Goal: Navigation & Orientation: Find specific page/section

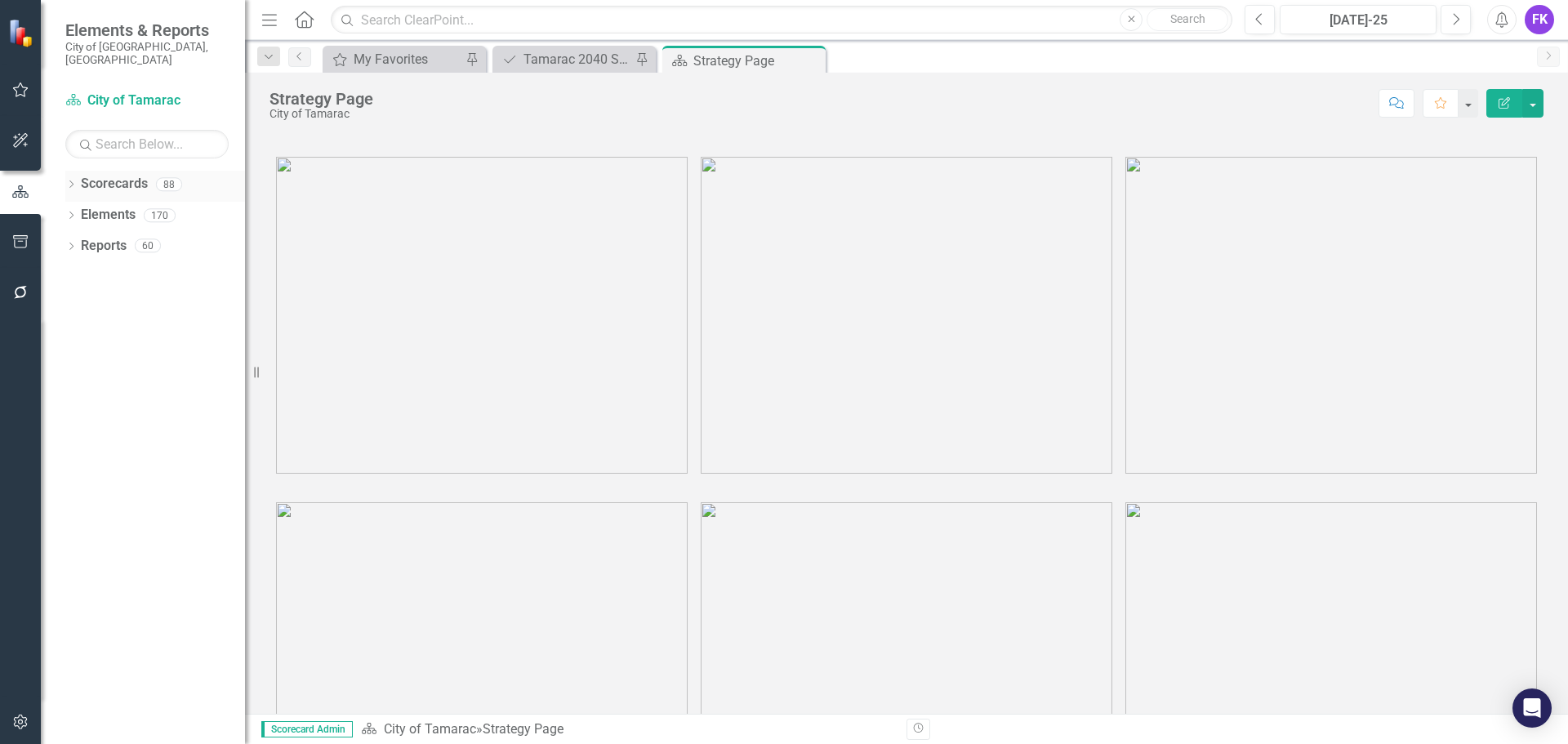
click at [118, 174] on link "Scorecards" at bounding box center [114, 183] width 67 height 19
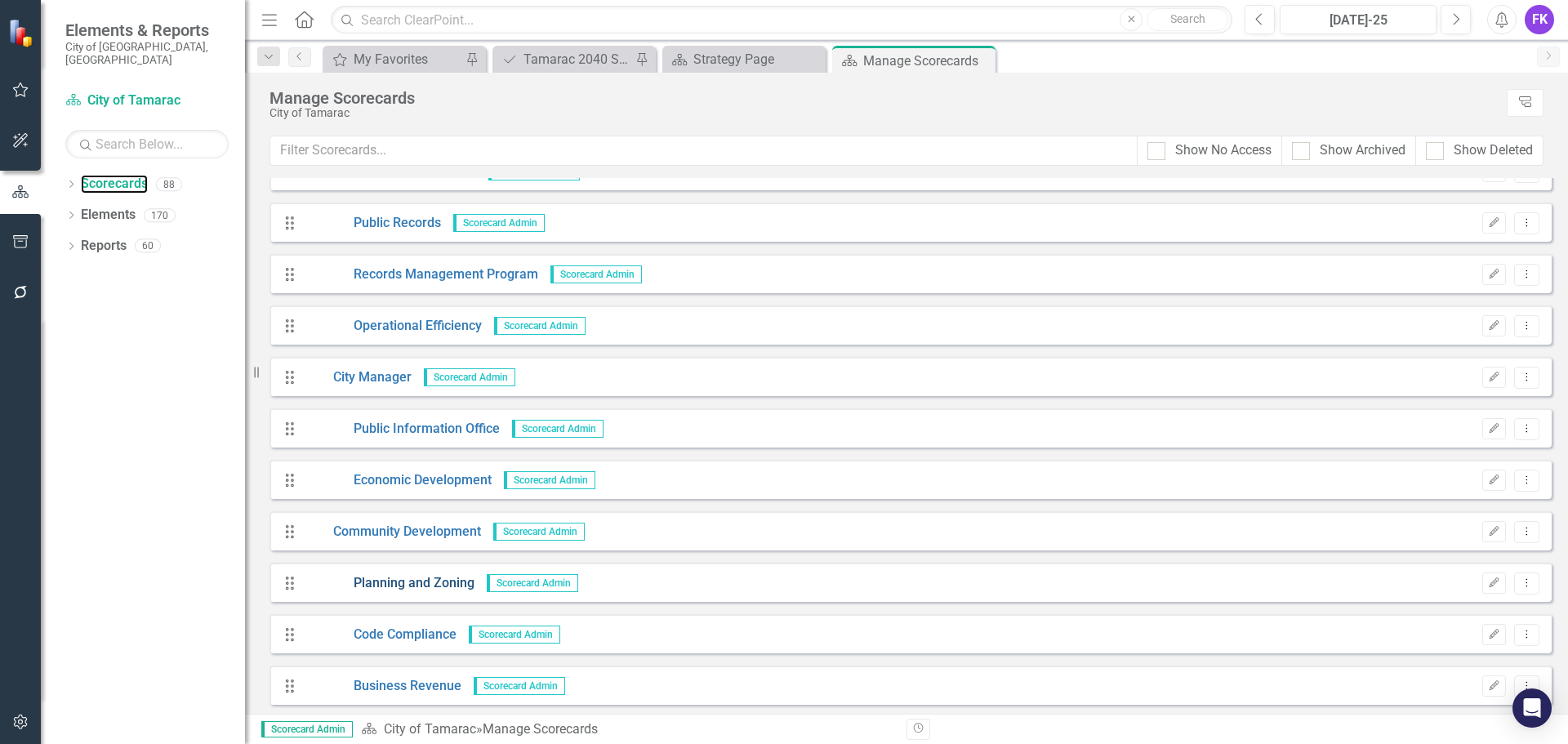
scroll to position [654, 0]
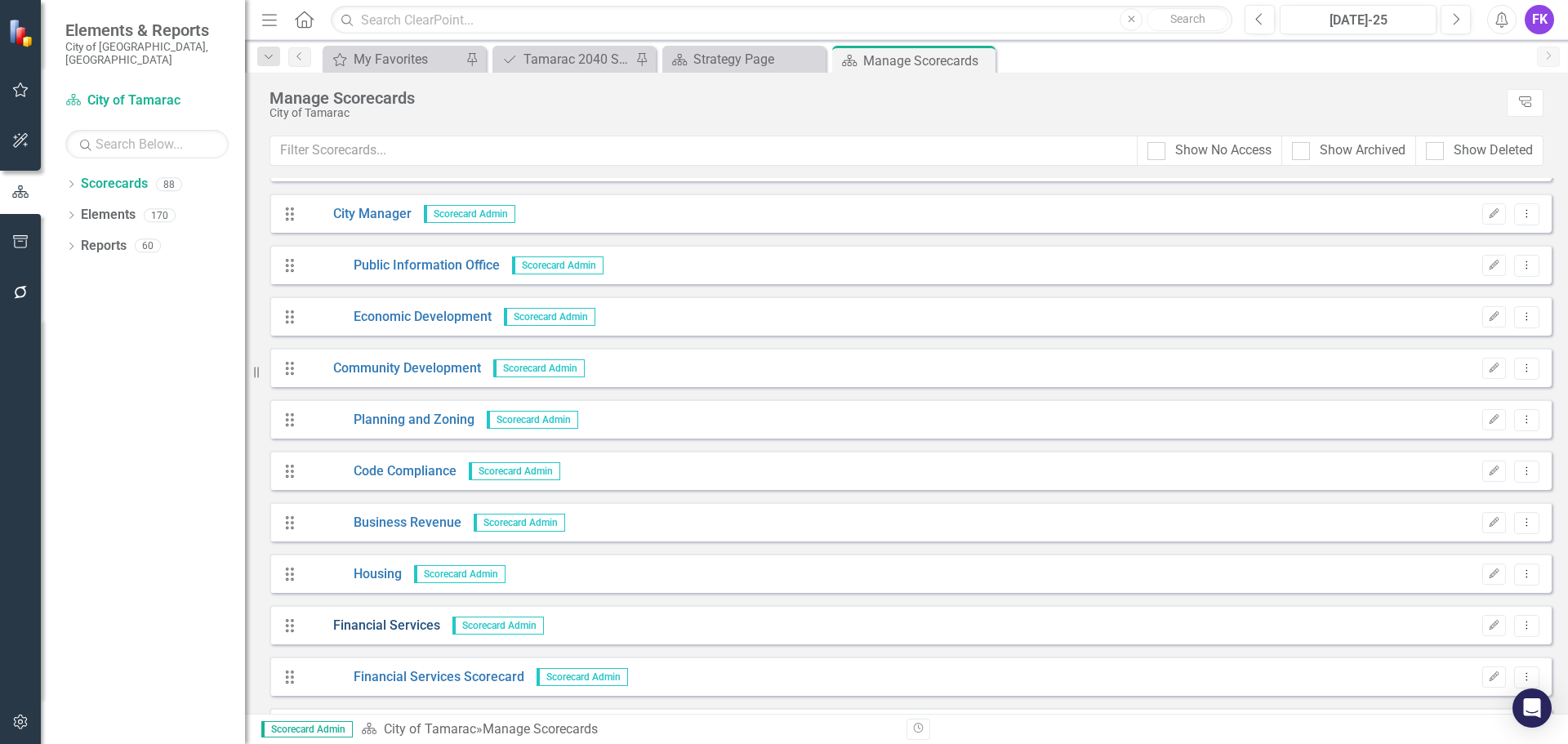
click at [377, 629] on link "Financial Services" at bounding box center [373, 625] width 135 height 19
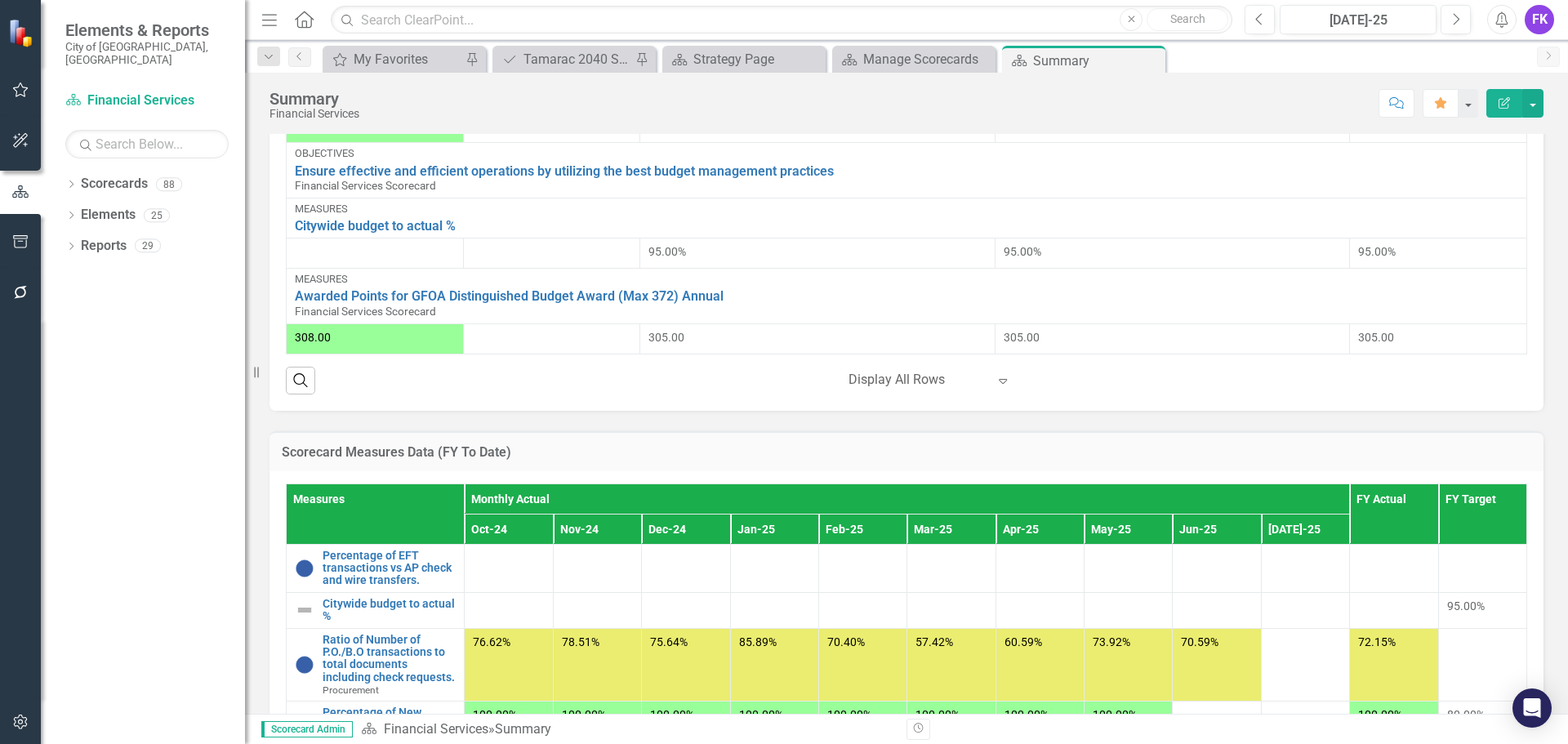
scroll to position [1143, 0]
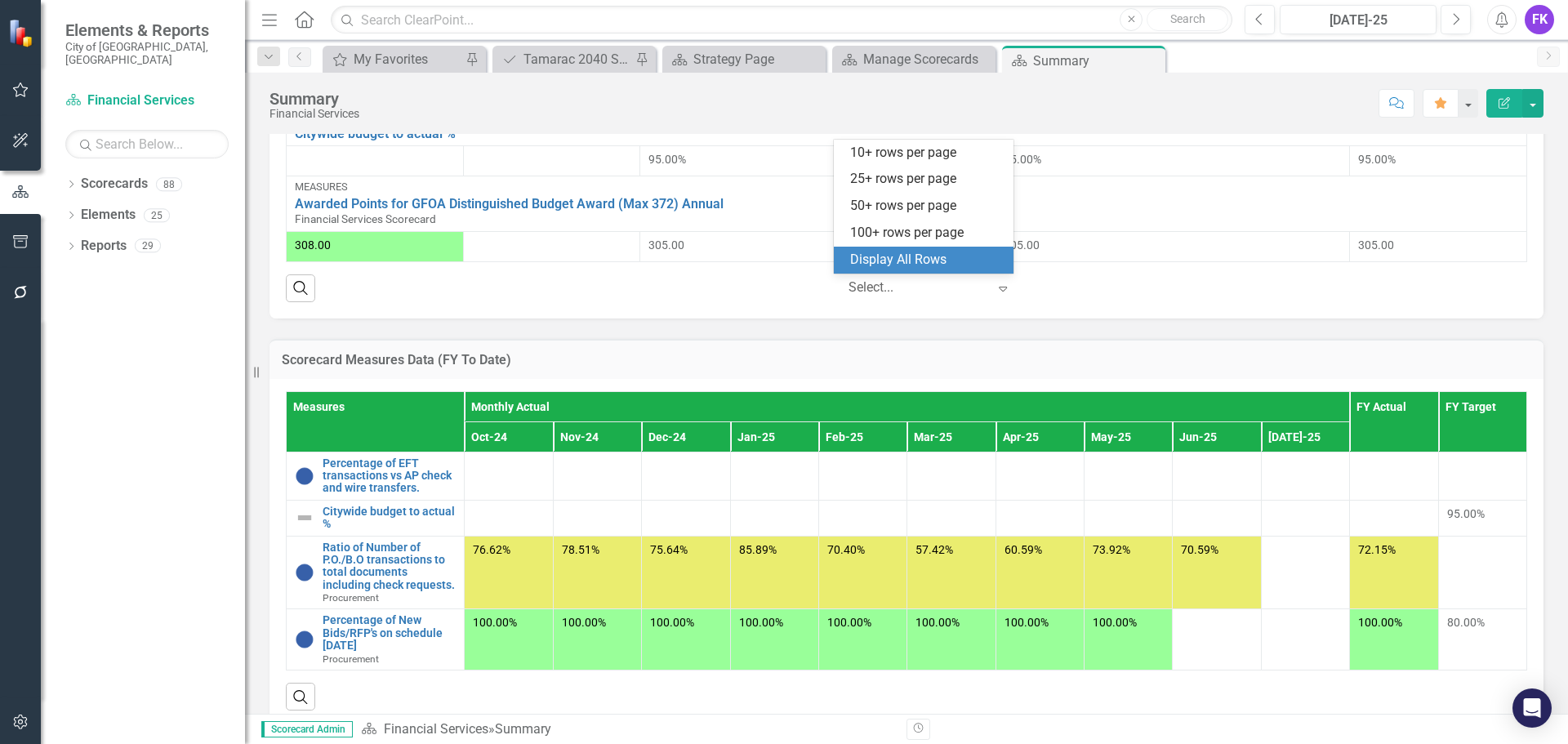
click at [915, 288] on div at bounding box center [918, 288] width 139 height 22
click at [887, 259] on div "Display All Rows" at bounding box center [927, 260] width 153 height 19
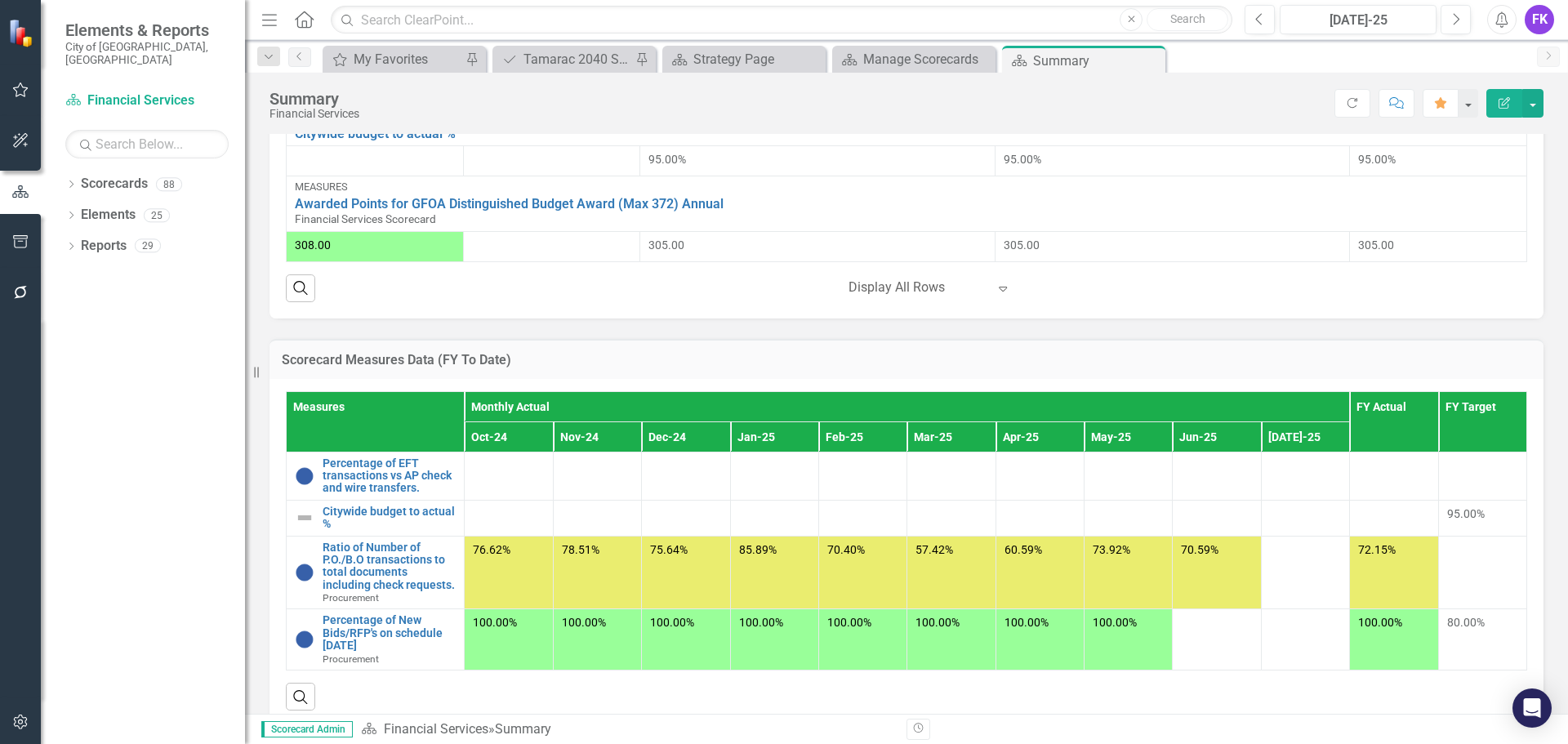
scroll to position [1173, 0]
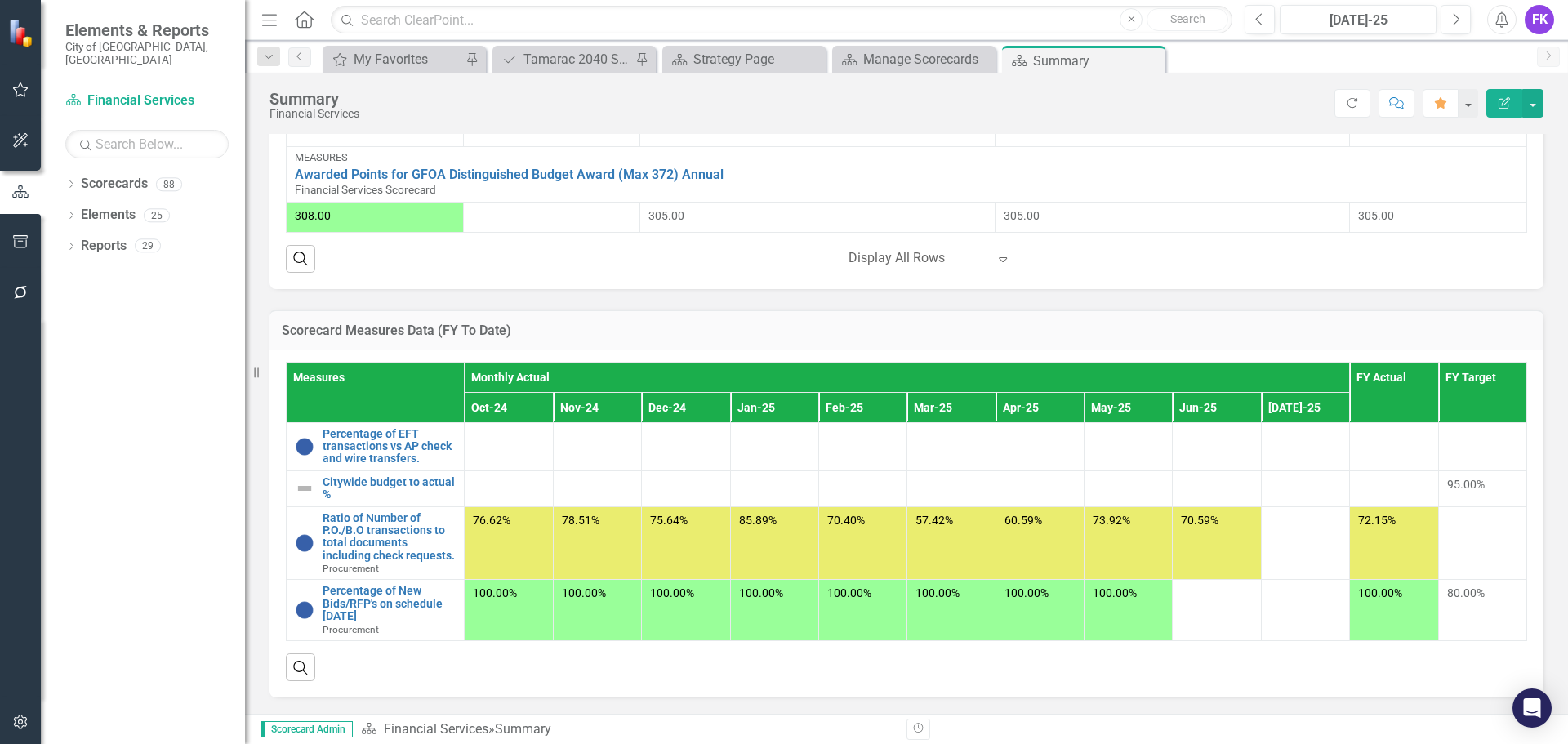
click at [324, 329] on h3 "Scorecard Measures Data (FY To Date)" at bounding box center [907, 330] width 1250 height 15
click at [327, 329] on h3 "Scorecard Measures Data (FY To Date)" at bounding box center [907, 330] width 1250 height 15
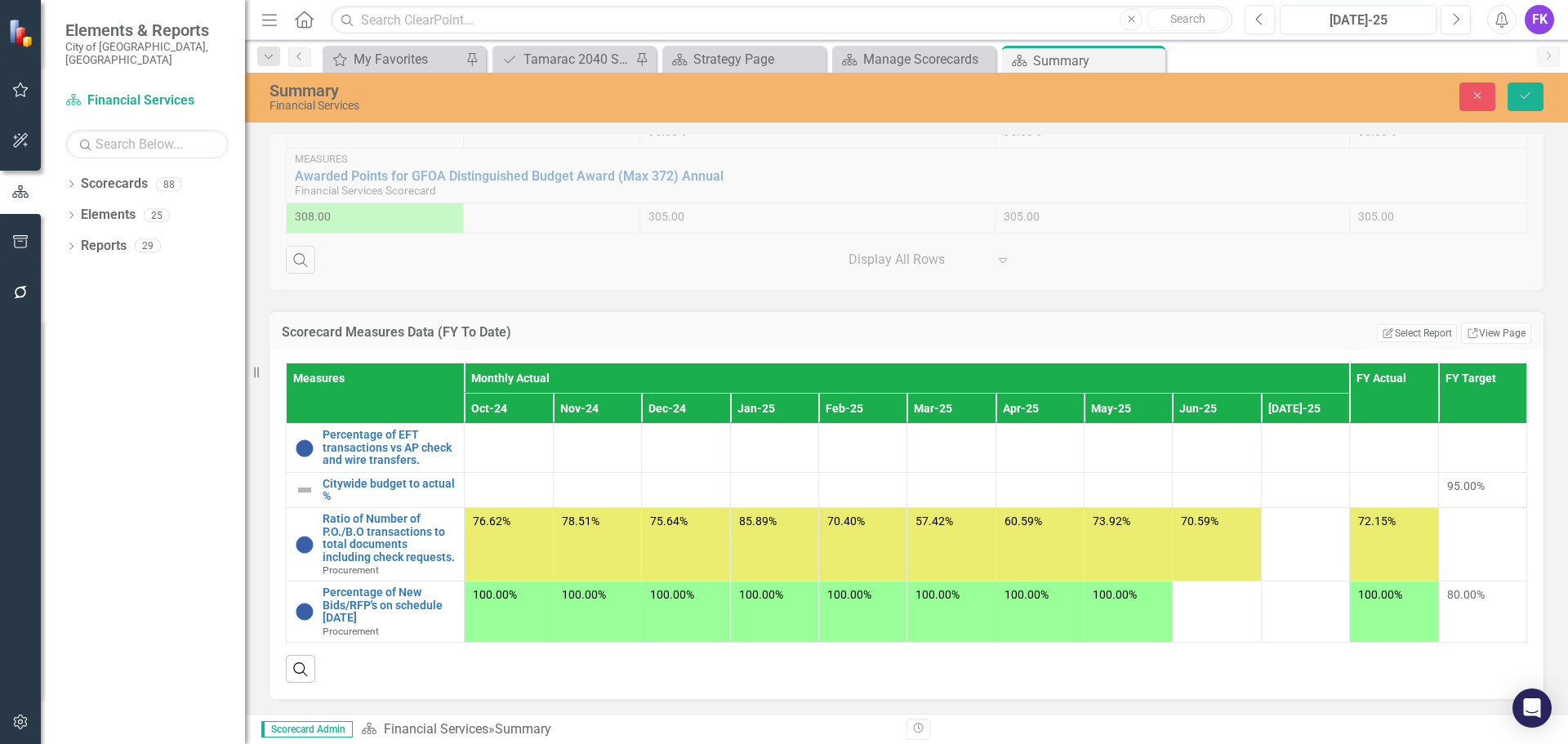
click at [386, 326] on h3 "Scorecard Measures Data (FY To Date)" at bounding box center [656, 332] width 747 height 15
click at [1482, 332] on link "Link View Page" at bounding box center [1496, 332] width 70 height 21
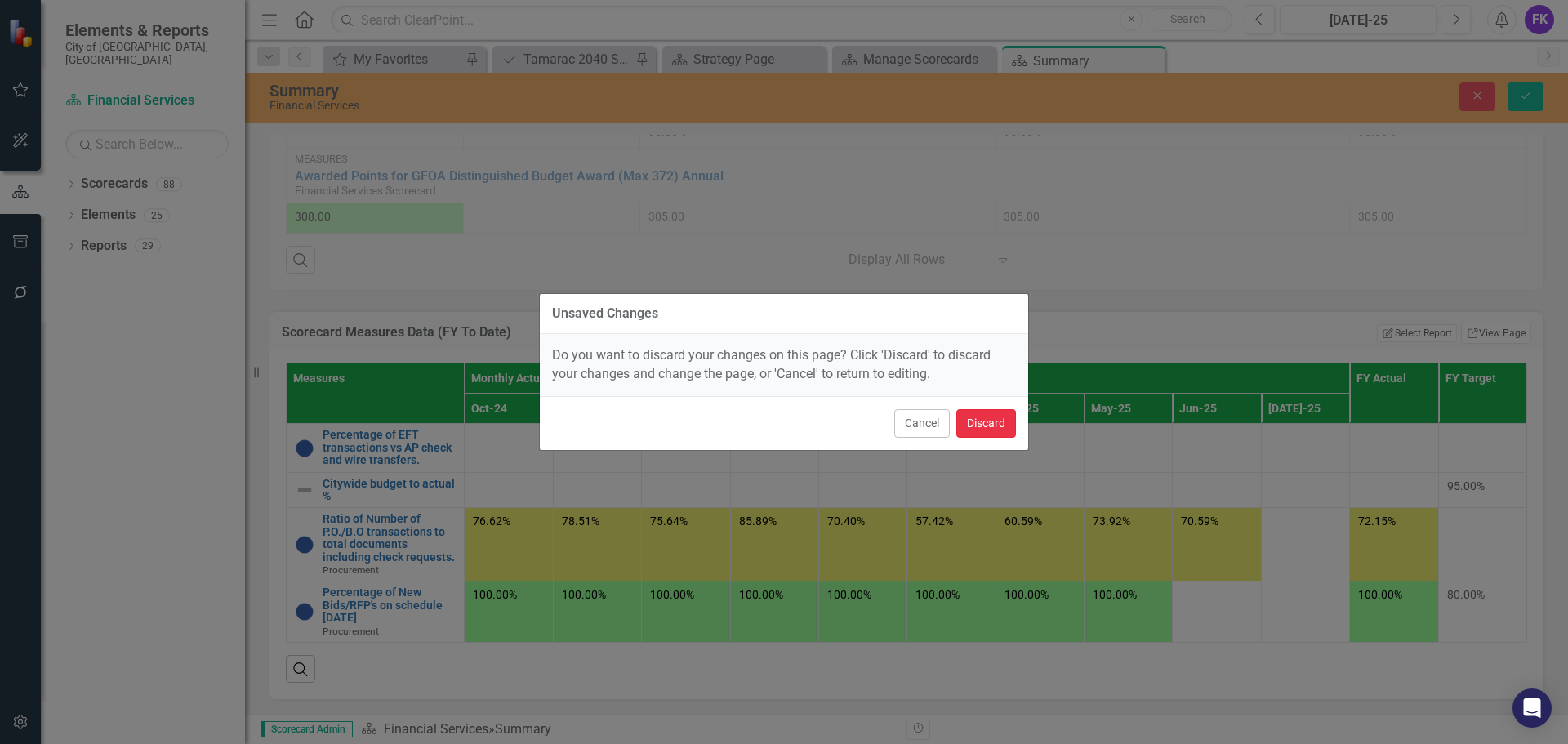
click at [994, 416] on button "Discard" at bounding box center [985, 423] width 59 height 28
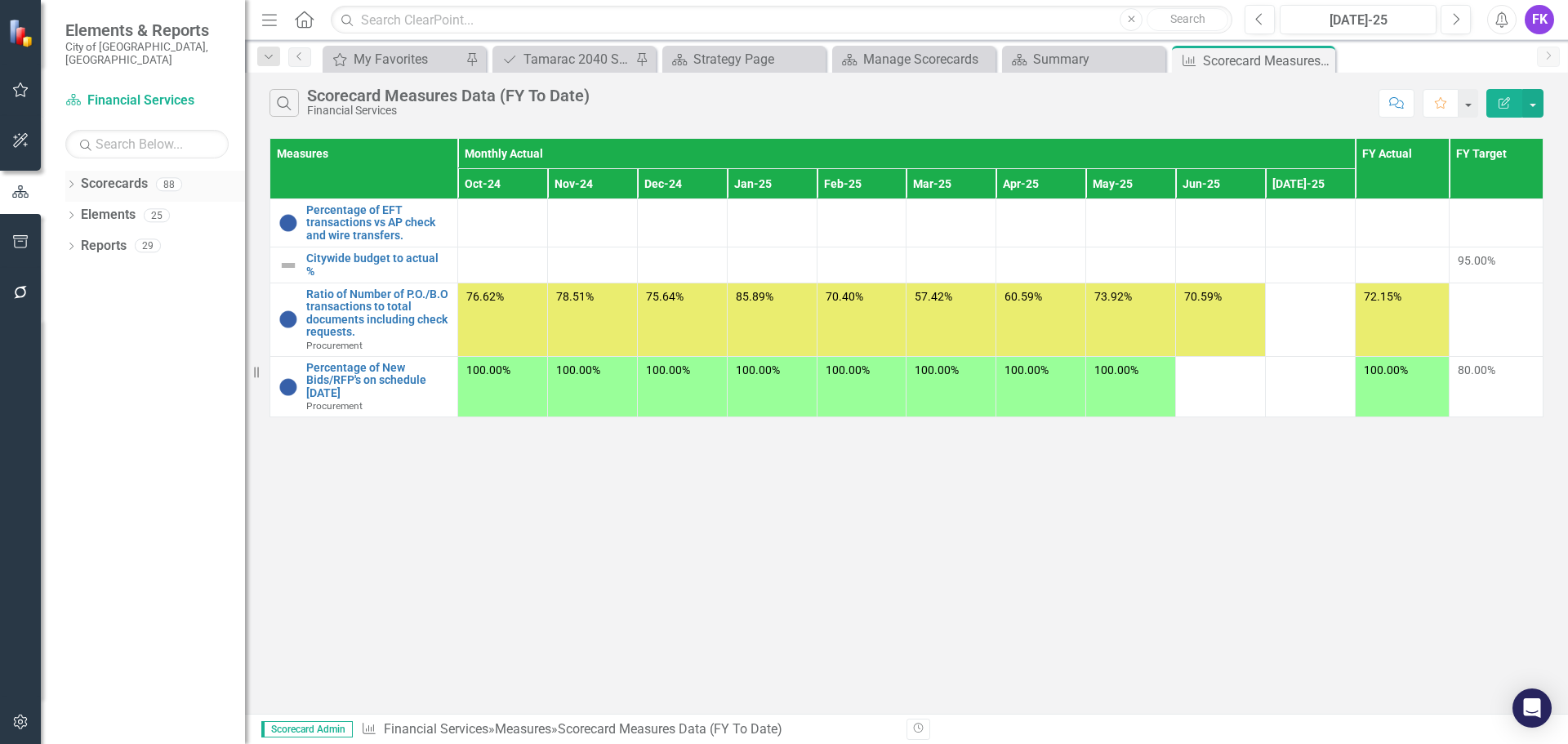
click at [114, 176] on link "Scorecards" at bounding box center [114, 183] width 67 height 19
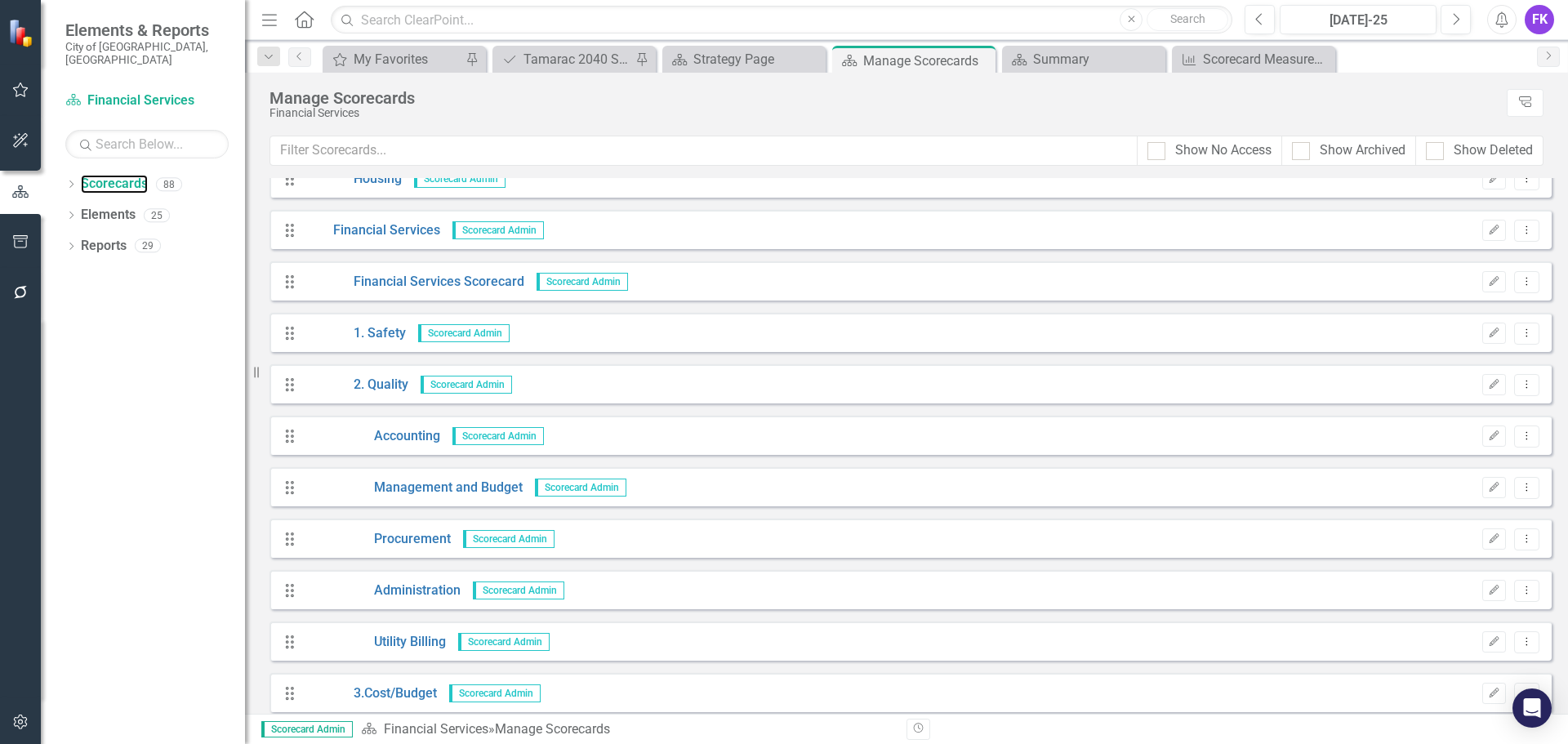
scroll to position [1062, 0]
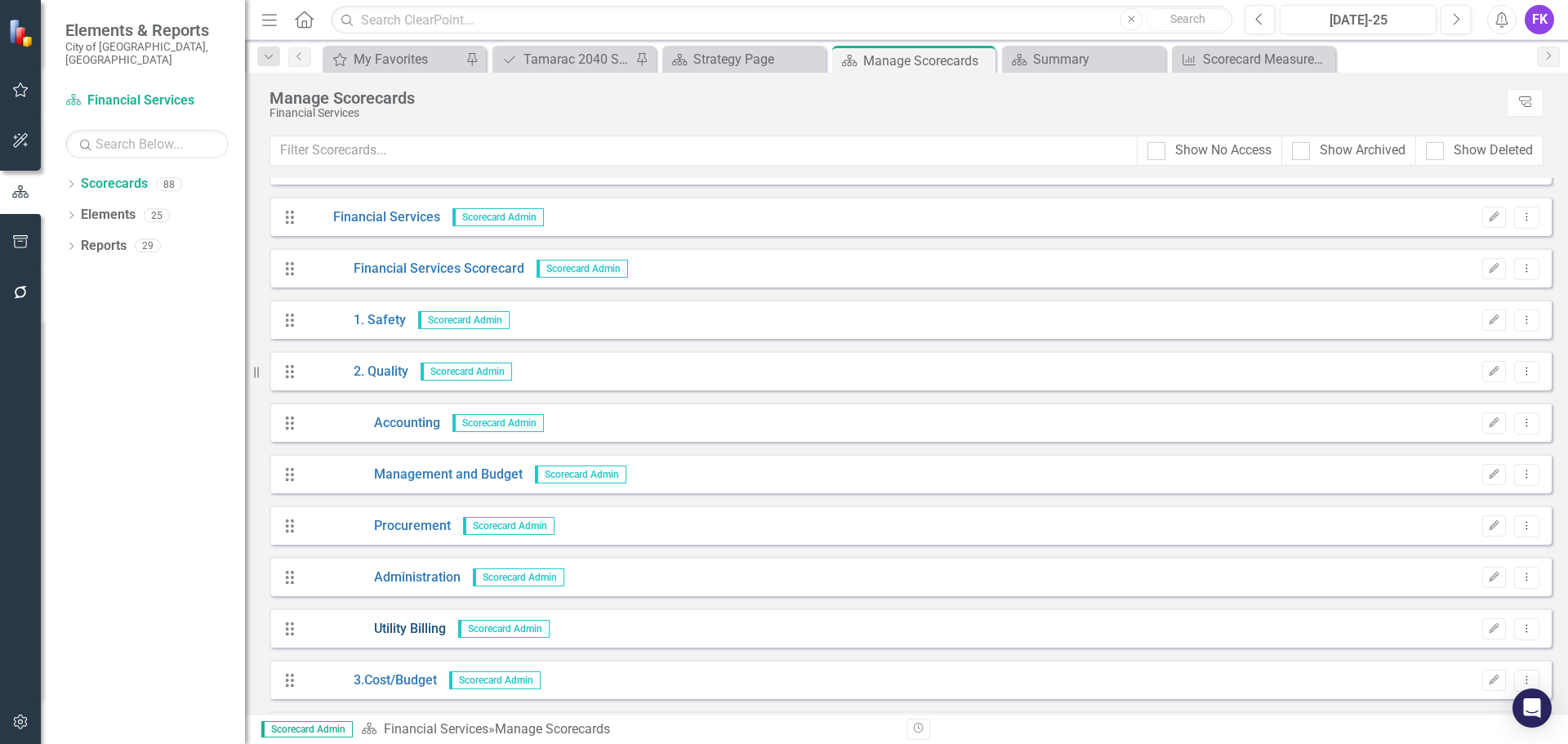
click at [420, 628] on link "Utility Billing" at bounding box center [375, 629] width 142 height 19
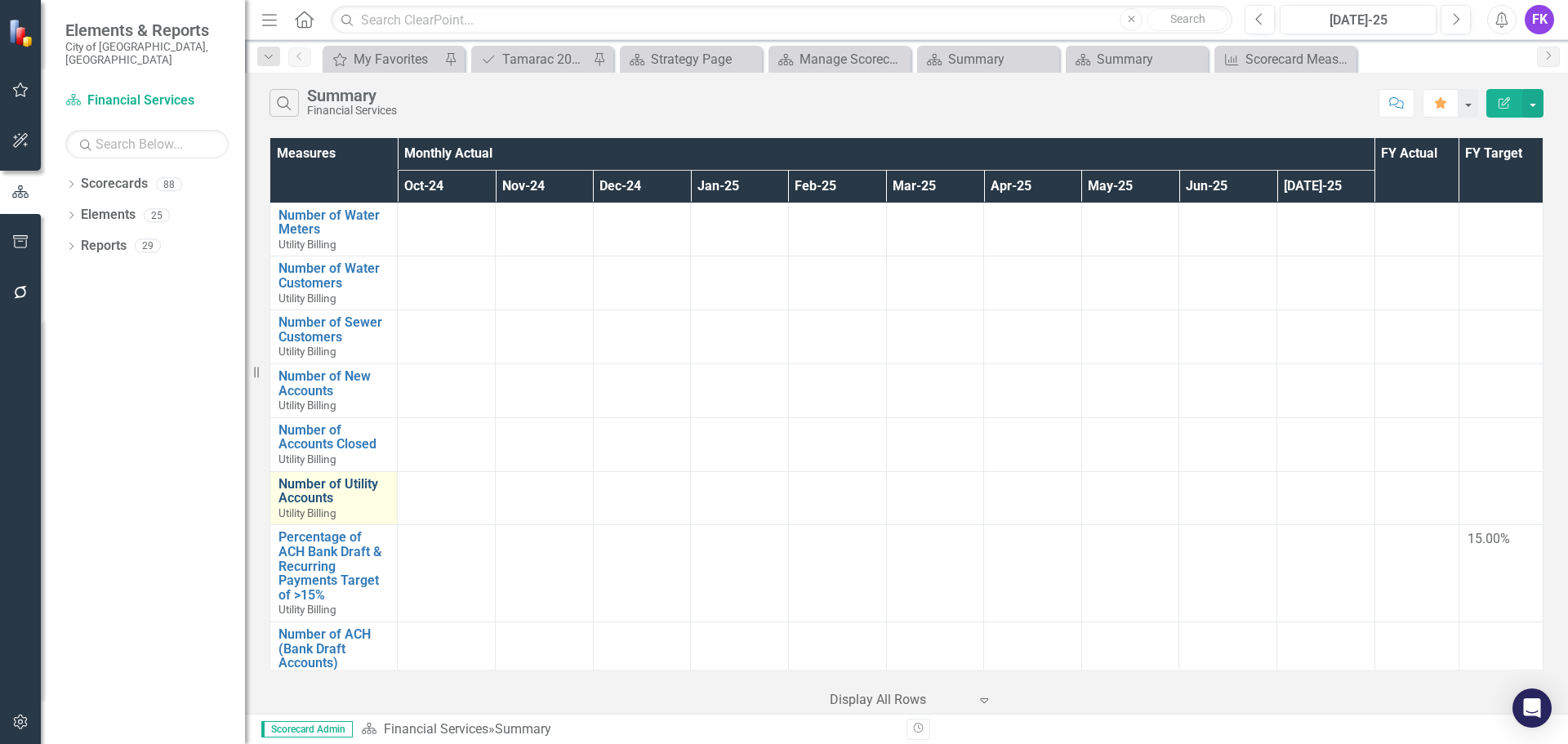
click at [324, 484] on link "Number of Utility Accounts" at bounding box center [333, 490] width 110 height 28
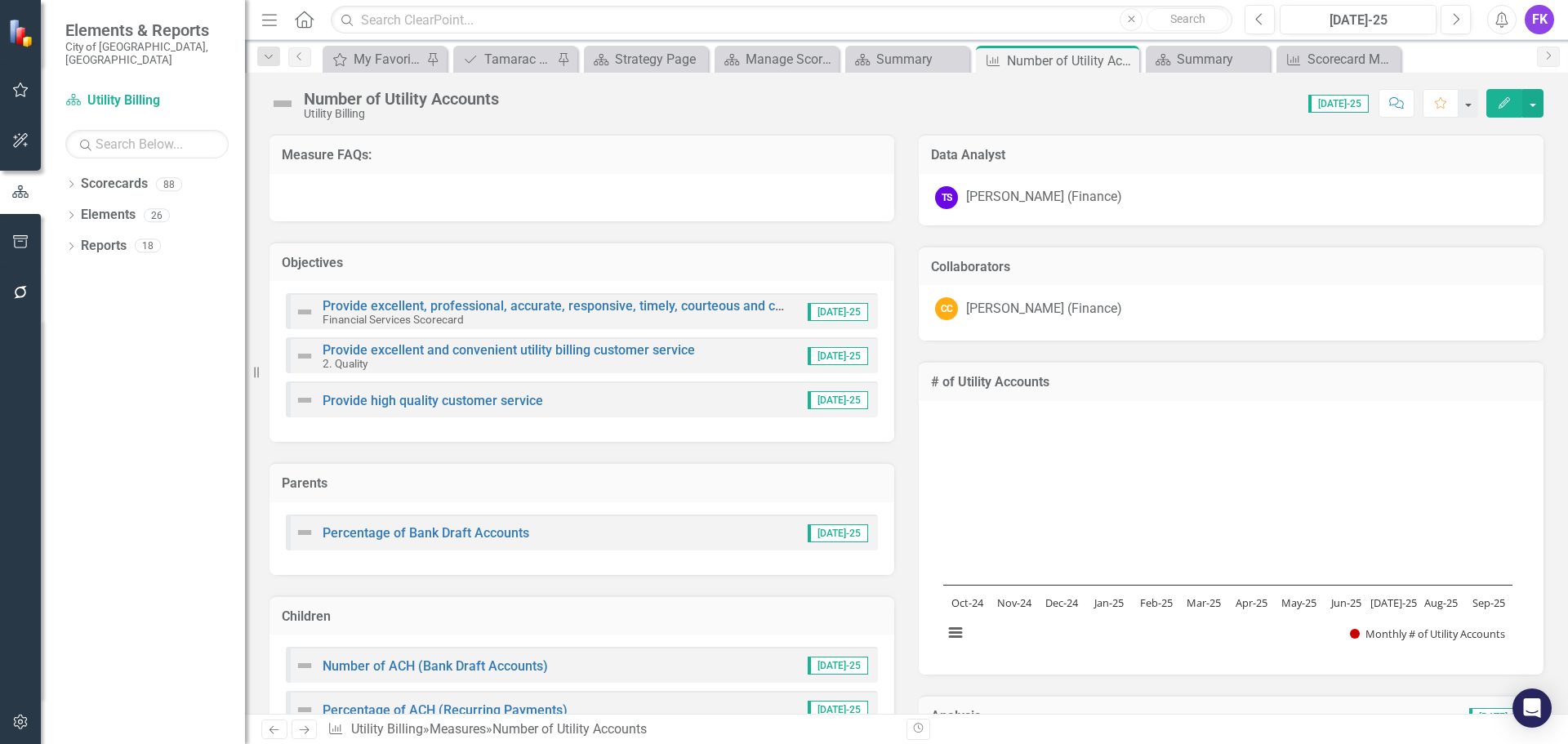
click at [466, 100] on div "Number of Utility Accounts" at bounding box center [402, 99] width 195 height 18
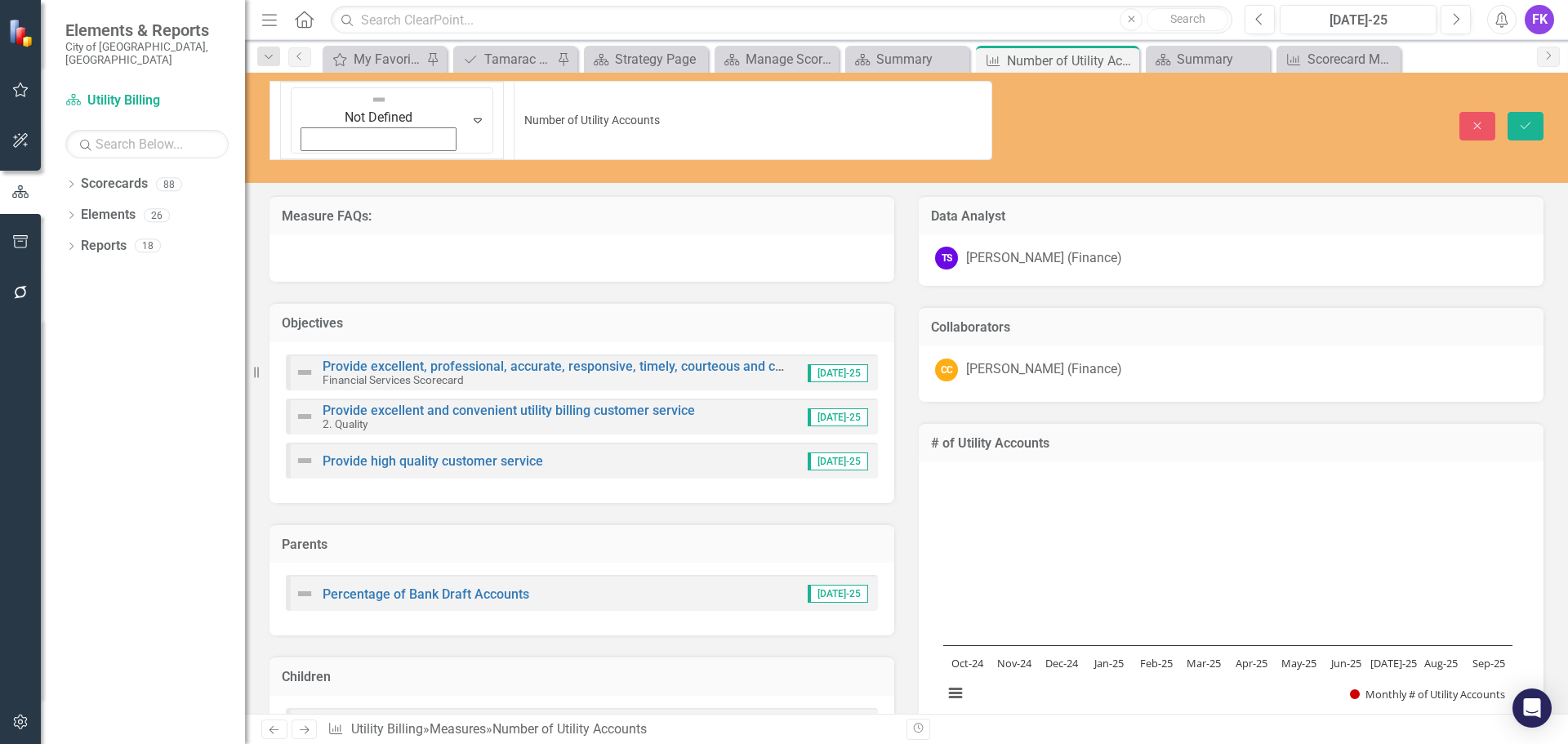
click at [469, 113] on icon "Expand" at bounding box center [478, 120] width 16 height 13
click at [785, 100] on input "Number of Utility Accounts" at bounding box center [753, 121] width 479 height 79
drag, startPoint x: 721, startPoint y: 106, endPoint x: 79, endPoint y: 102, distance: 642.0
click at [79, 102] on div "Elements & Reports City of [GEOGRAPHIC_DATA], [GEOGRAPHIC_DATA] Scorecard Utili…" at bounding box center [784, 372] width 1568 height 744
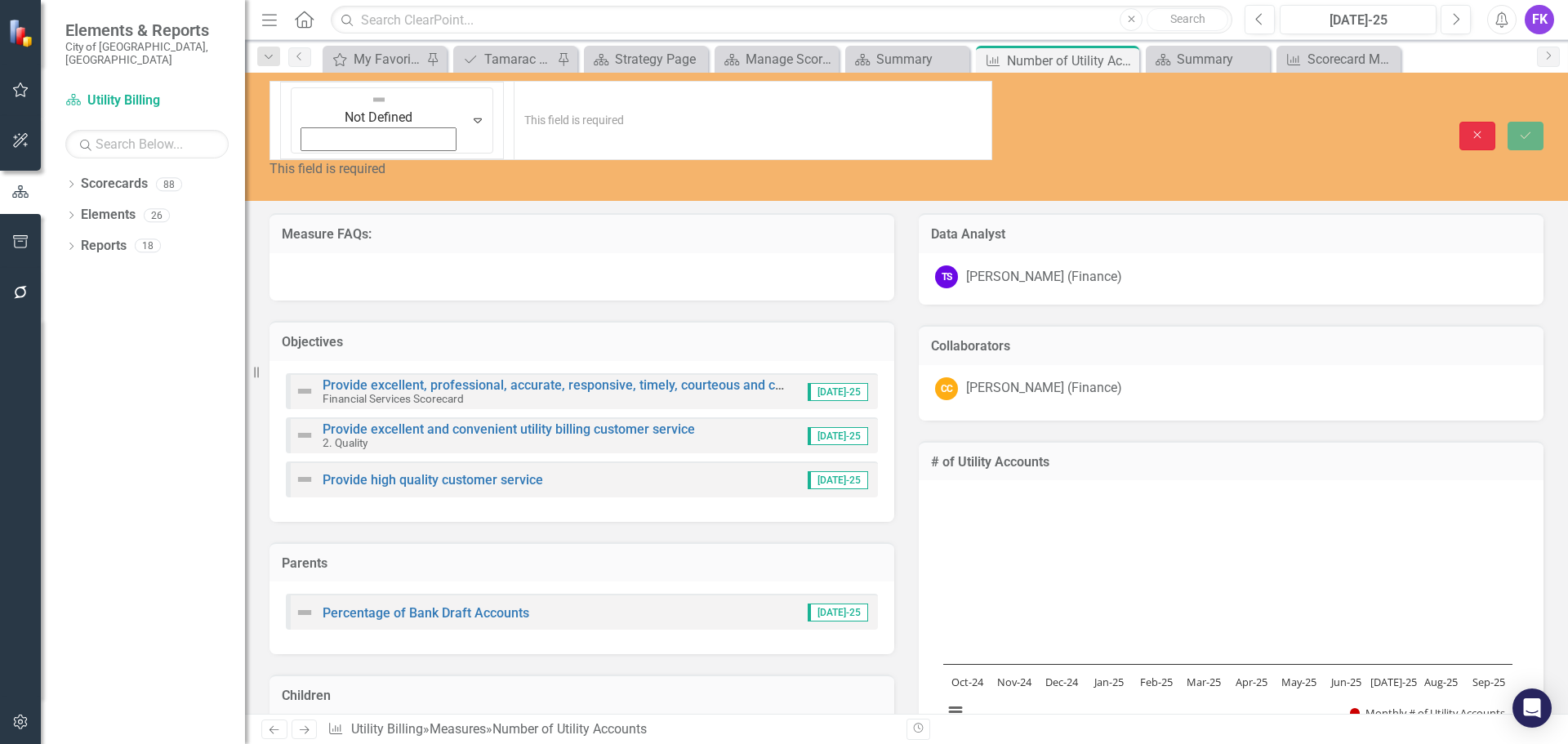
click at [1486, 121] on button "Close" at bounding box center [1478, 135] width 36 height 28
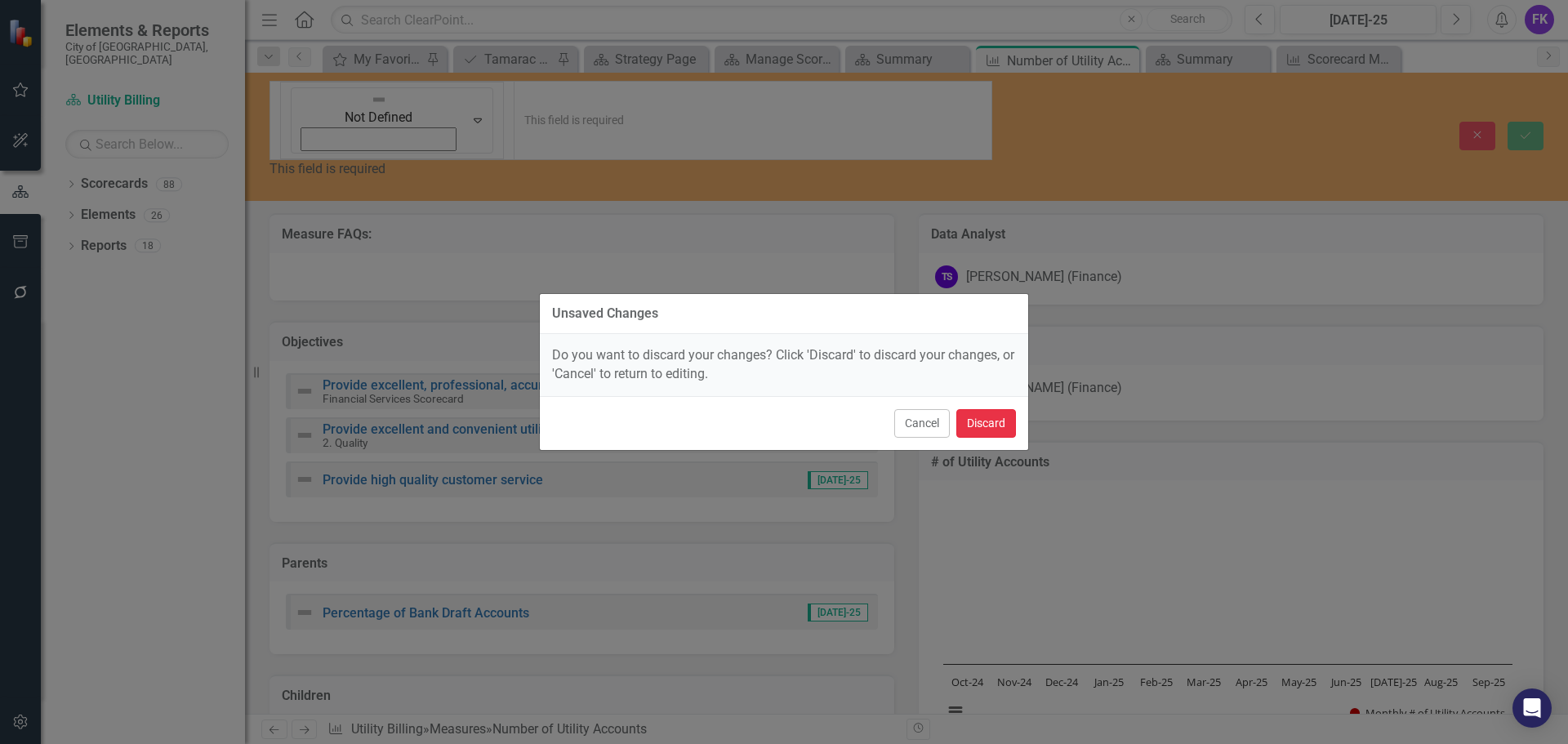
click at [989, 417] on button "Discard" at bounding box center [985, 423] width 59 height 28
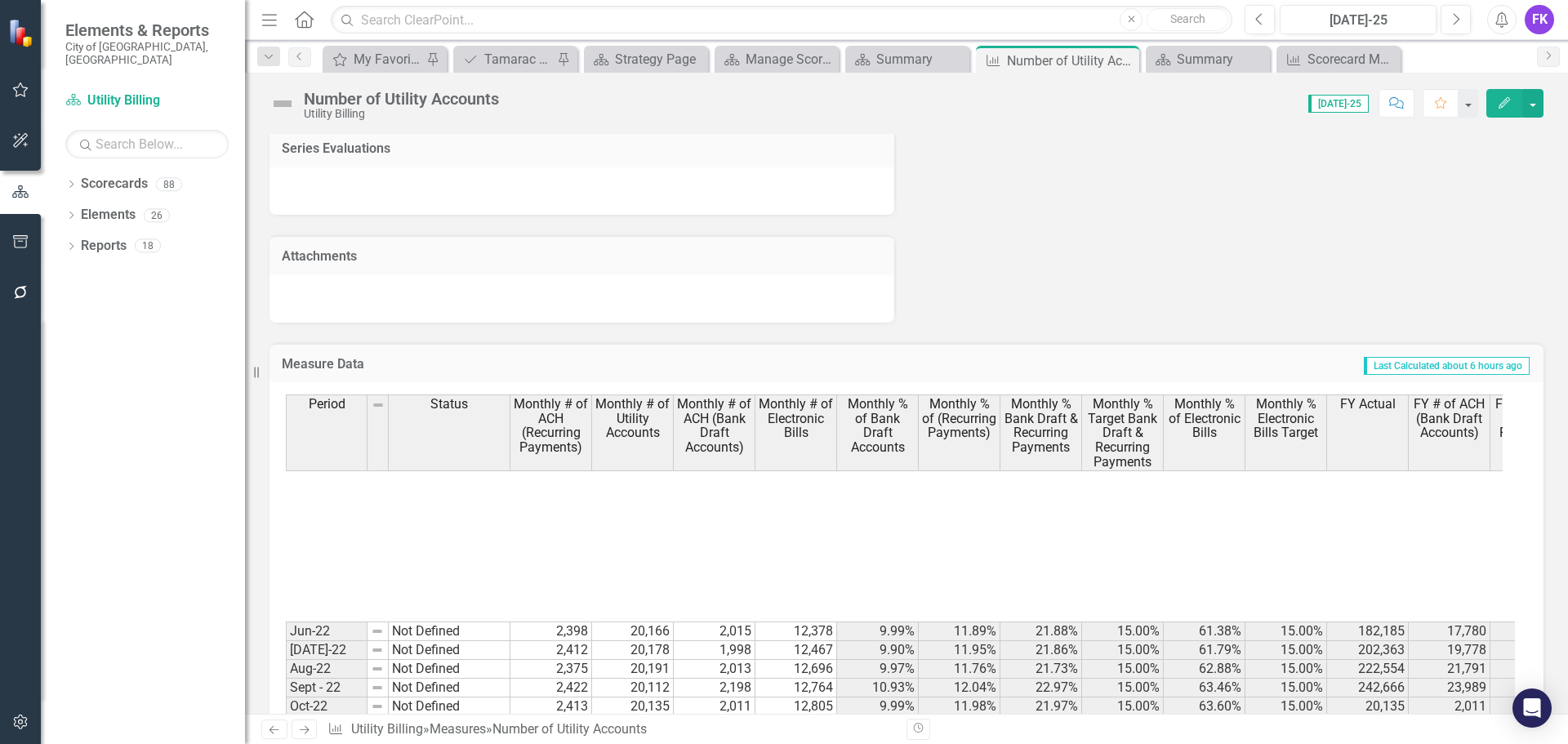
scroll to position [327, 0]
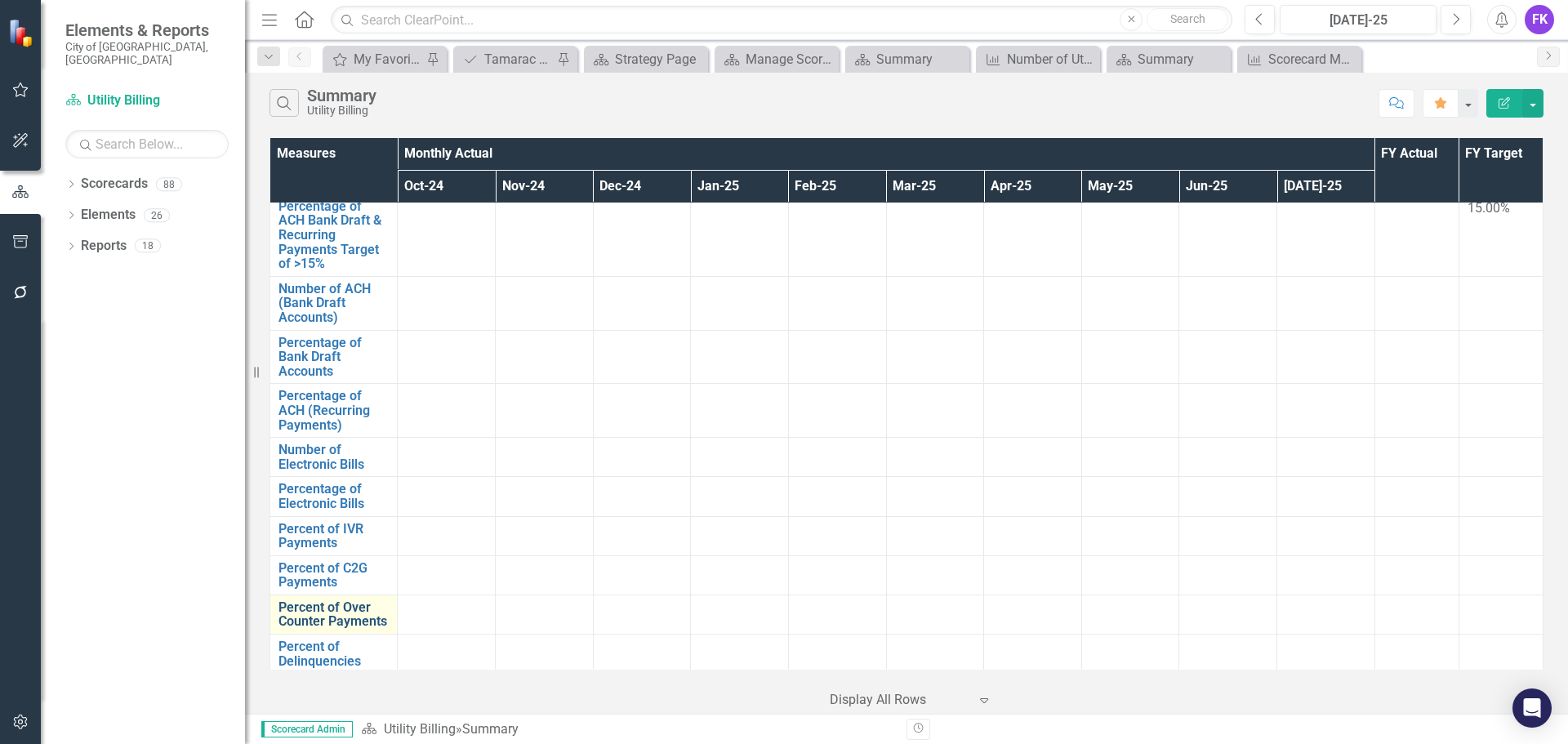
scroll to position [327, 0]
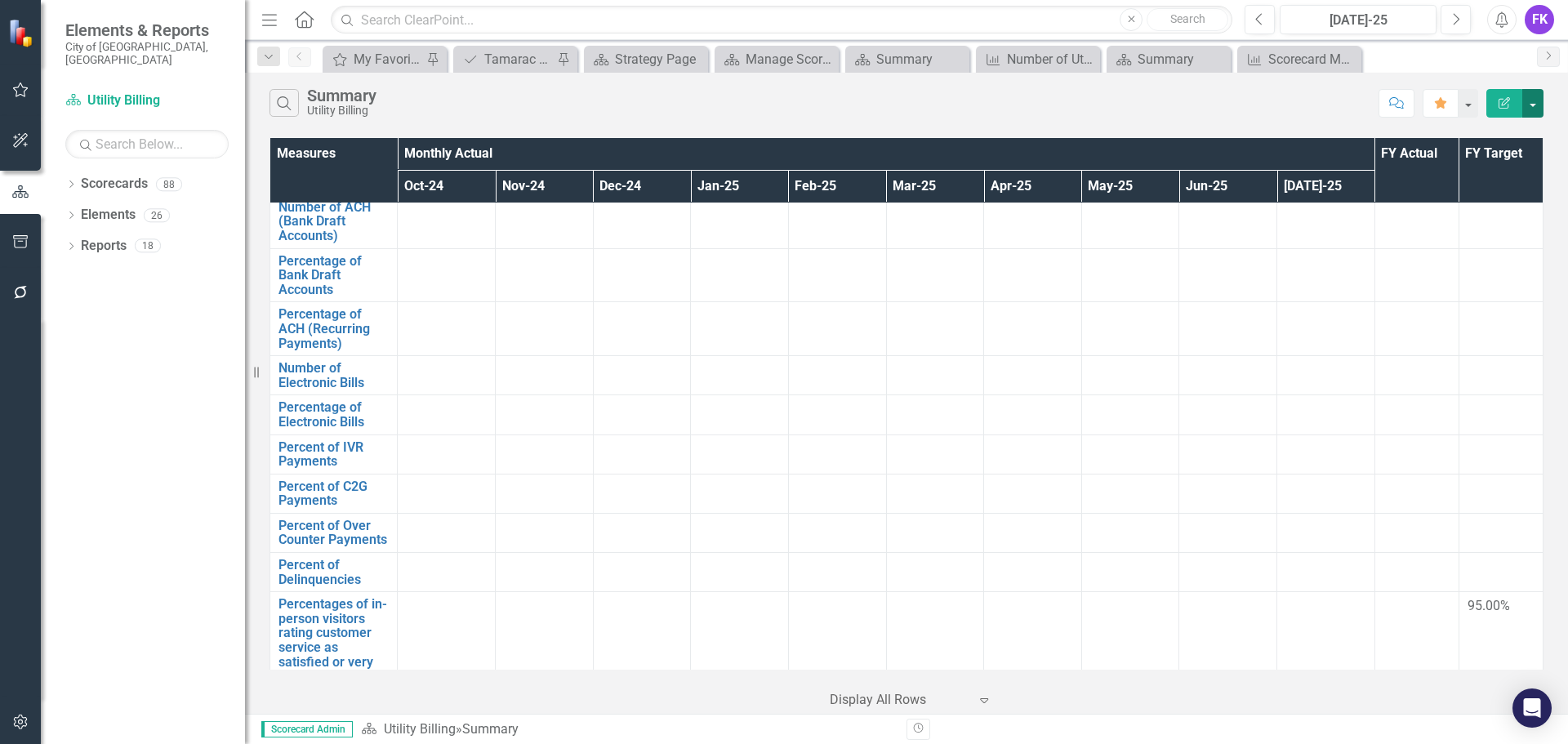
click at [1531, 104] on button "button" at bounding box center [1532, 103] width 21 height 28
click at [1496, 130] on link "Edit Report Edit Report" at bounding box center [1478, 133] width 129 height 30
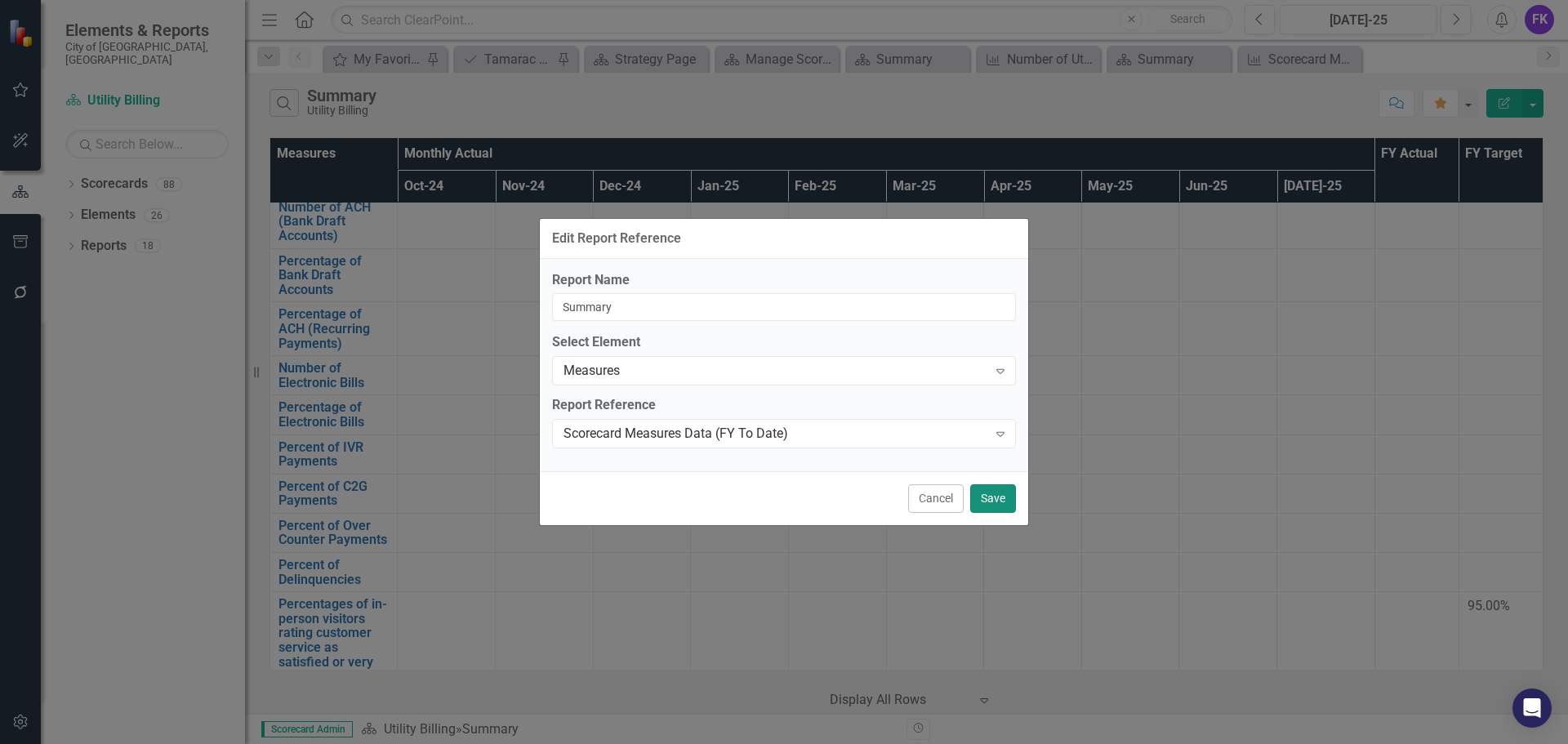
click at [984, 498] on button "Save" at bounding box center [994, 498] width 46 height 28
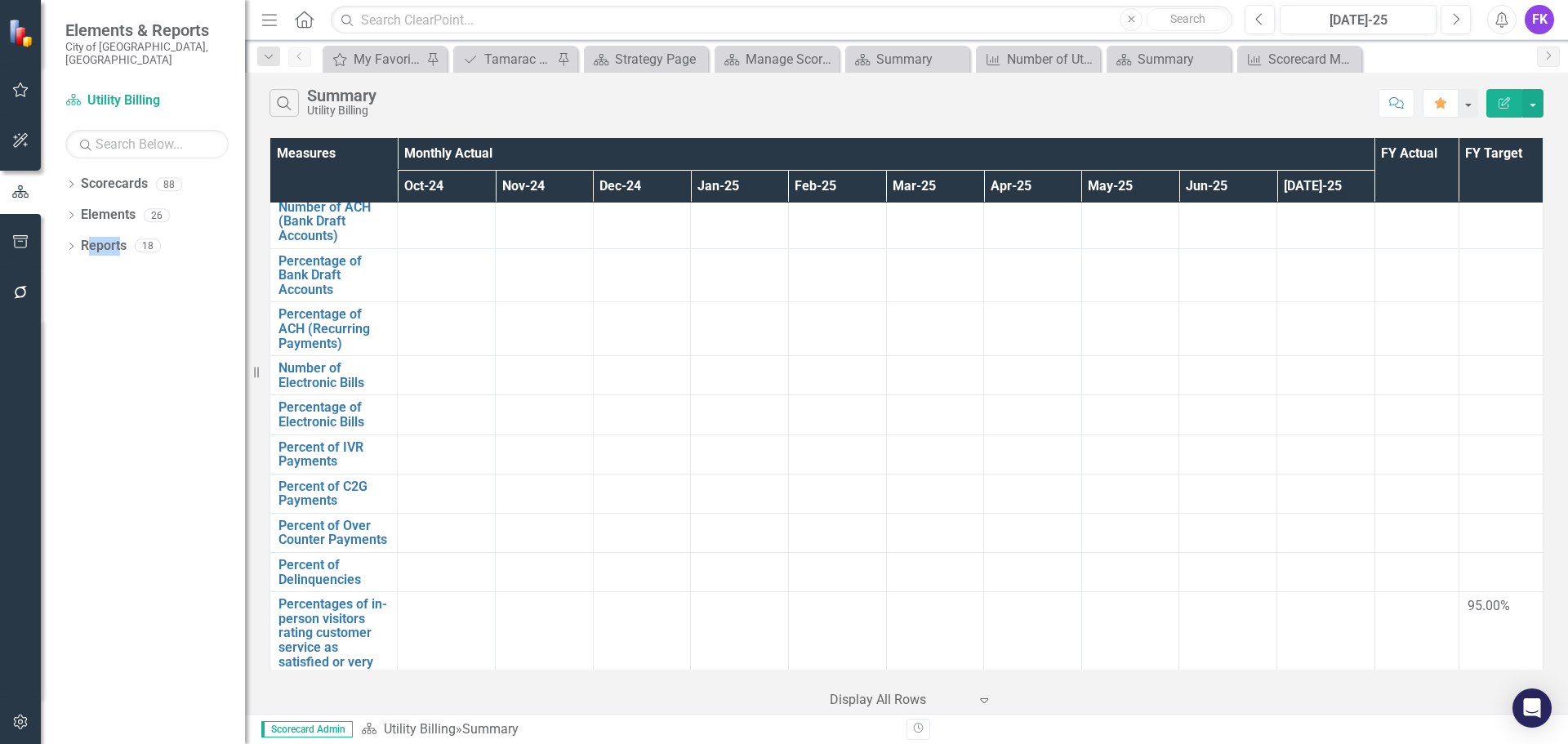
drag, startPoint x: 171, startPoint y: 389, endPoint x: 89, endPoint y: 517, distance: 152.0
click at [89, 517] on div "Dropdown Scorecards 88 Dropdown City of Tamarac Dropdown Building Certificate o…" at bounding box center [143, 457] width 205 height 573
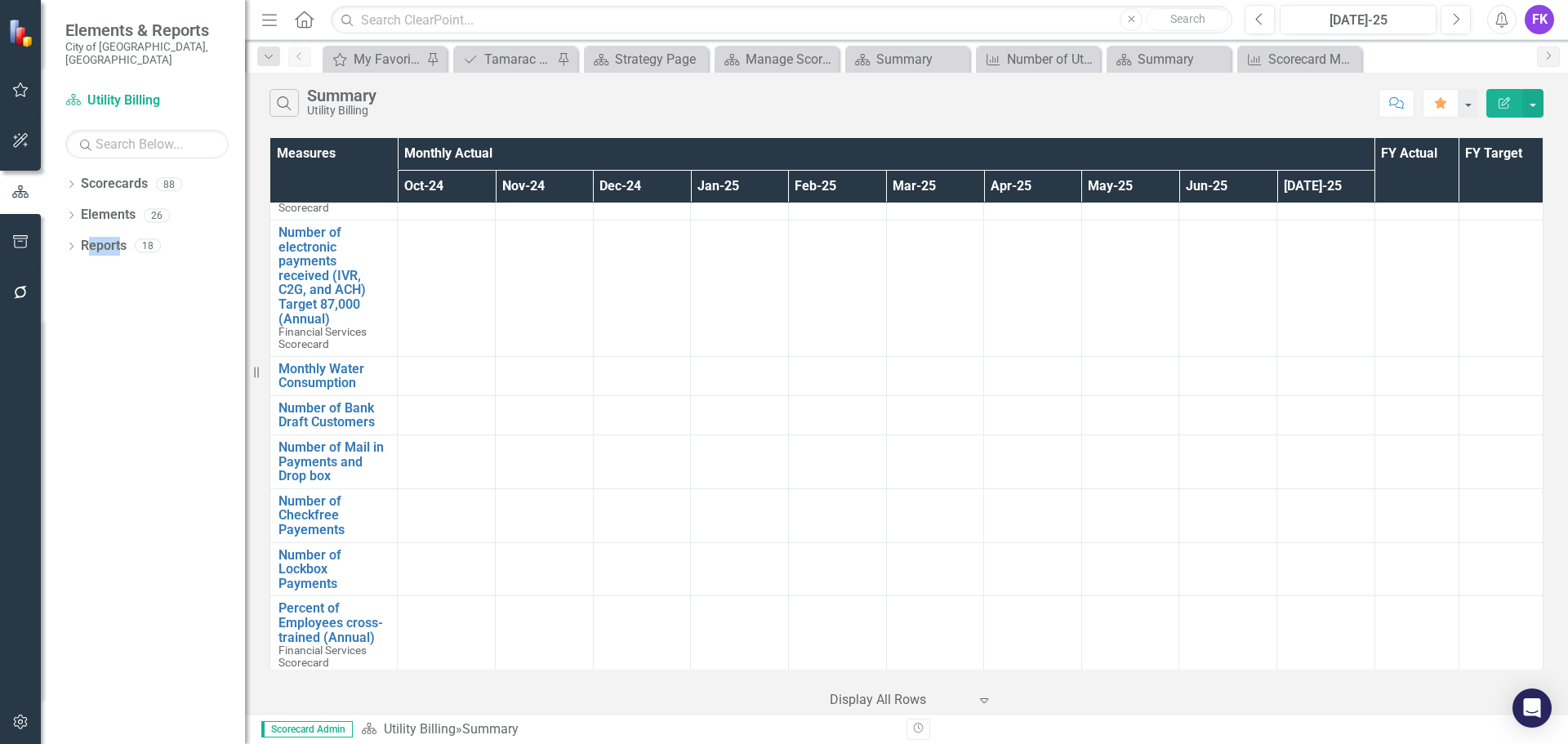
scroll to position [840, 0]
click at [76, 182] on icon "Dropdown" at bounding box center [71, 186] width 12 height 9
click at [72, 211] on div "Dropdown Scorecards 88 Dropdown City of Tamarac Dropdown Building Certificate o…" at bounding box center [143, 202] width 205 height 62
click at [61, 210] on icon "Dropdown" at bounding box center [55, 215] width 12 height 10
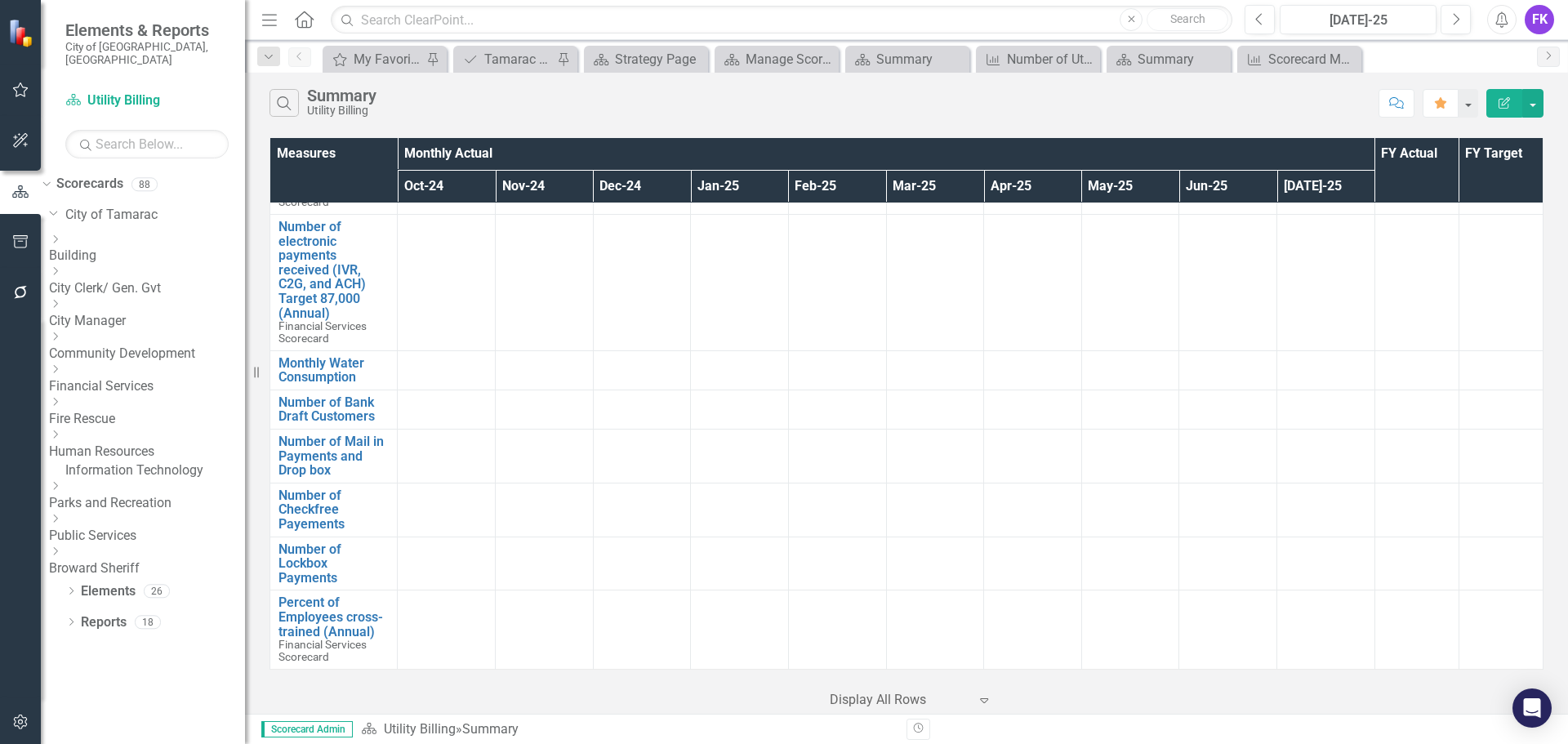
click at [61, 364] on icon "Dropdown" at bounding box center [55, 369] width 12 height 10
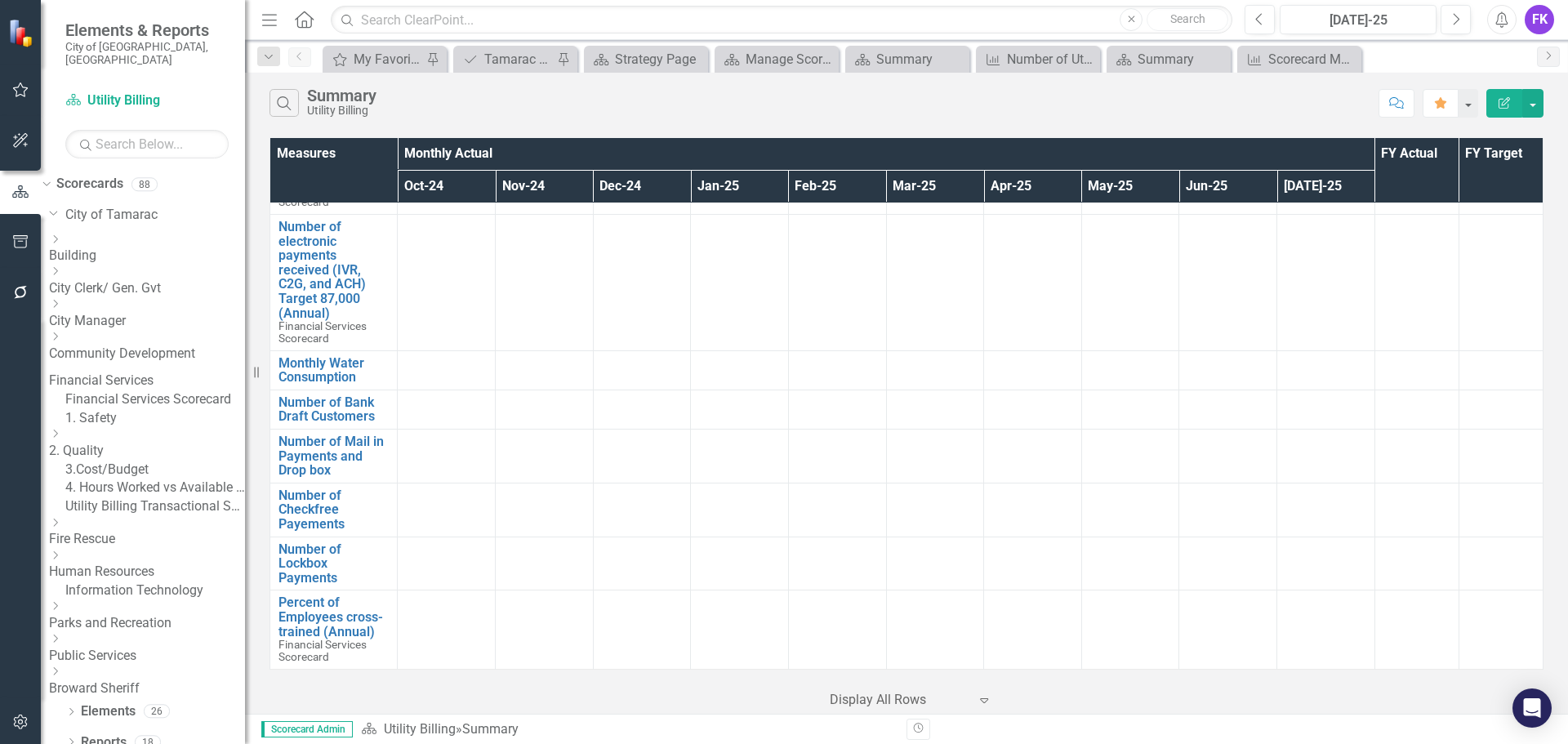
click at [179, 516] on link "Utility Billing Transactional Survey" at bounding box center [155, 507] width 180 height 19
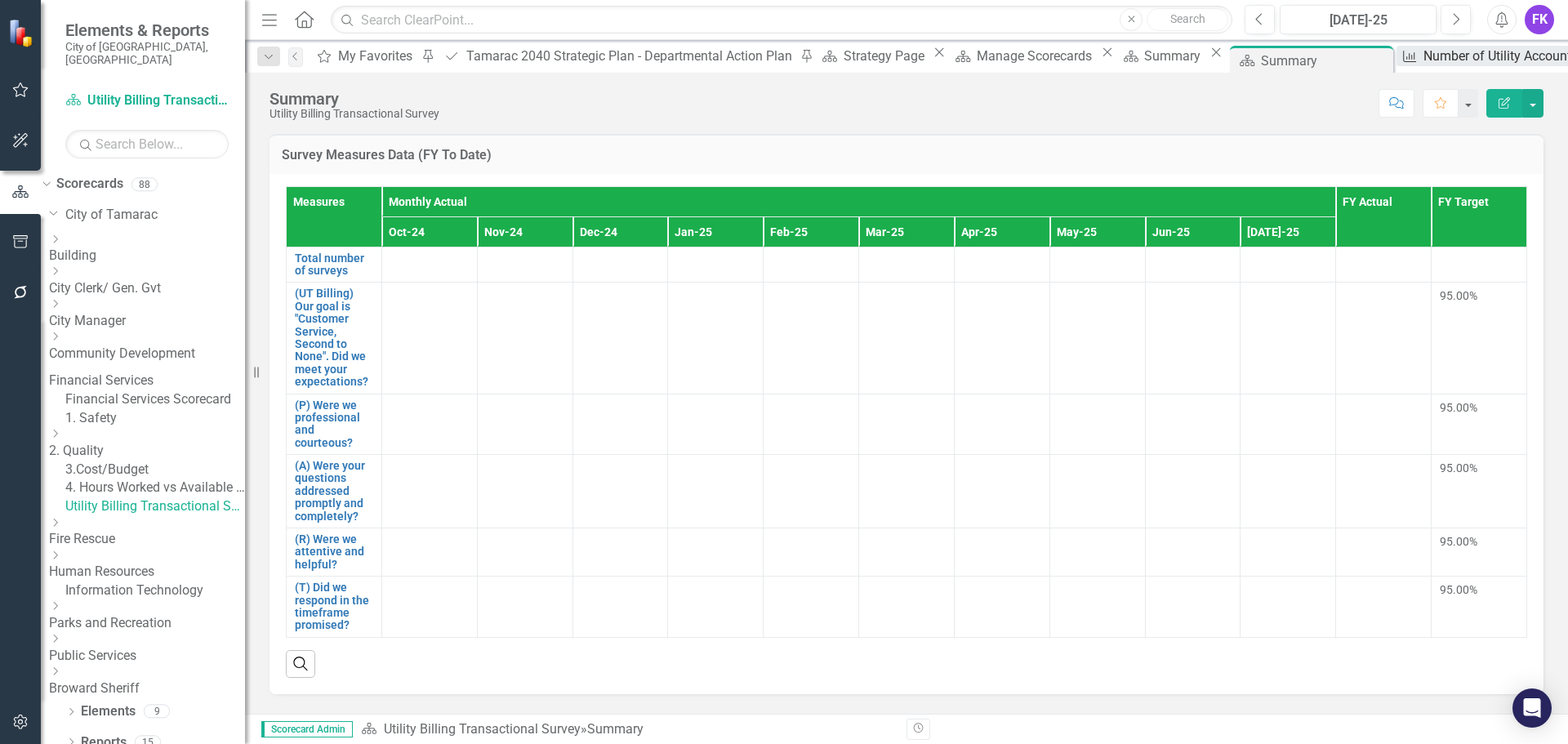
click at [1424, 55] on div "Number of Utility Accounts" at bounding box center [1503, 56] width 159 height 20
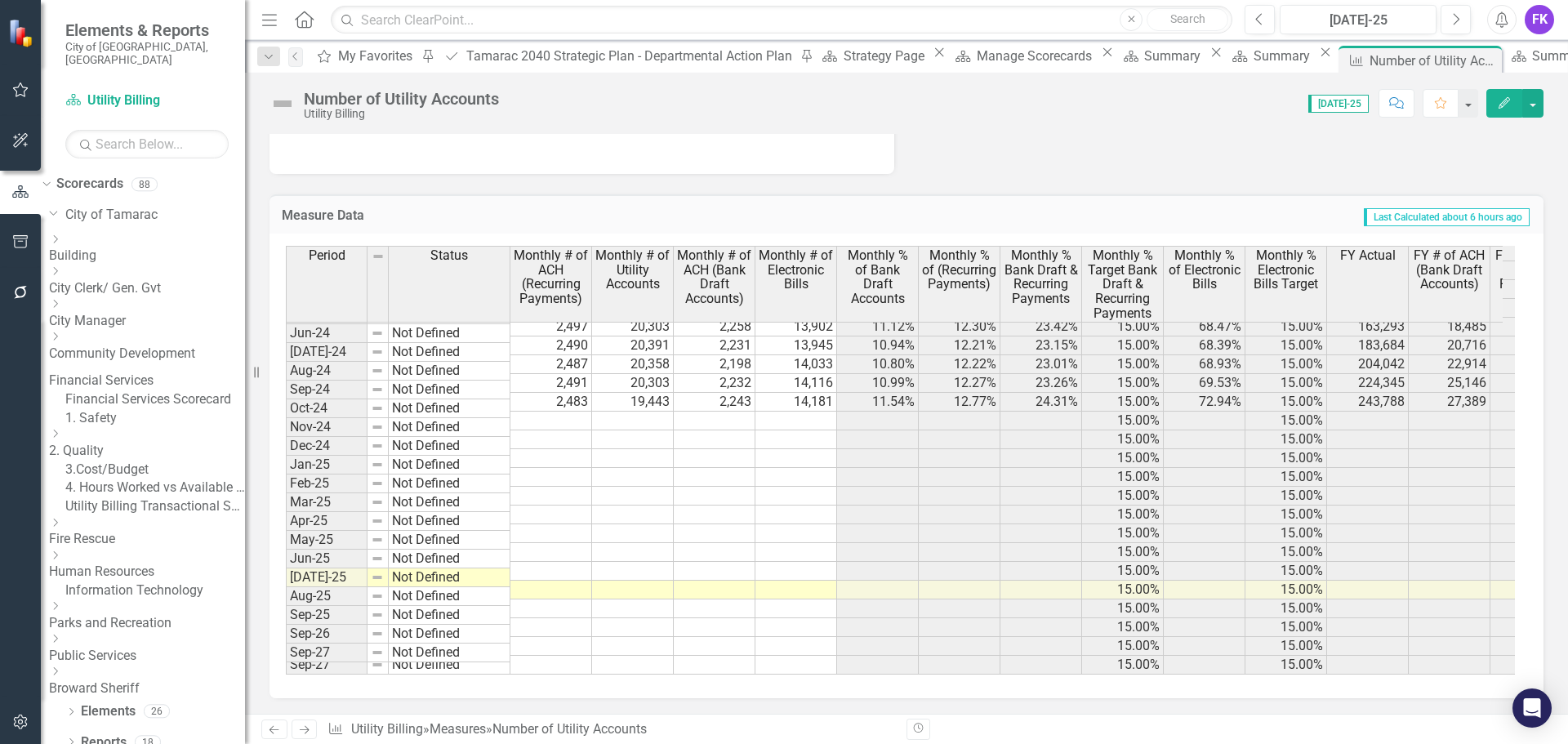
scroll to position [1374, 0]
click at [1479, 57] on icon "Close" at bounding box center [1487, 60] width 16 height 13
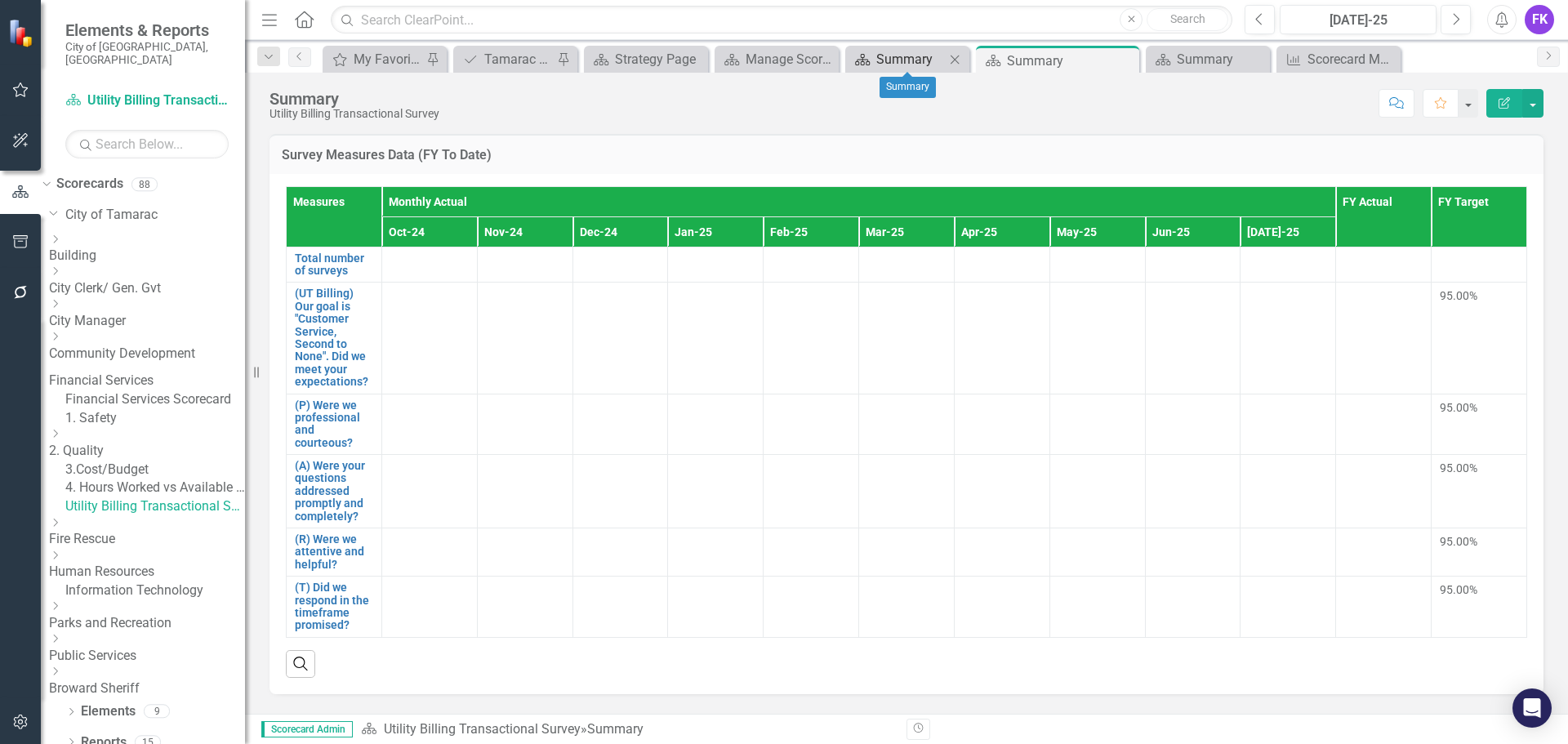
click at [896, 61] on div "Summary" at bounding box center [910, 59] width 68 height 20
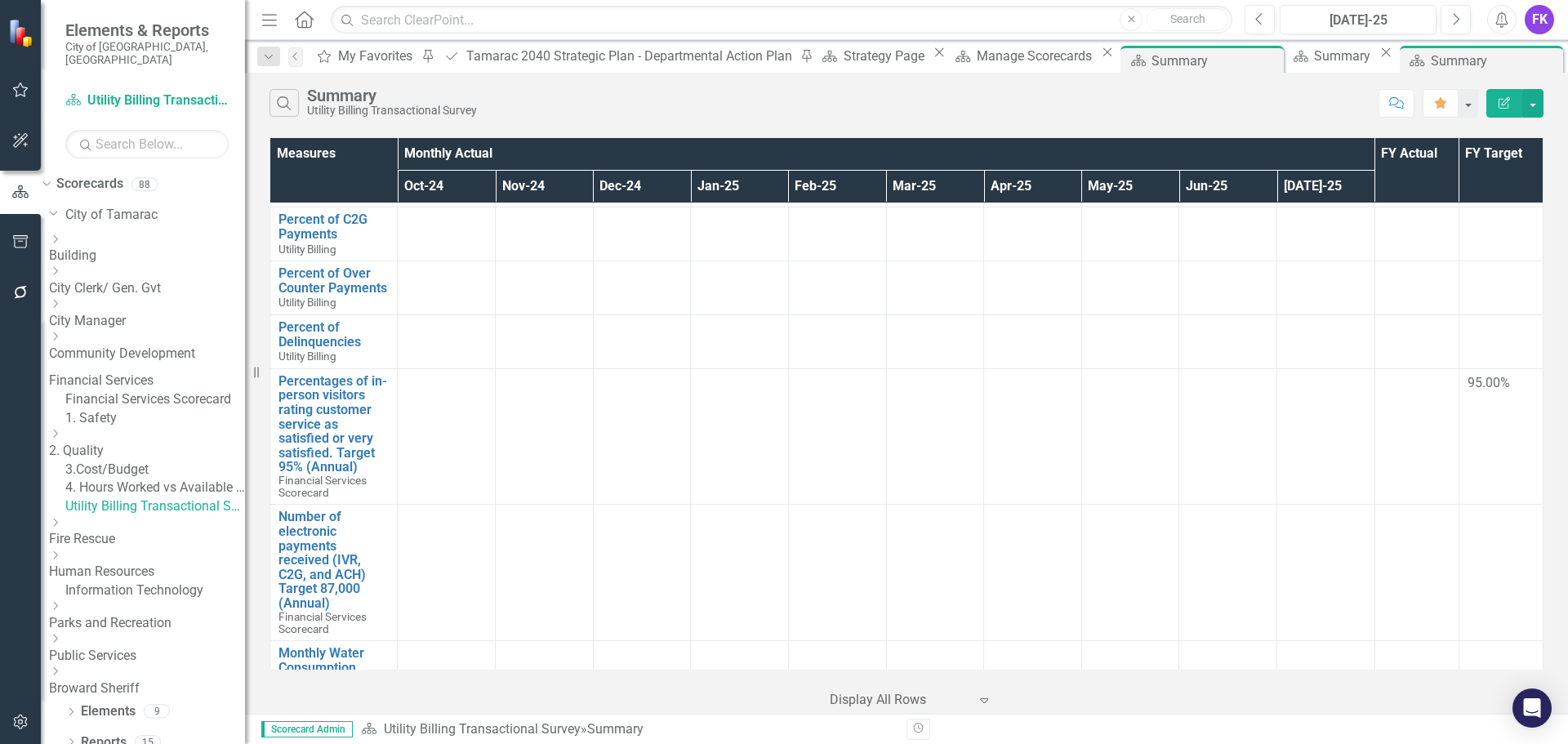
scroll to position [817, 0]
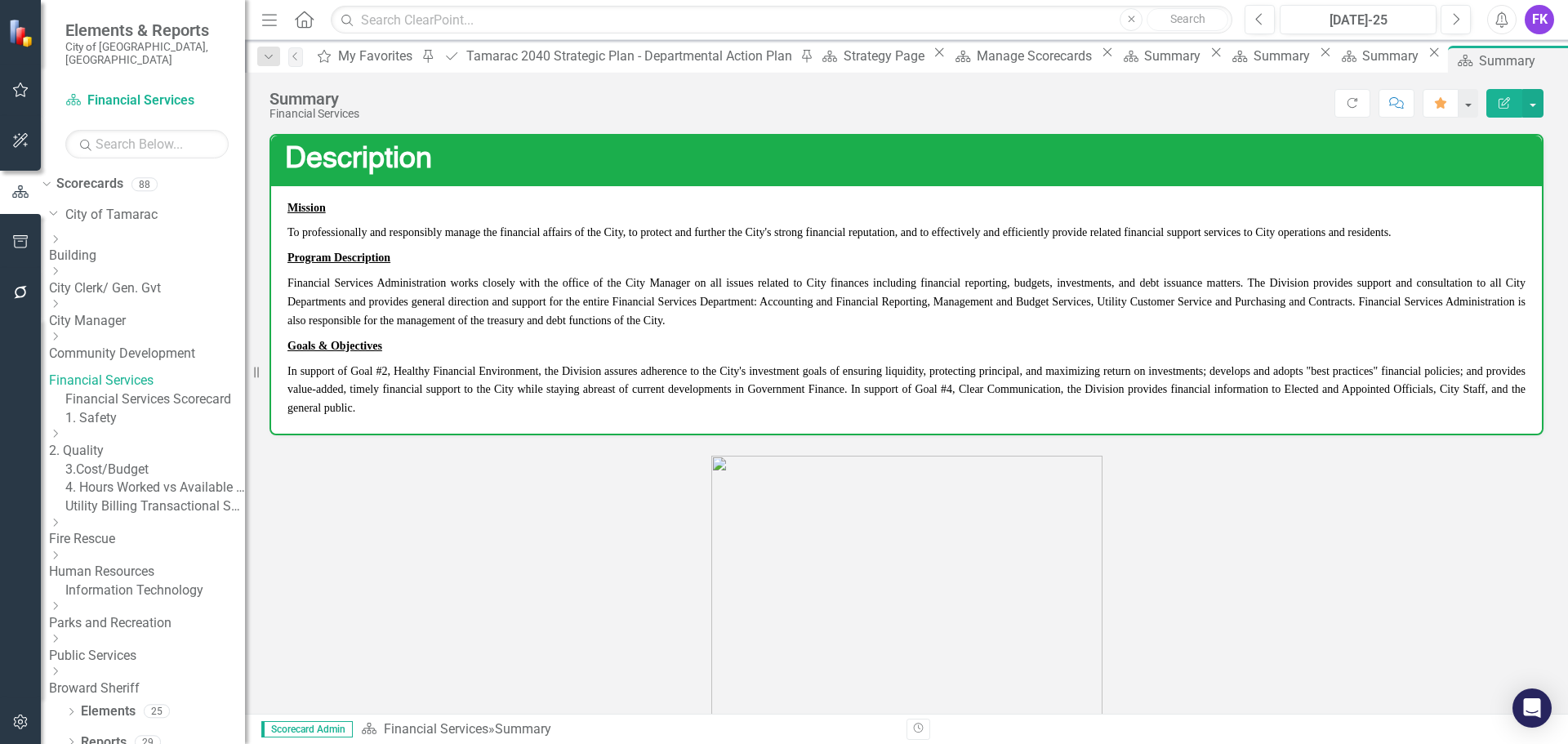
click at [1568, 58] on icon "Close" at bounding box center [1596, 60] width 16 height 13
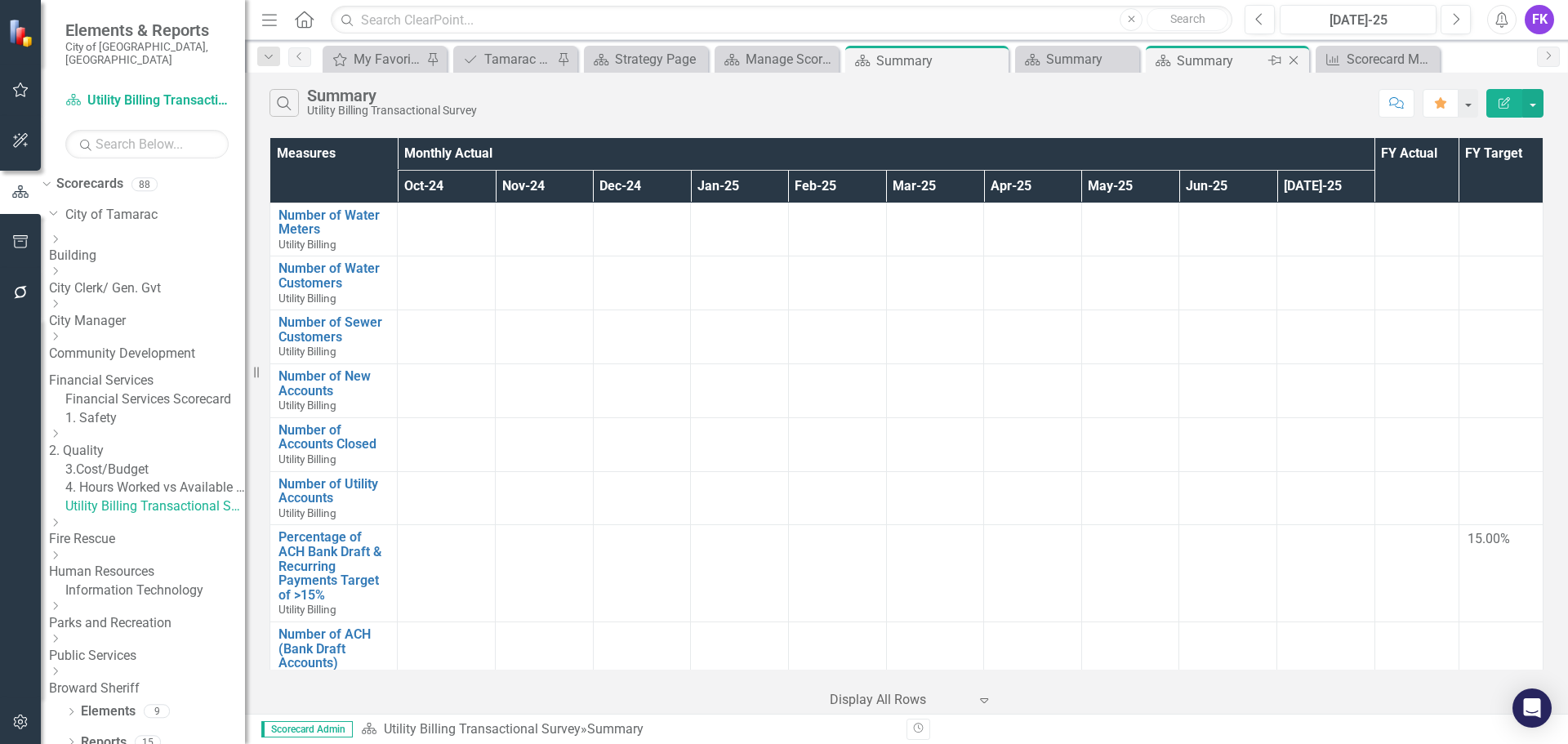
click at [1278, 61] on icon "Pin" at bounding box center [1275, 60] width 13 height 16
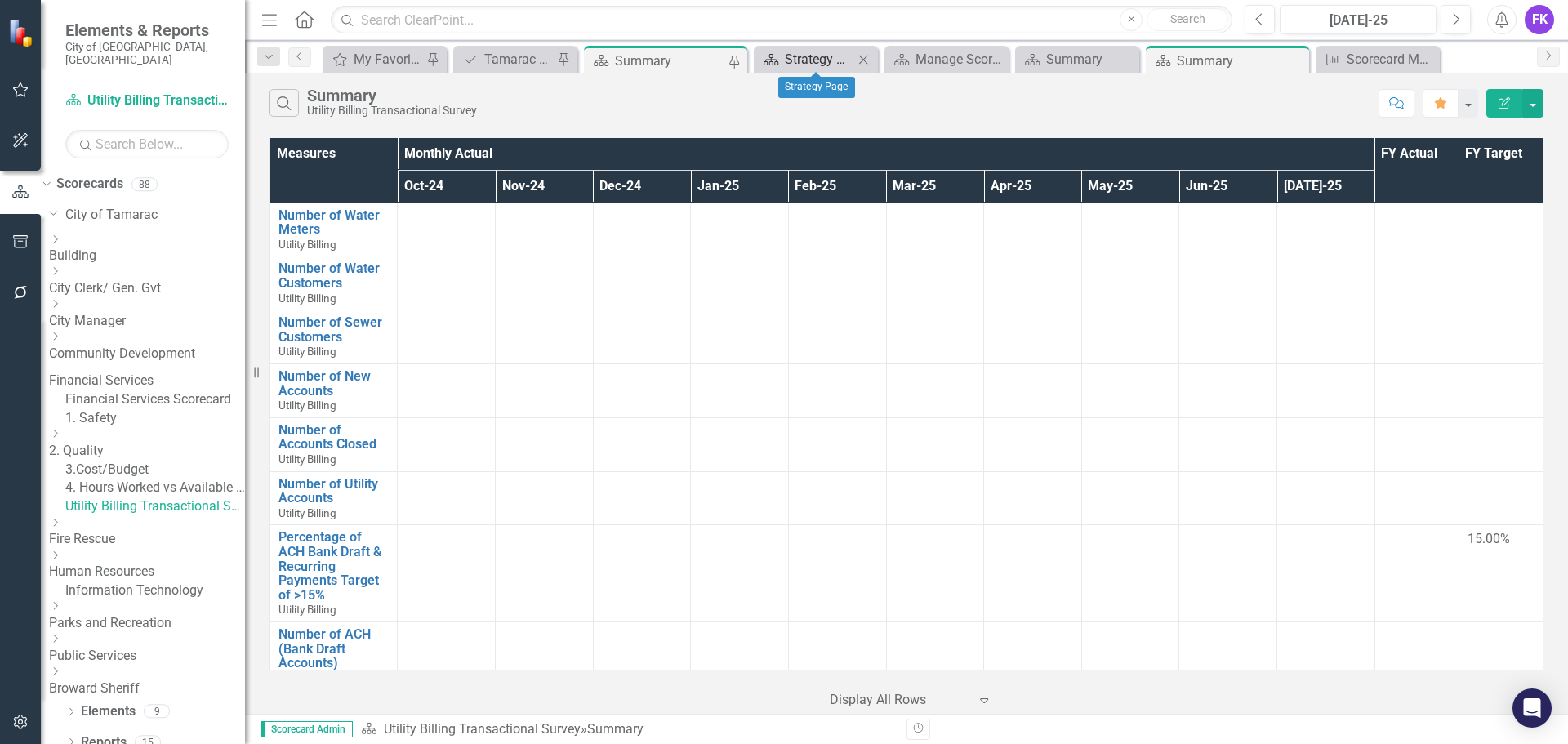
click at [805, 56] on div "Strategy Page" at bounding box center [819, 59] width 68 height 20
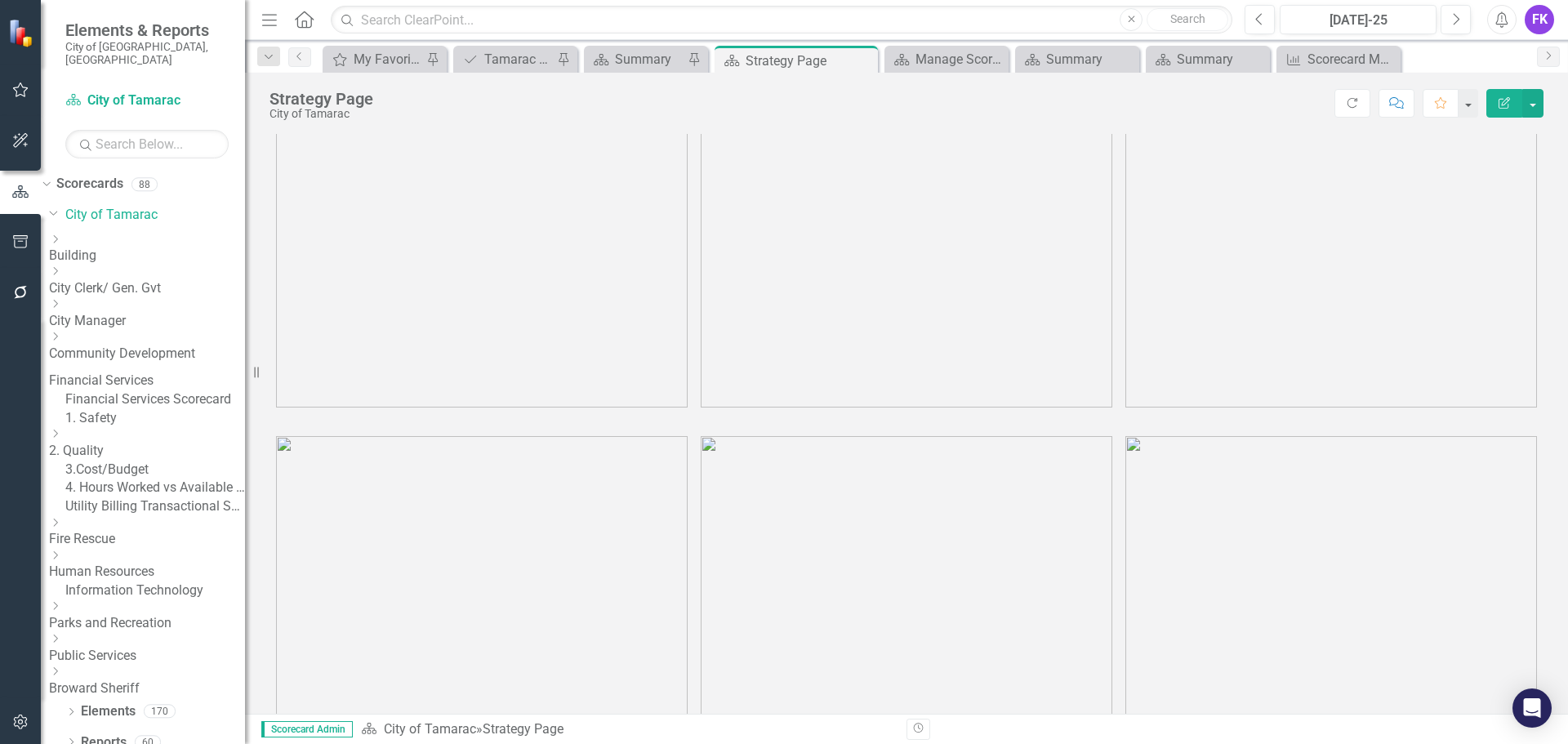
scroll to position [144, 0]
click at [921, 58] on div "Manage Scorecards" at bounding box center [950, 59] width 68 height 20
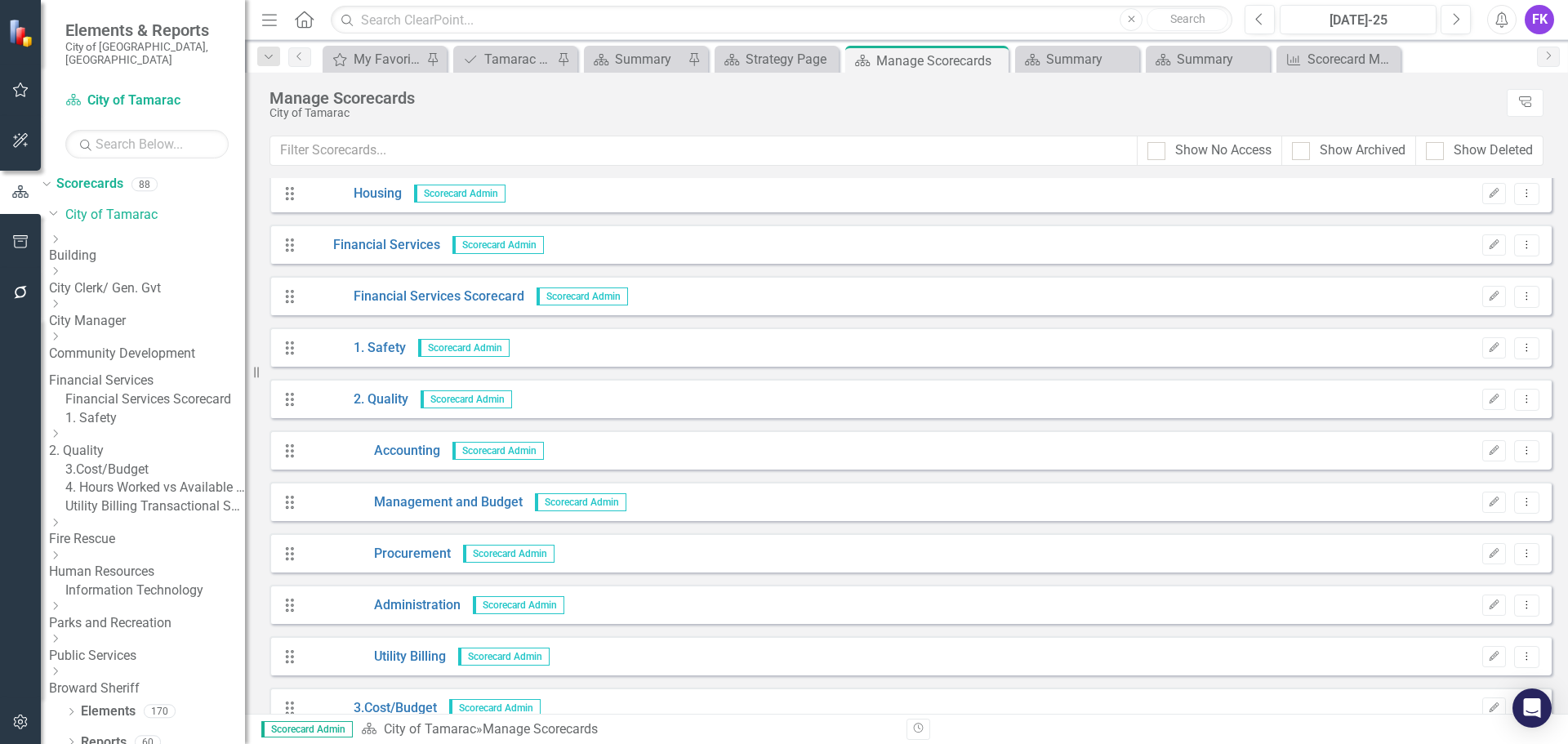
scroll to position [1143, 0]
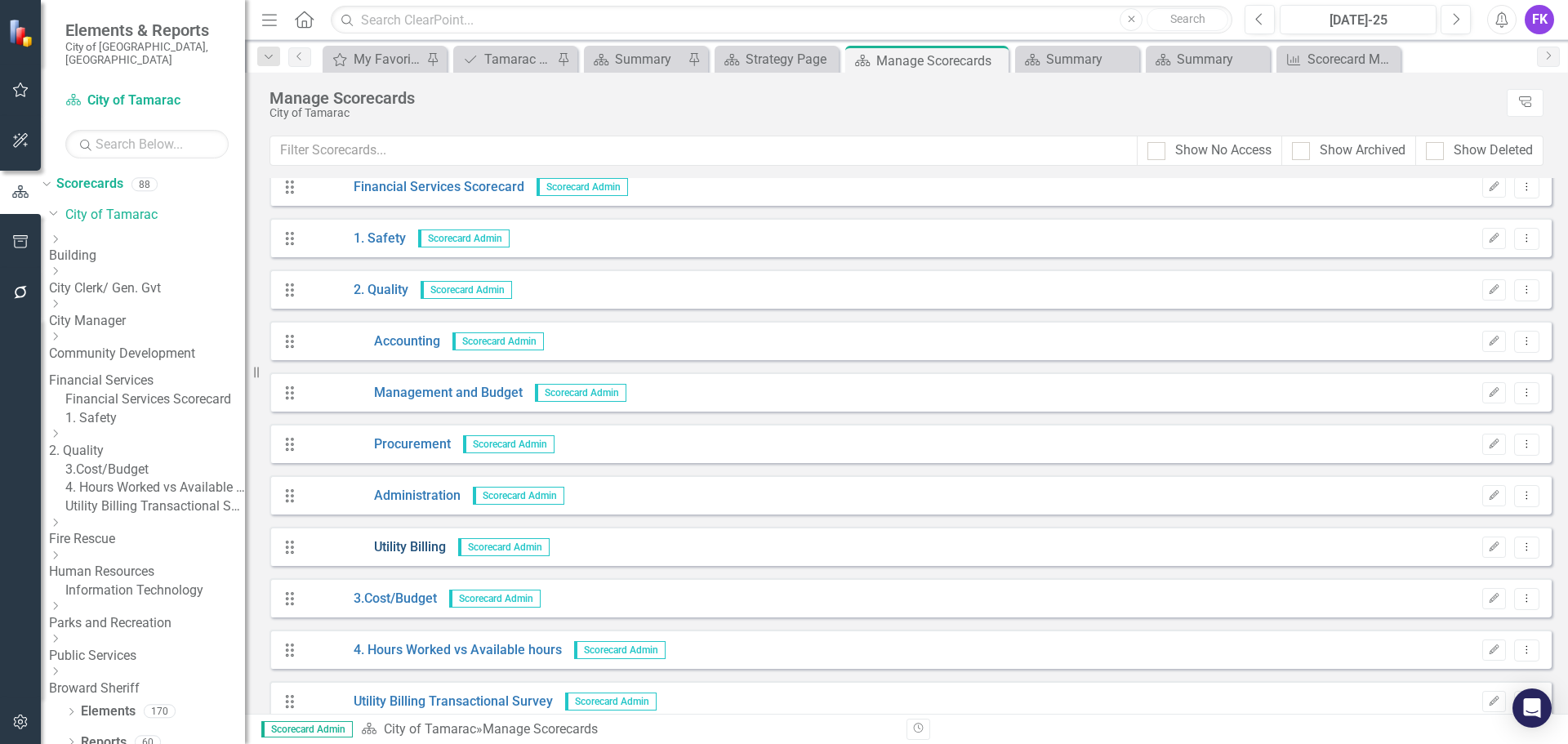
click at [423, 551] on link "Utility Billing" at bounding box center [375, 547] width 142 height 19
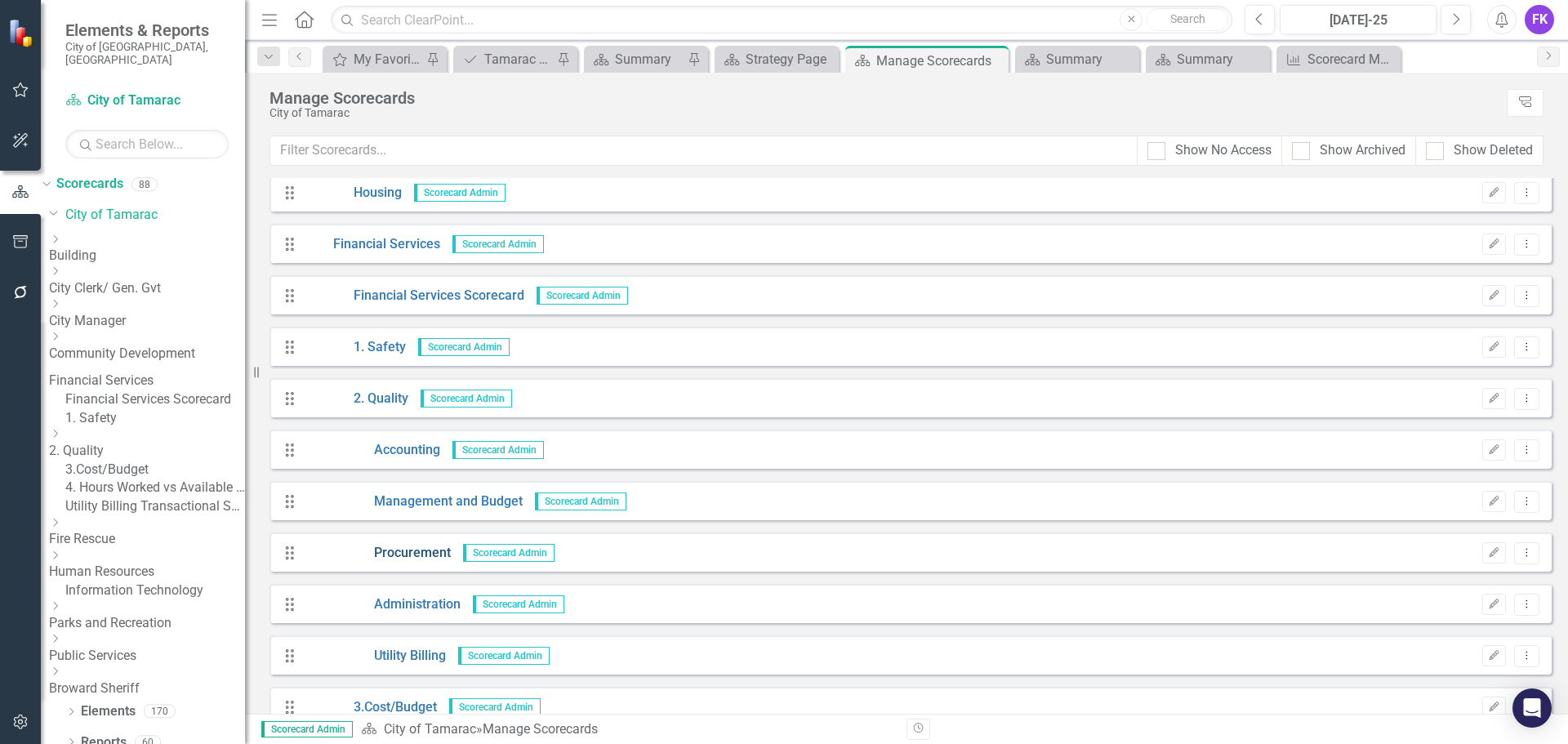
scroll to position [1062, 0]
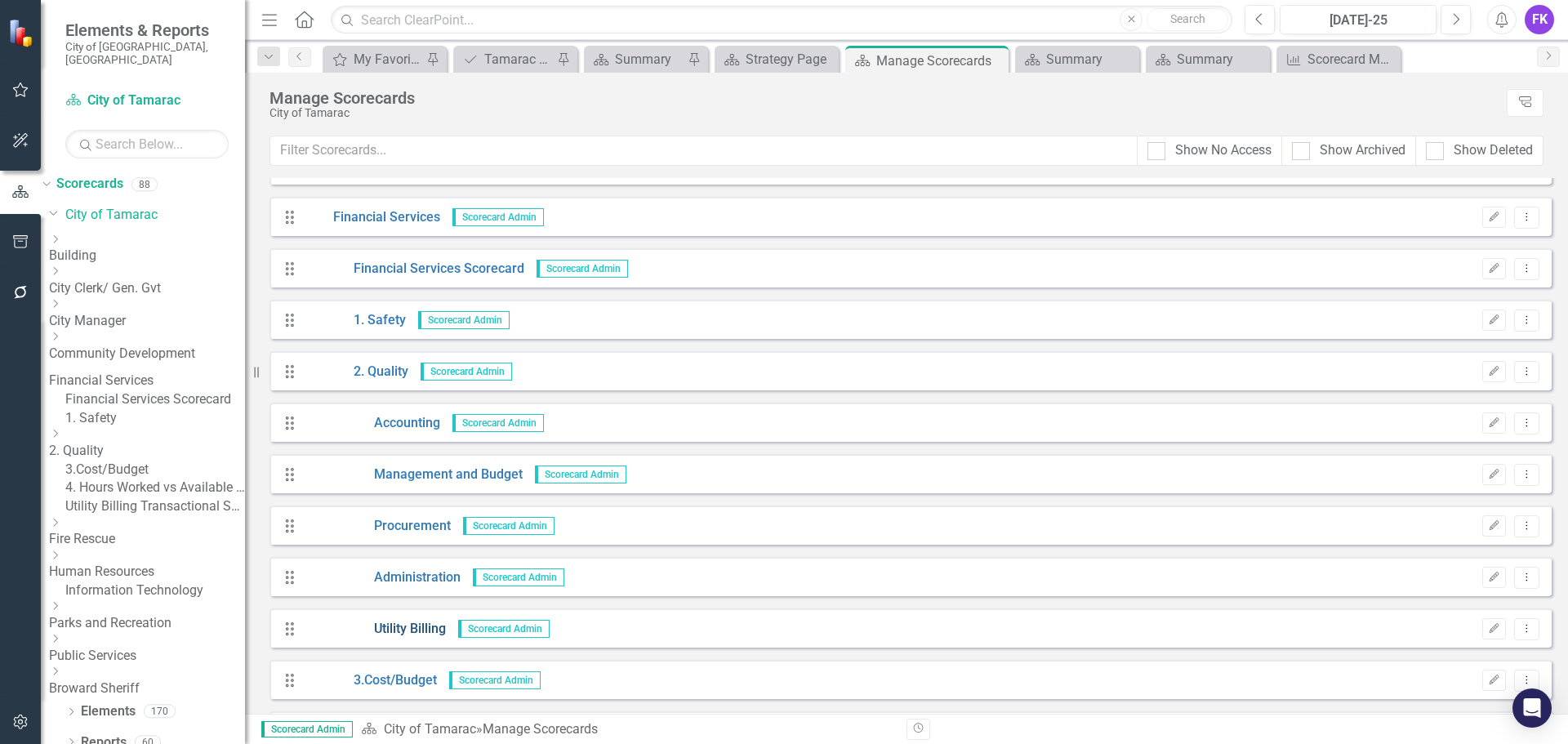
click at [426, 624] on link "Utility Billing" at bounding box center [375, 629] width 142 height 19
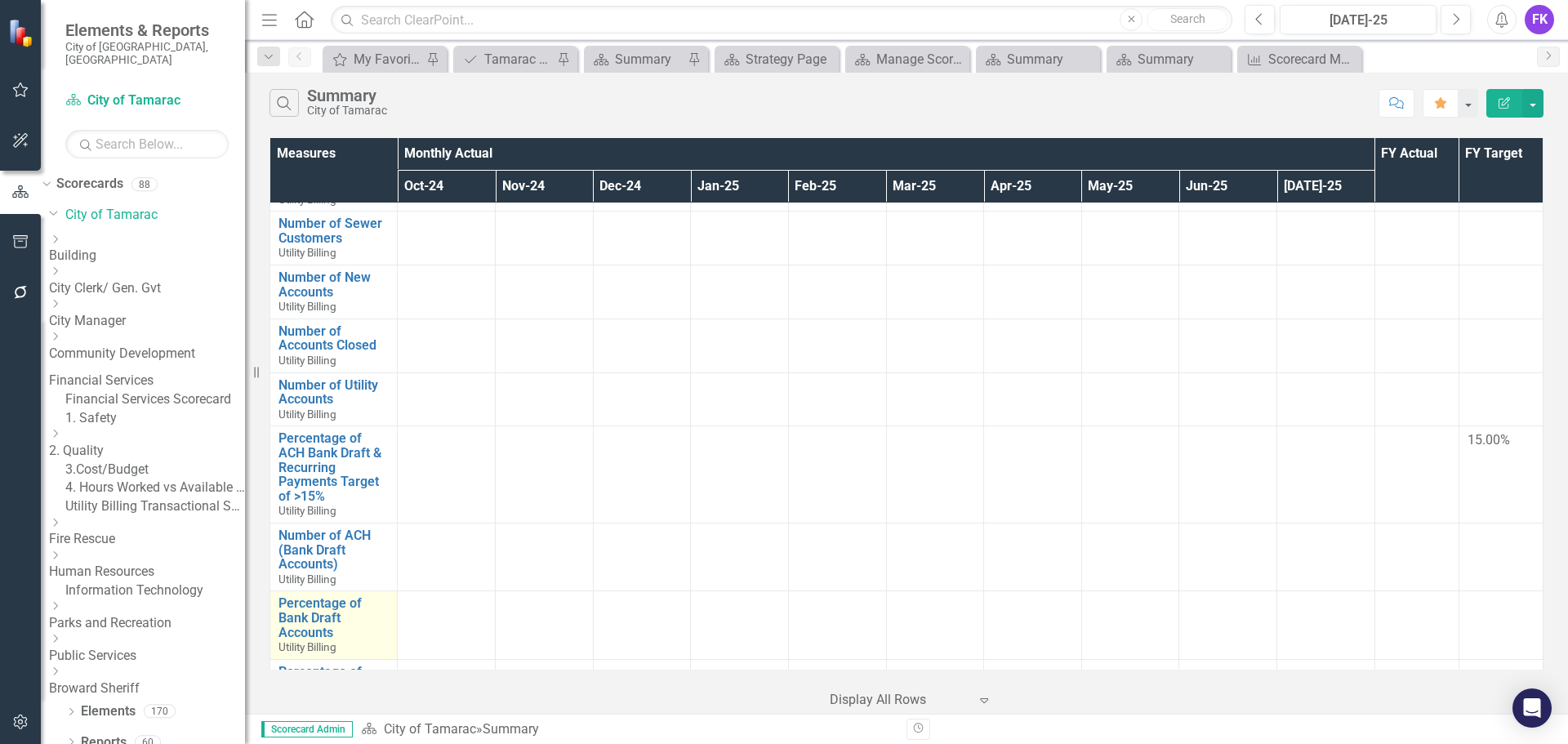
scroll to position [163, 0]
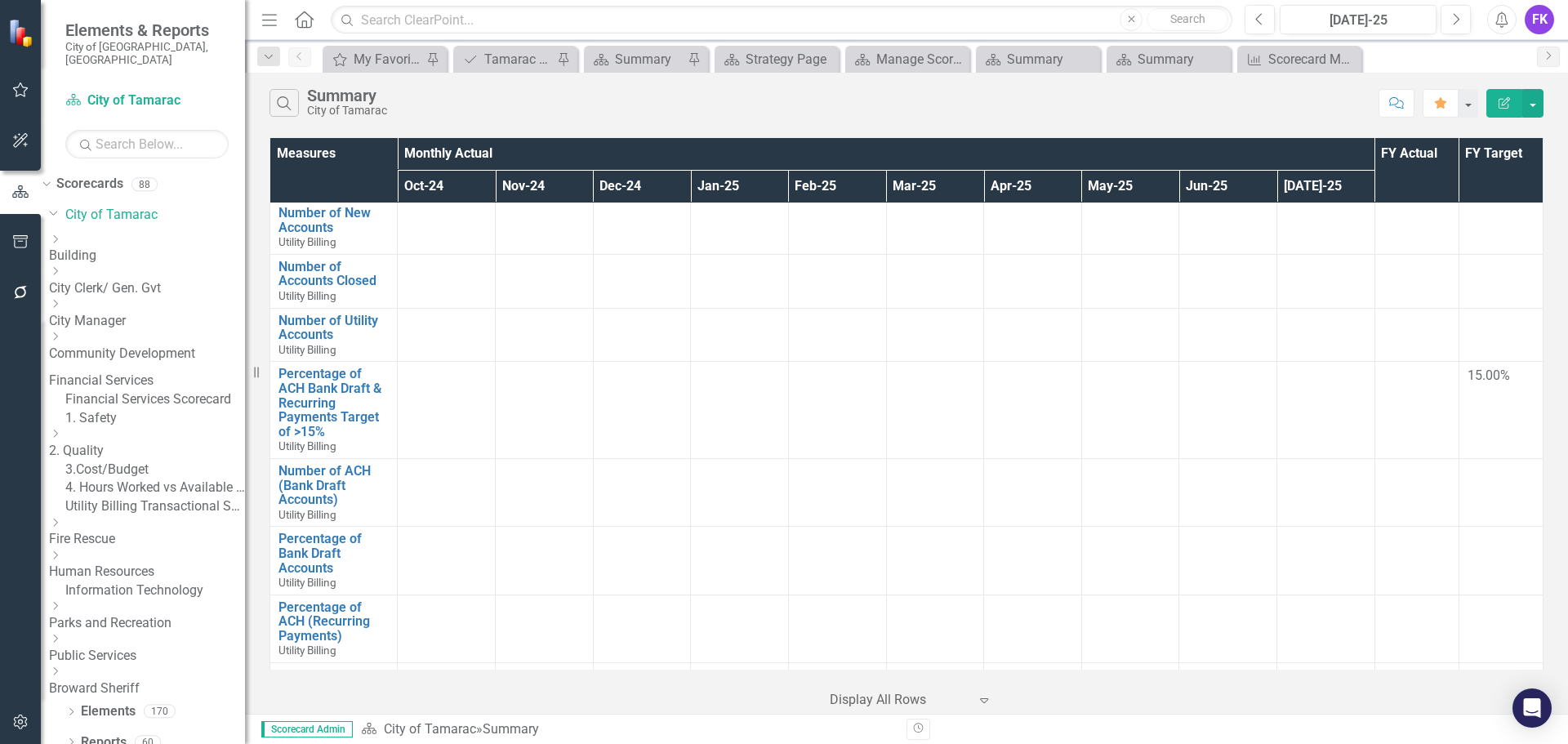
click at [1301, 278] on div at bounding box center [1326, 268] width 81 height 19
click at [1301, 184] on th "[DATE]-25" at bounding box center [1326, 186] width 98 height 33
click at [1152, 59] on div "Summary" at bounding box center [1172, 59] width 68 height 20
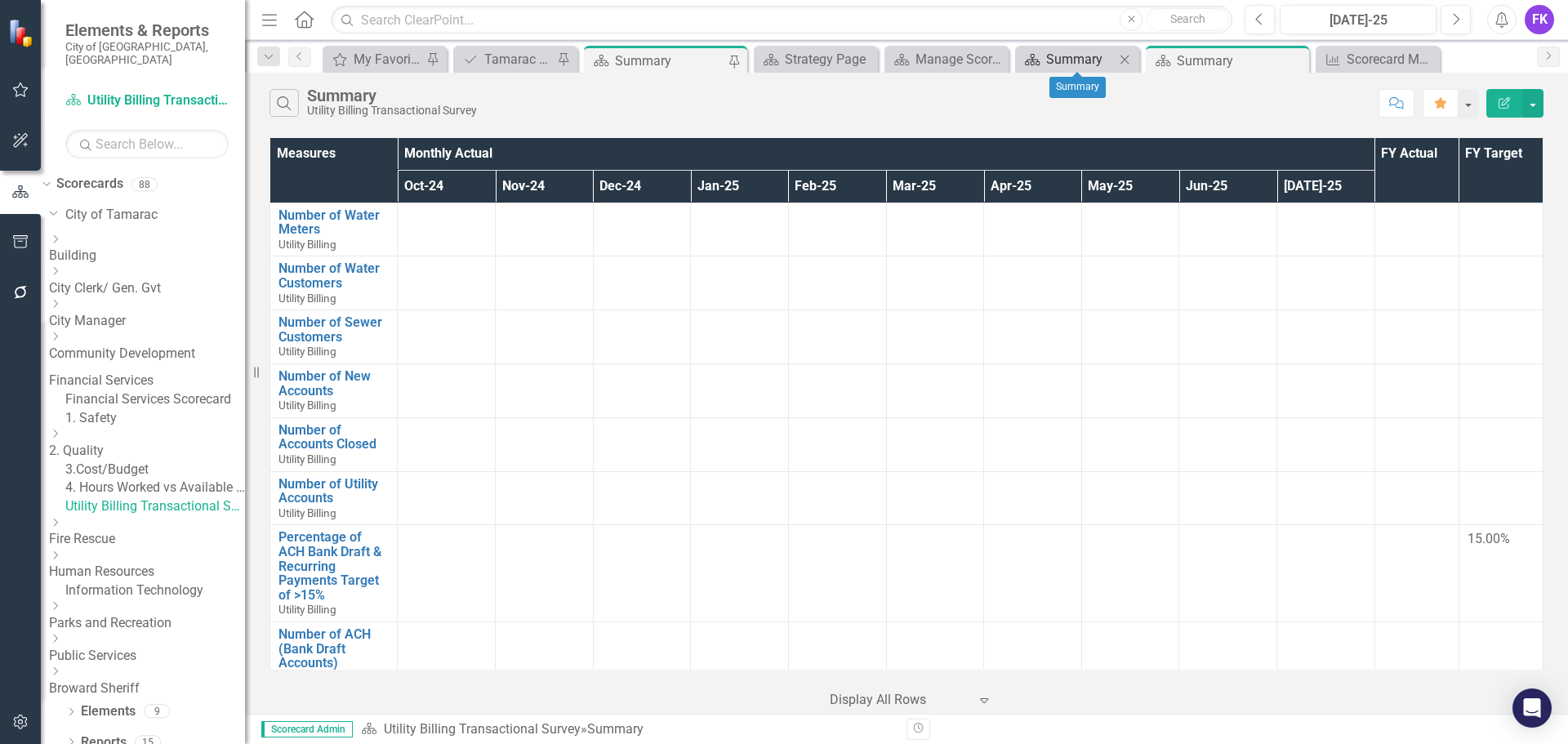
click at [1081, 66] on div "Summary" at bounding box center [1080, 59] width 68 height 20
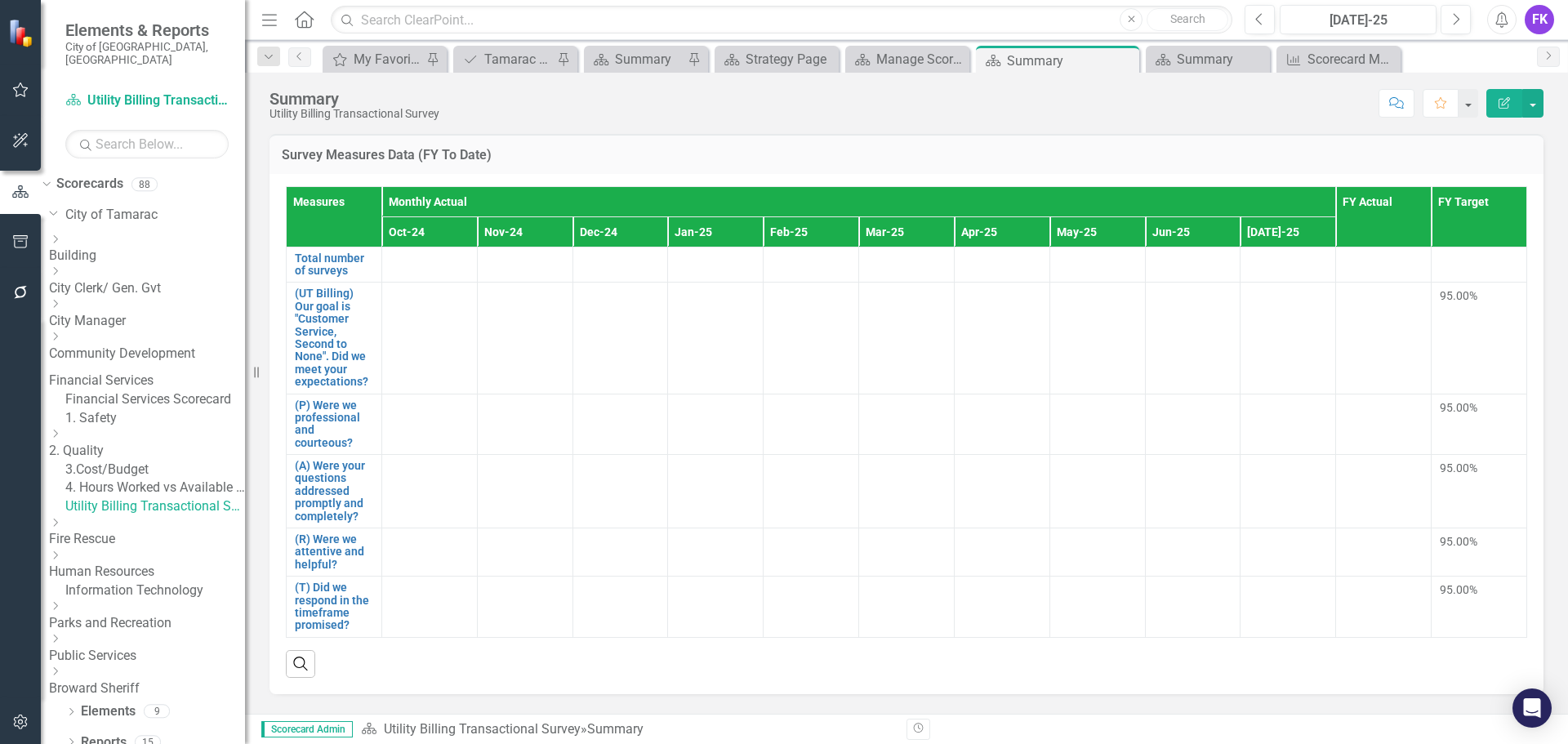
click at [154, 372] on link "Financial Services" at bounding box center [147, 381] width 196 height 19
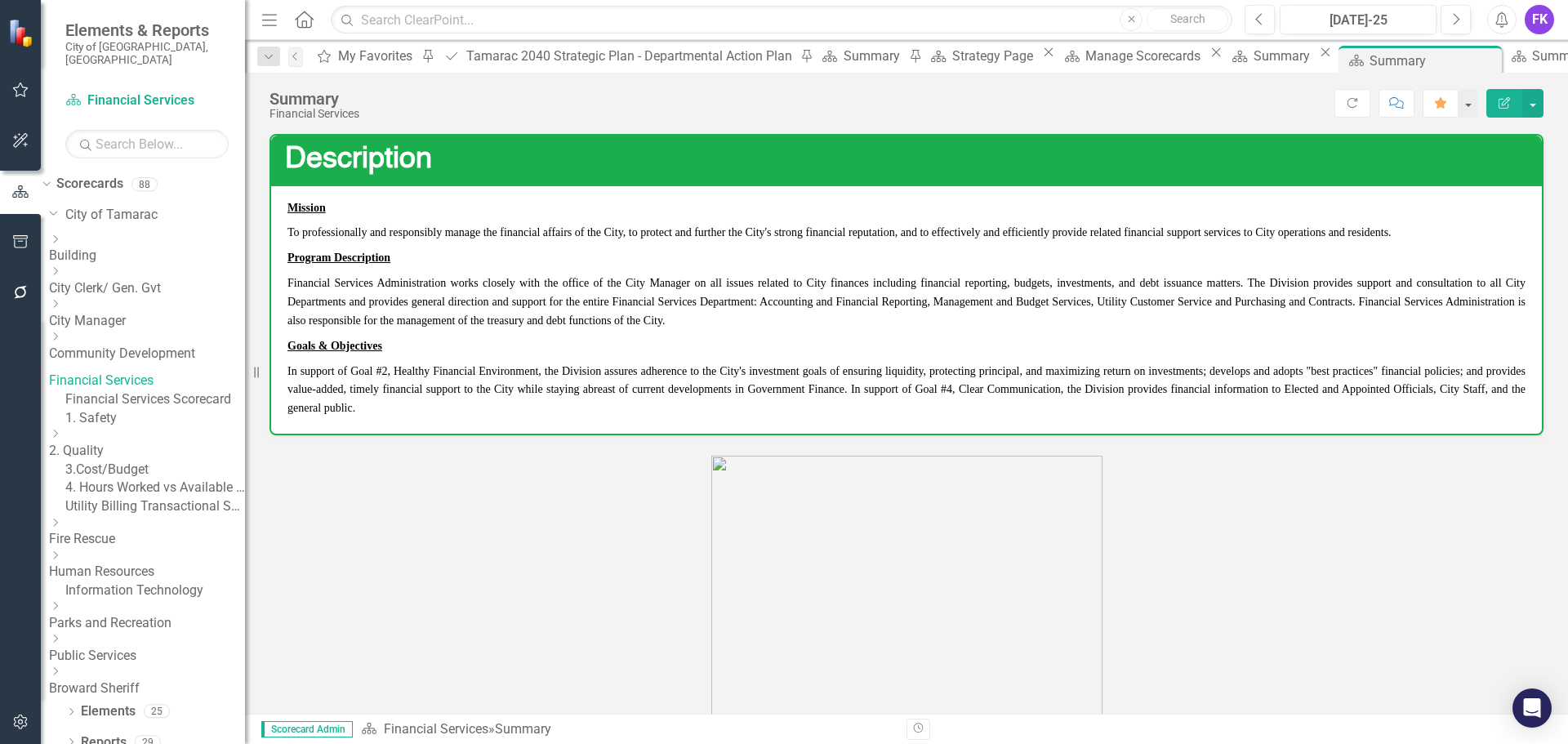
click at [184, 391] on link "Financial Services Scorecard" at bounding box center [155, 400] width 180 height 19
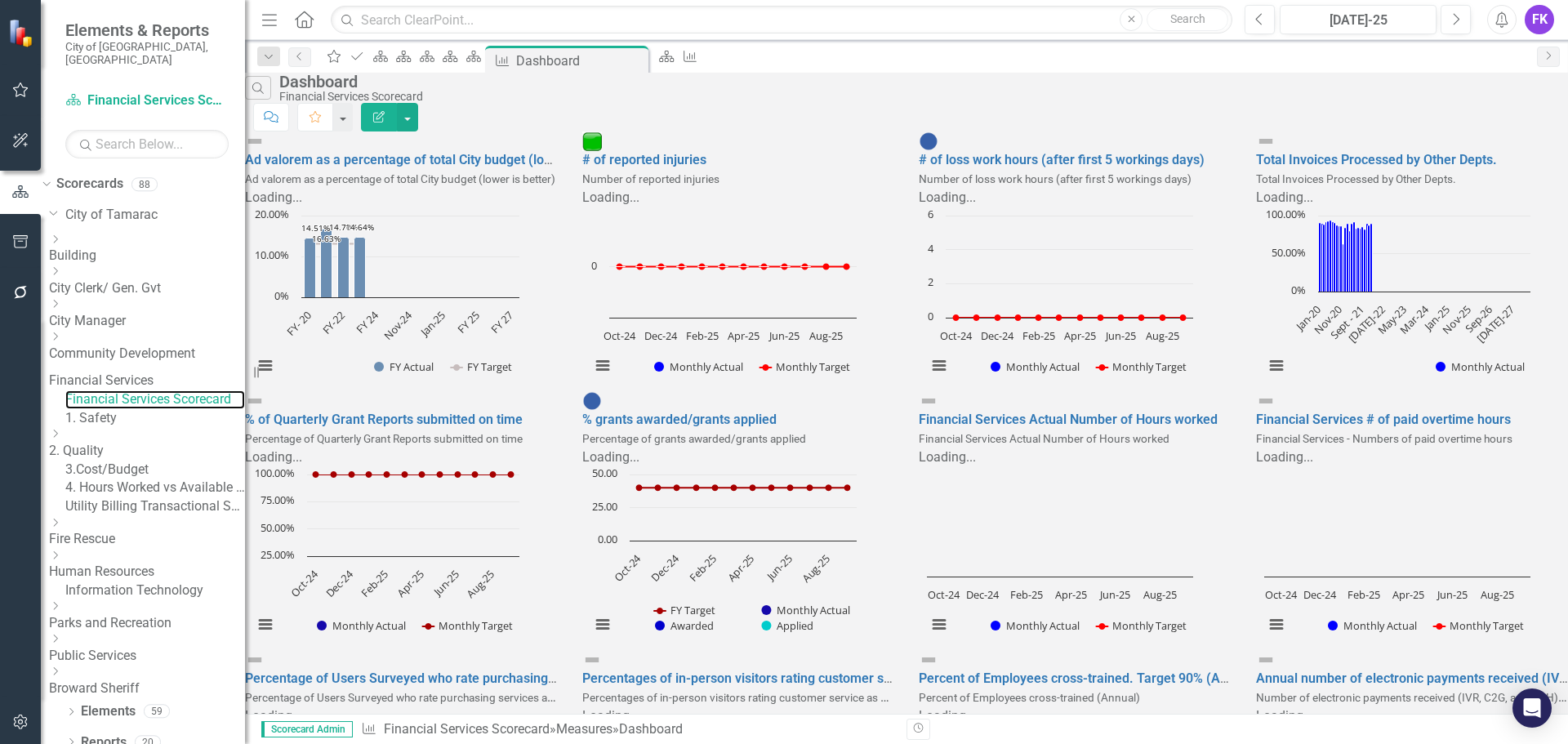
scroll to position [269, 0]
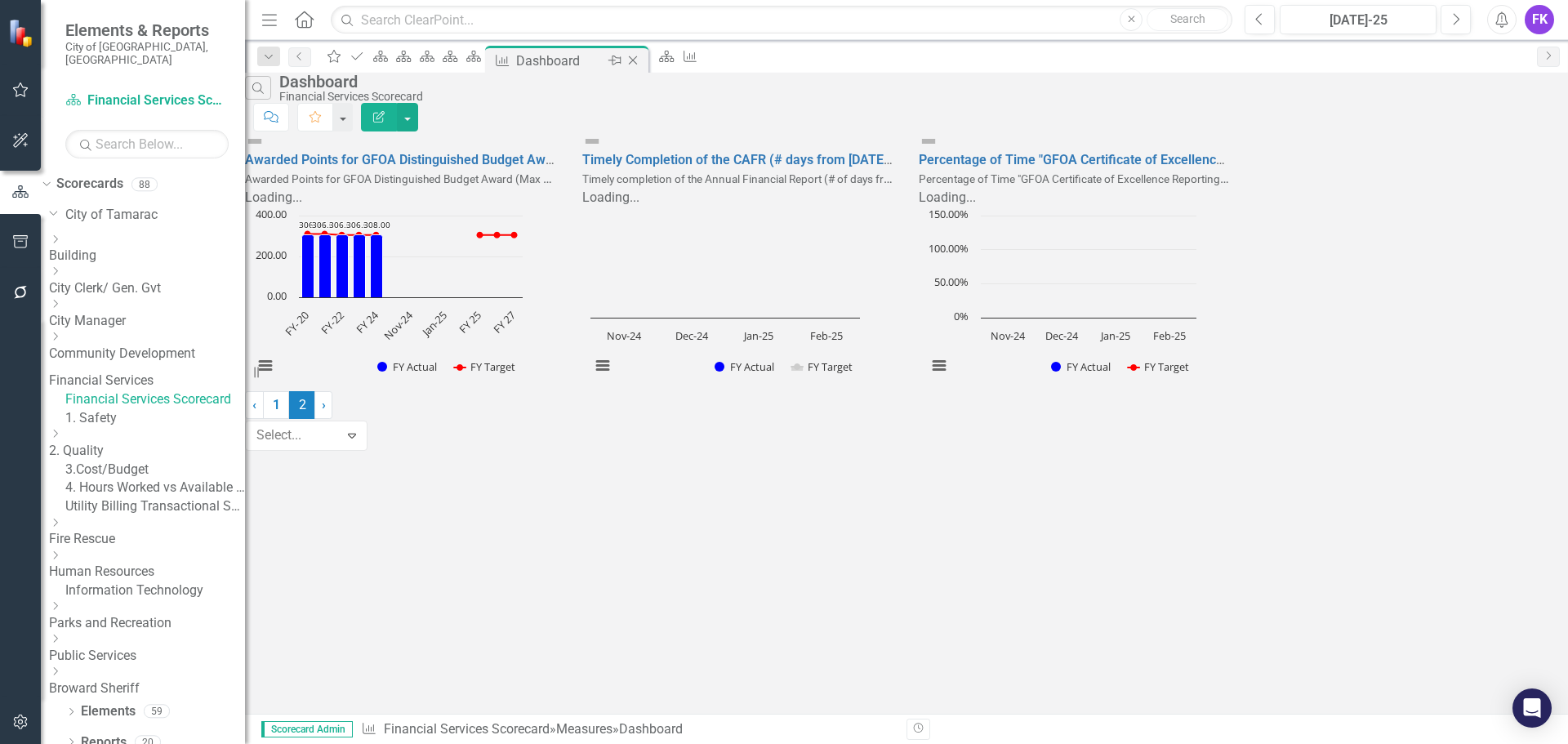
click at [641, 64] on icon "Close" at bounding box center [633, 60] width 16 height 13
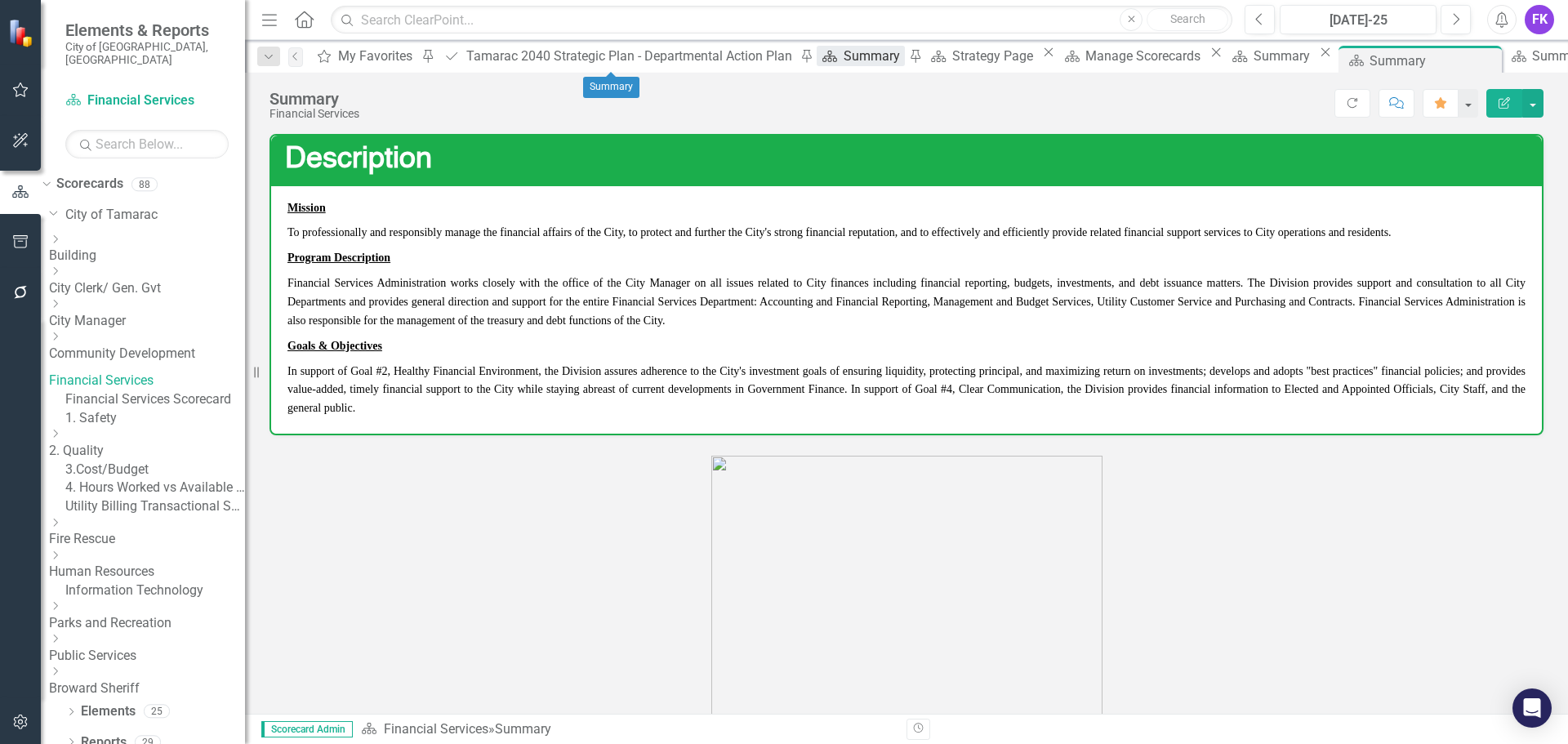
click at [844, 66] on div "Summary" at bounding box center [874, 56] width 61 height 20
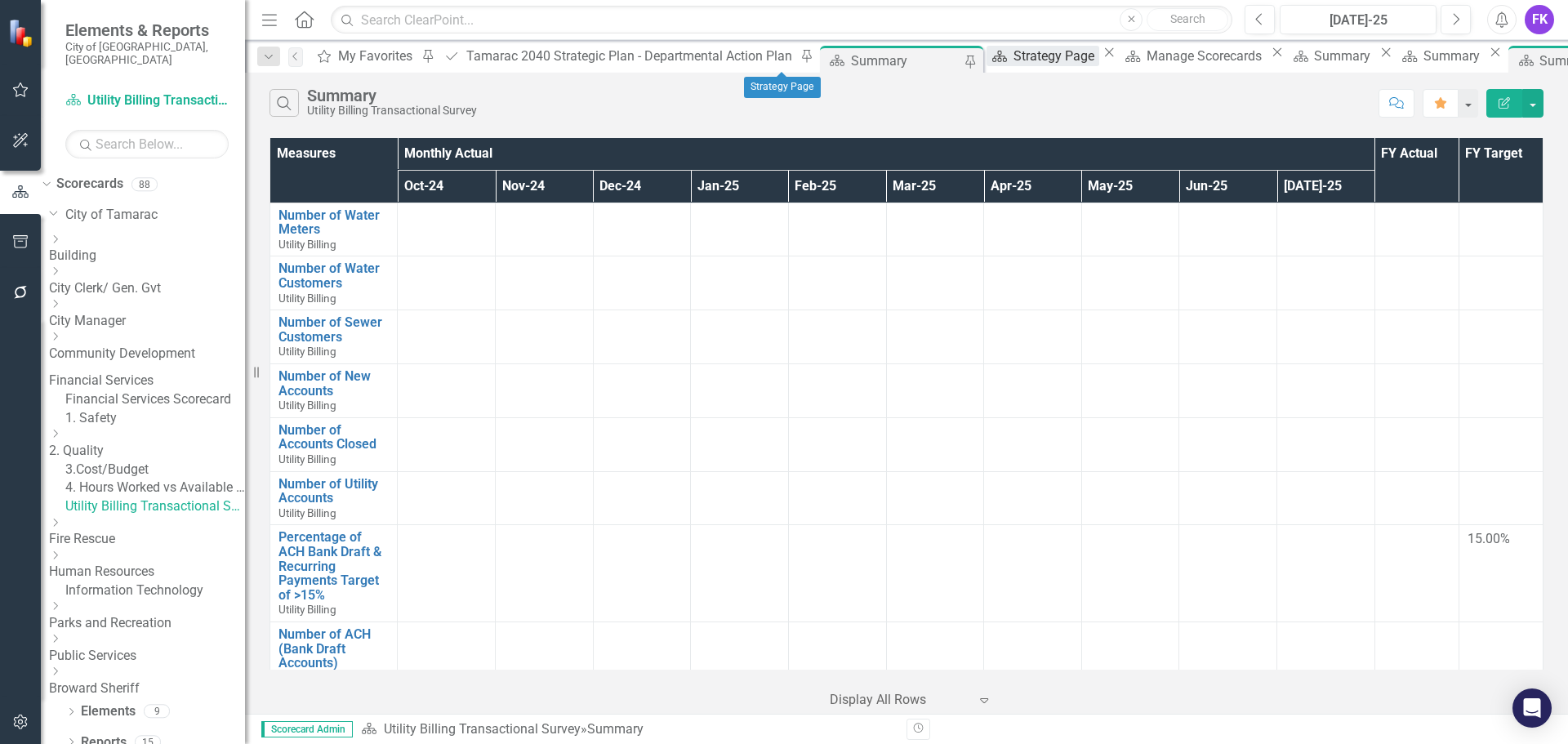
click at [1014, 57] on div "Strategy Page" at bounding box center [1057, 56] width 86 height 20
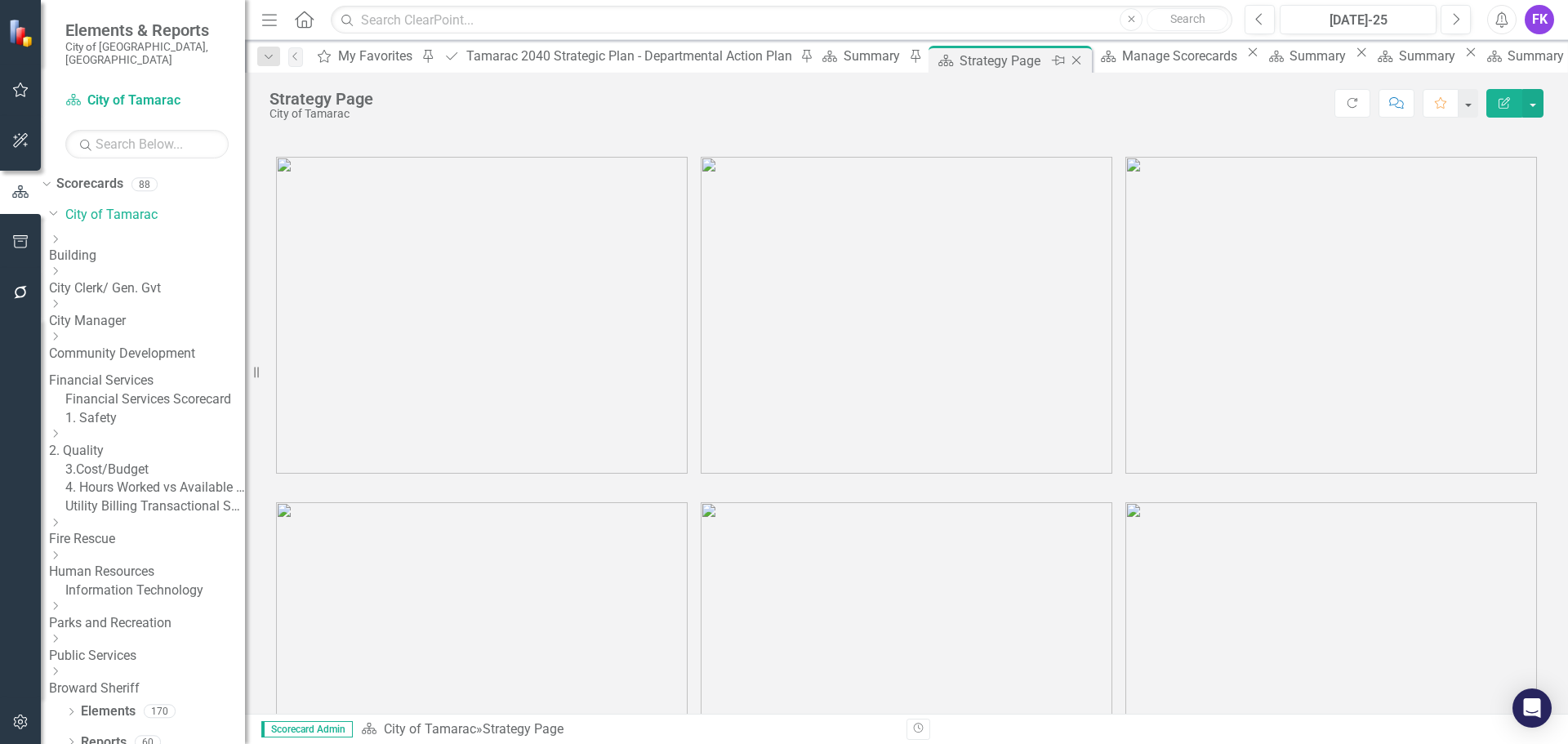
click at [1068, 59] on icon "Close" at bounding box center [1077, 60] width 16 height 13
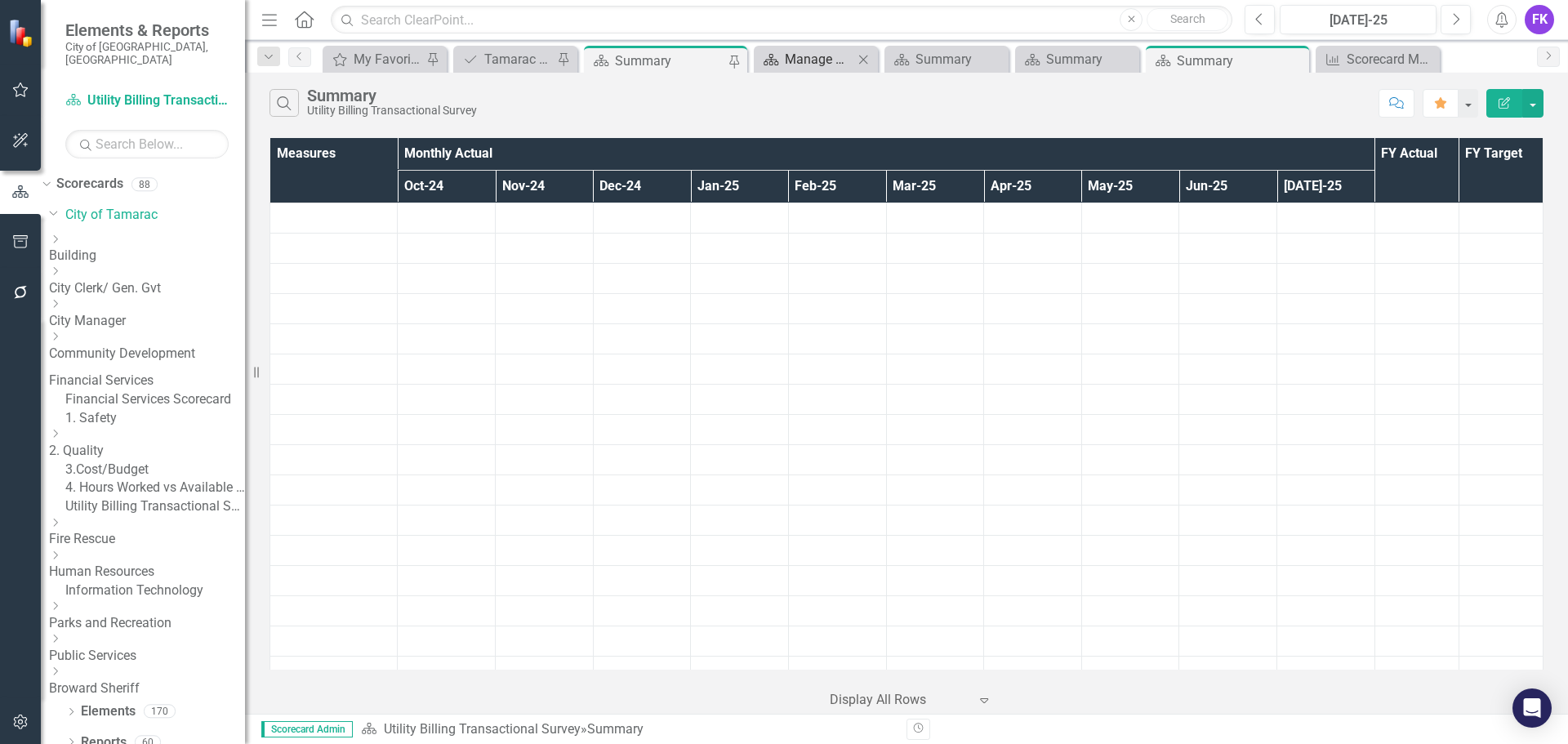
click at [801, 59] on div "Manage Scorecards" at bounding box center [819, 59] width 68 height 20
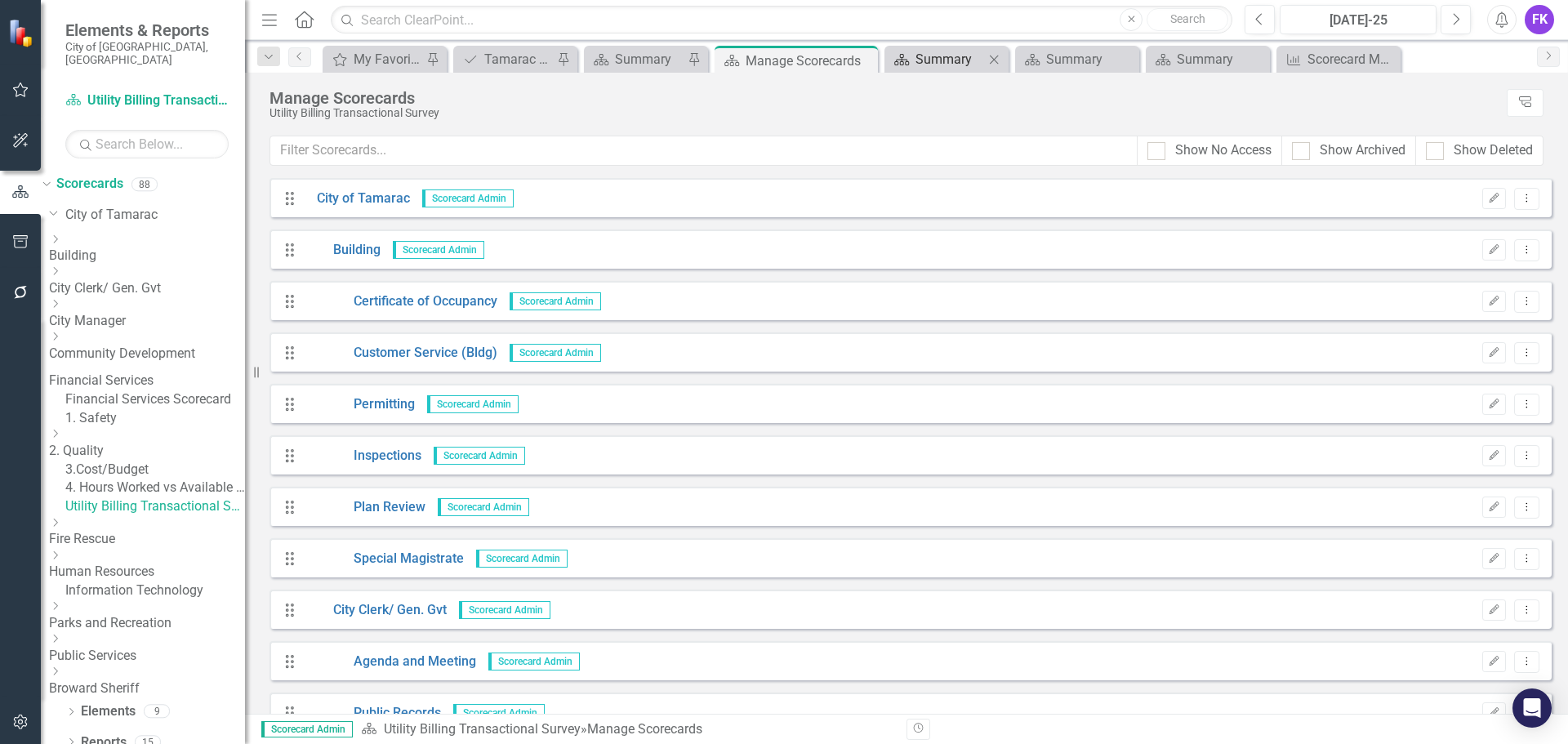
click at [951, 59] on div "Summary" at bounding box center [950, 59] width 68 height 20
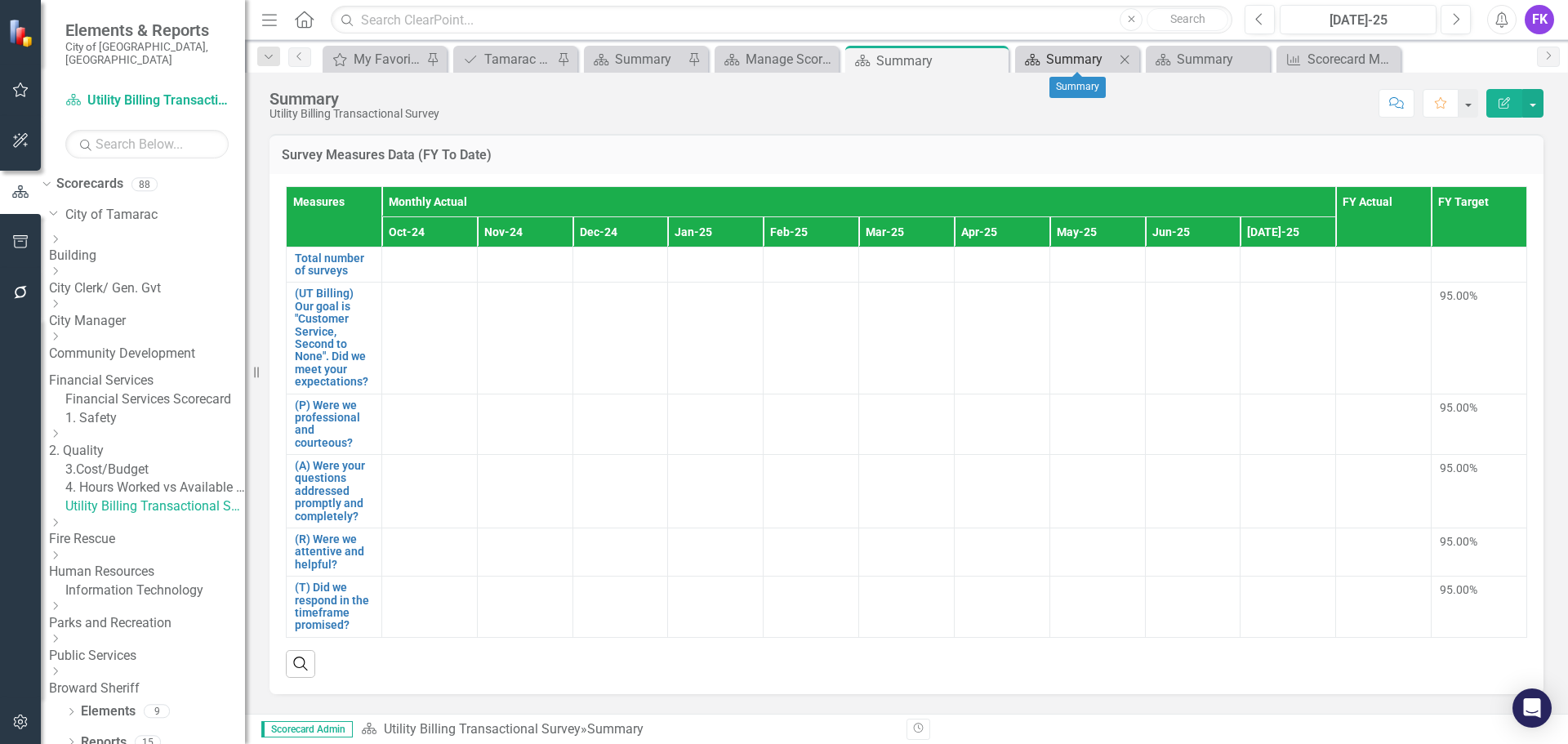
click at [1057, 50] on div "Summary" at bounding box center [1080, 59] width 68 height 20
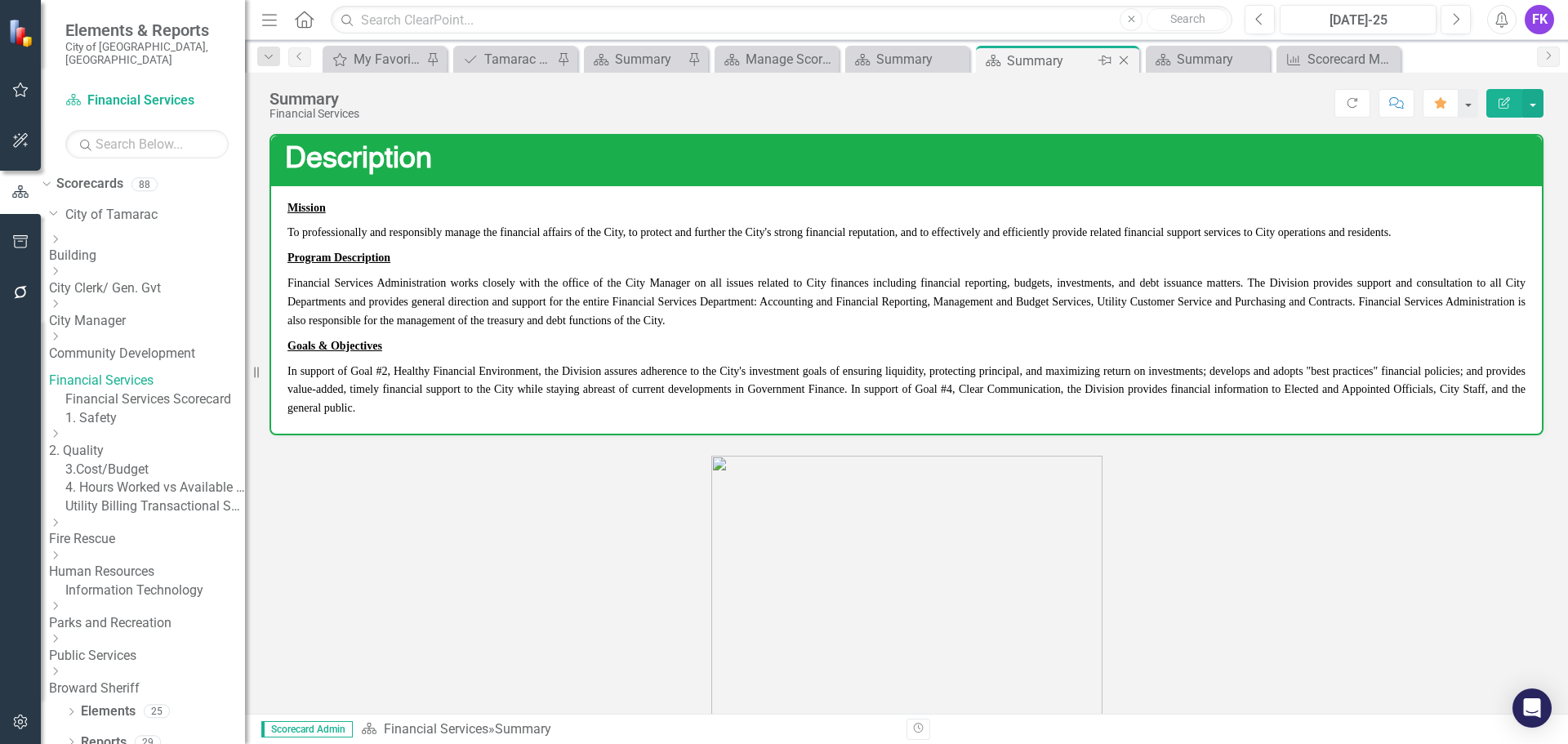
click at [1128, 60] on icon "Close" at bounding box center [1124, 60] width 16 height 13
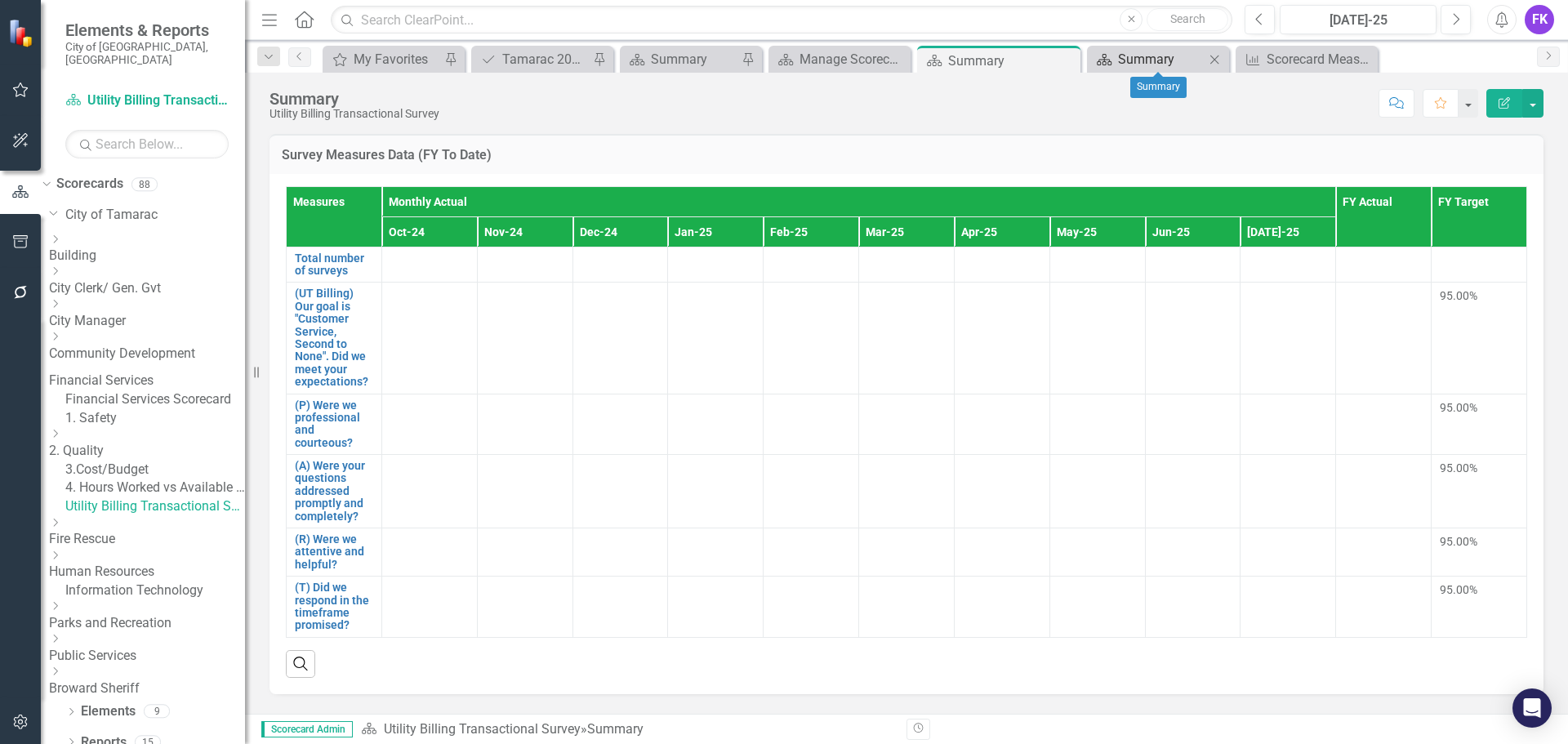
click at [1162, 62] on div "Summary" at bounding box center [1162, 59] width 87 height 20
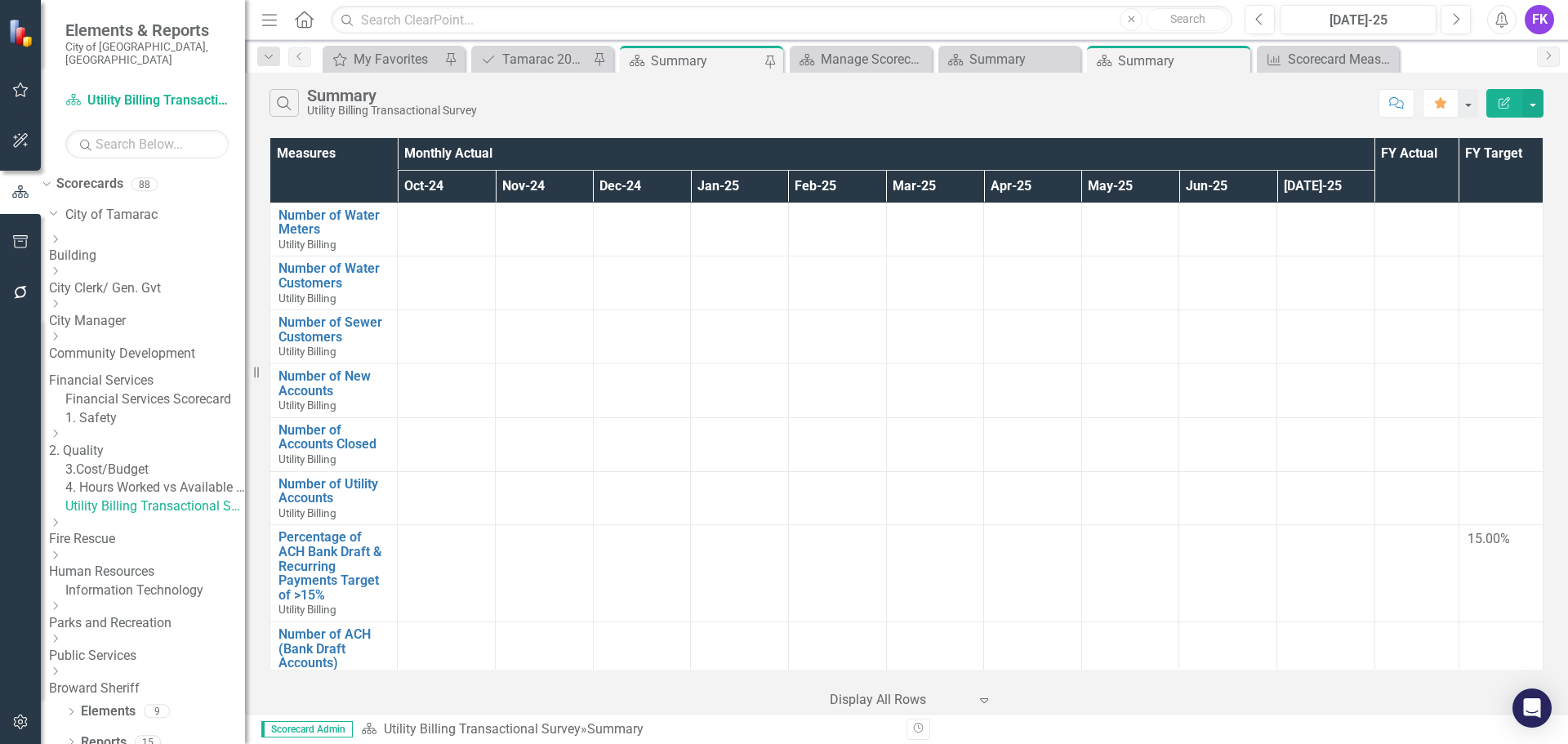
click at [727, 65] on div "Summary" at bounding box center [707, 60] width 112 height 20
click at [1144, 63] on div "Summary" at bounding box center [1163, 60] width 88 height 20
click at [1304, 62] on div "Scorecard Measures Data (FY To Date)" at bounding box center [1331, 59] width 87 height 20
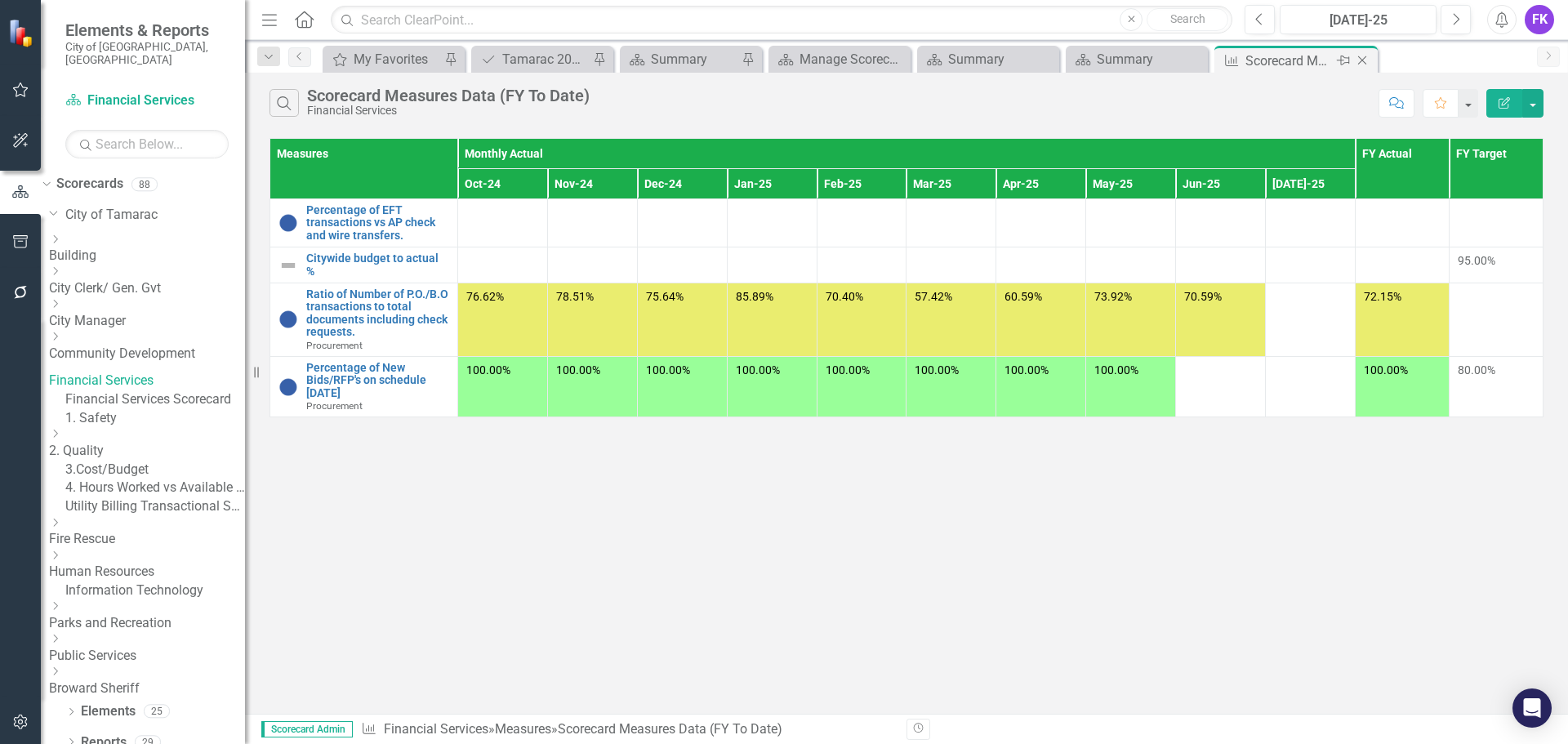
drag, startPoint x: 1364, startPoint y: 58, endPoint x: 1357, endPoint y: 63, distance: 8.6
click at [0, 0] on icon "Close" at bounding box center [0, 0] width 0 height 0
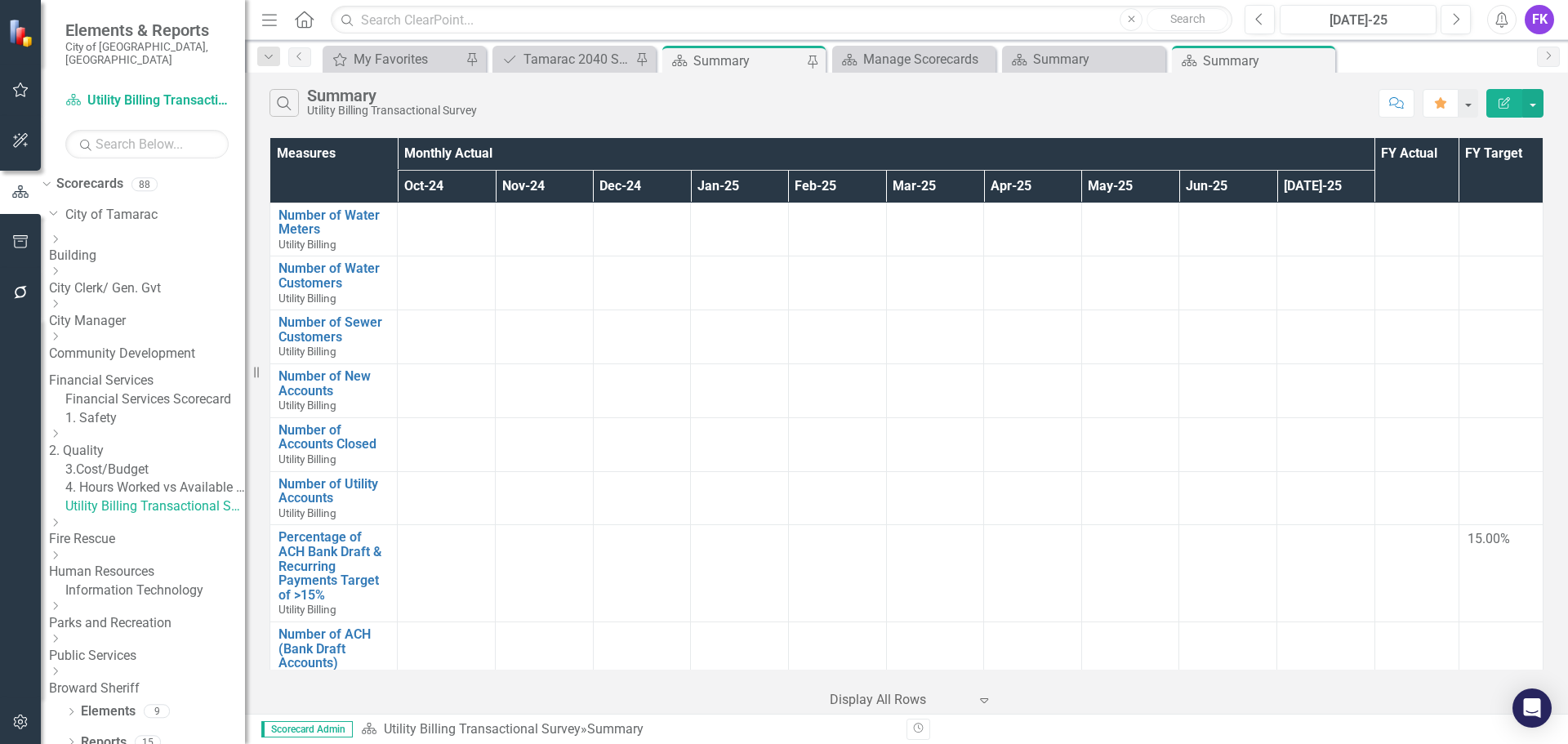
click at [154, 516] on link "Utility Billing Transactional Survey" at bounding box center [155, 507] width 180 height 19
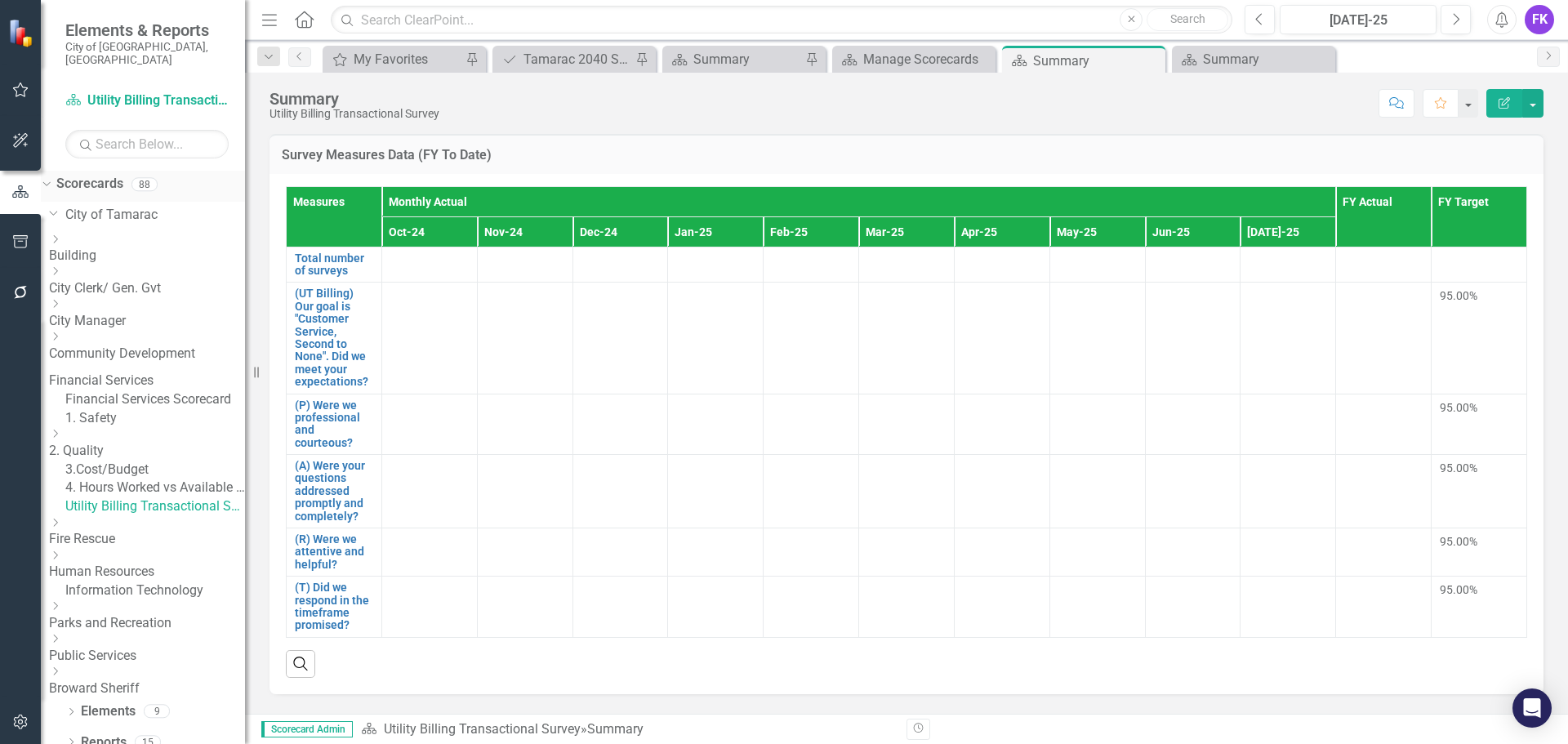
click at [49, 178] on icon "Dropdown" at bounding box center [45, 183] width 9 height 12
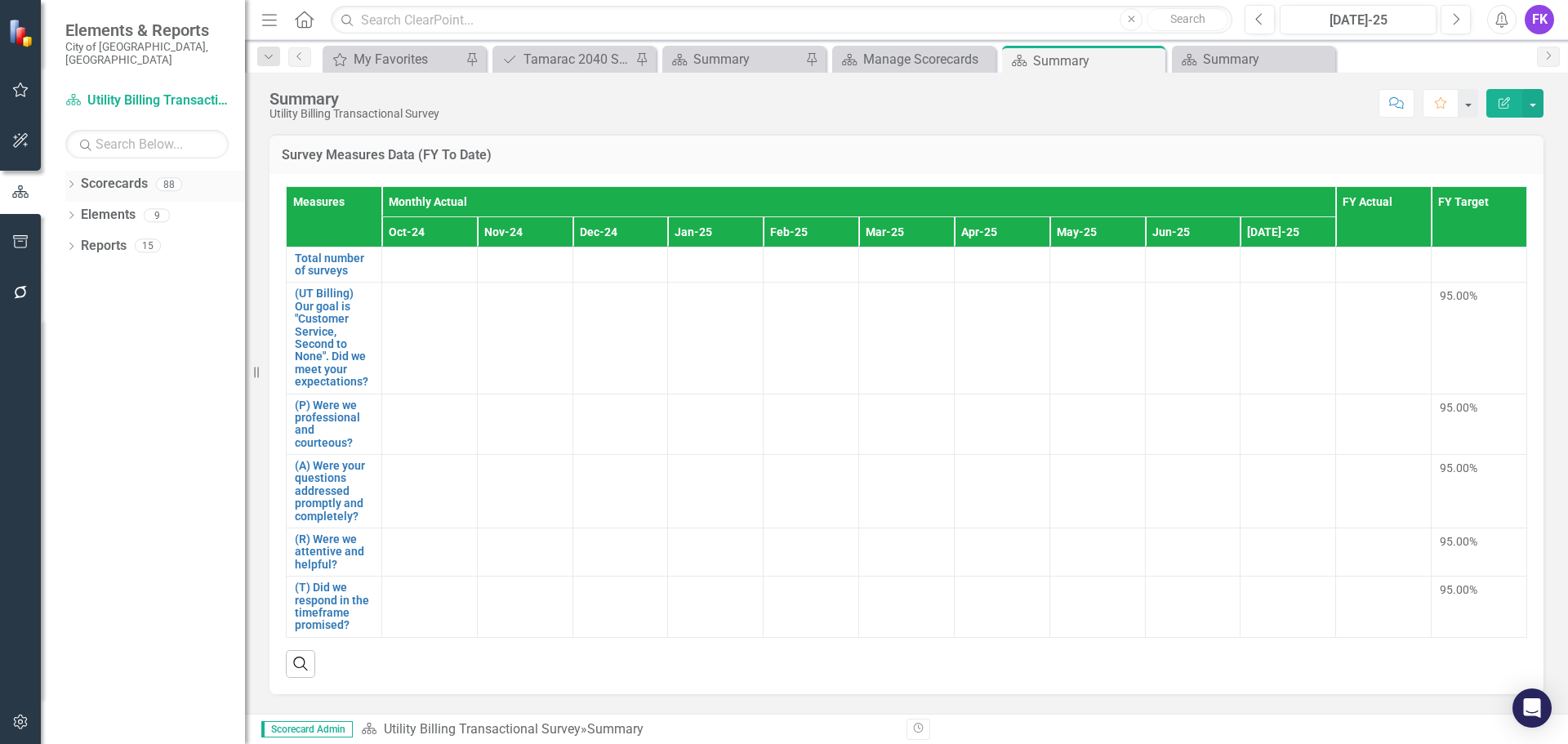
click at [74, 182] on icon "Dropdown" at bounding box center [71, 186] width 12 height 9
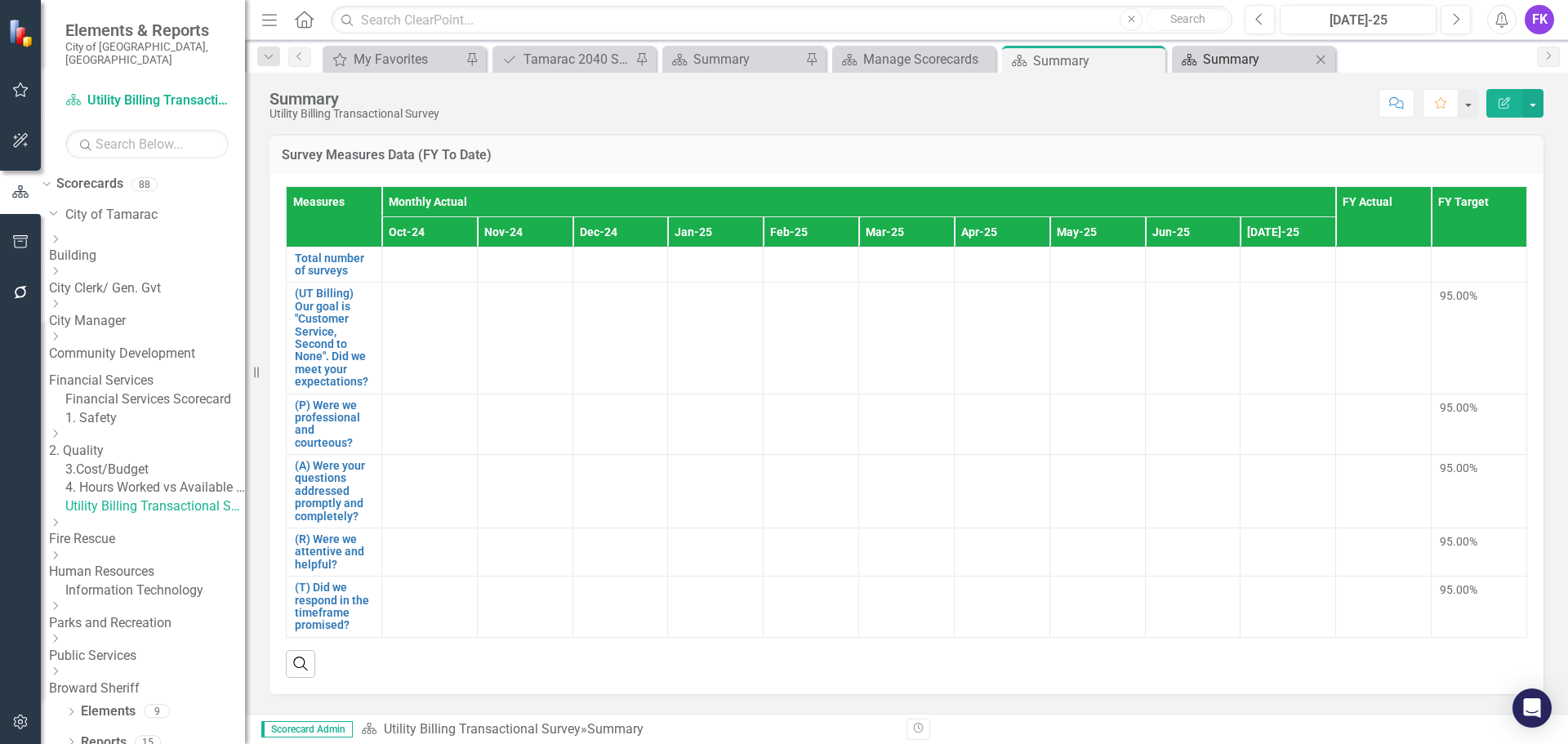
click at [1264, 58] on div "Summary" at bounding box center [1258, 59] width 108 height 20
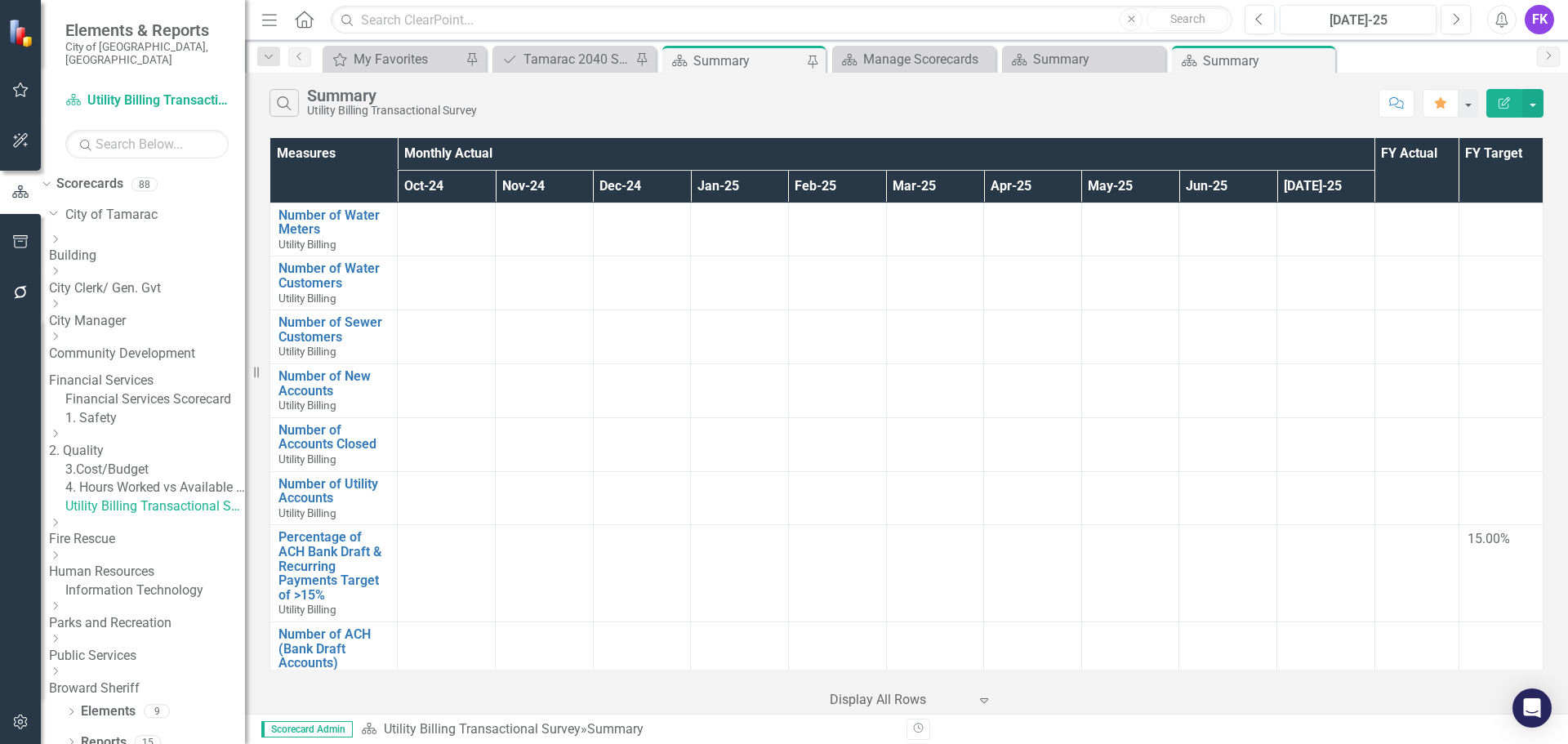
scroll to position [63, 0]
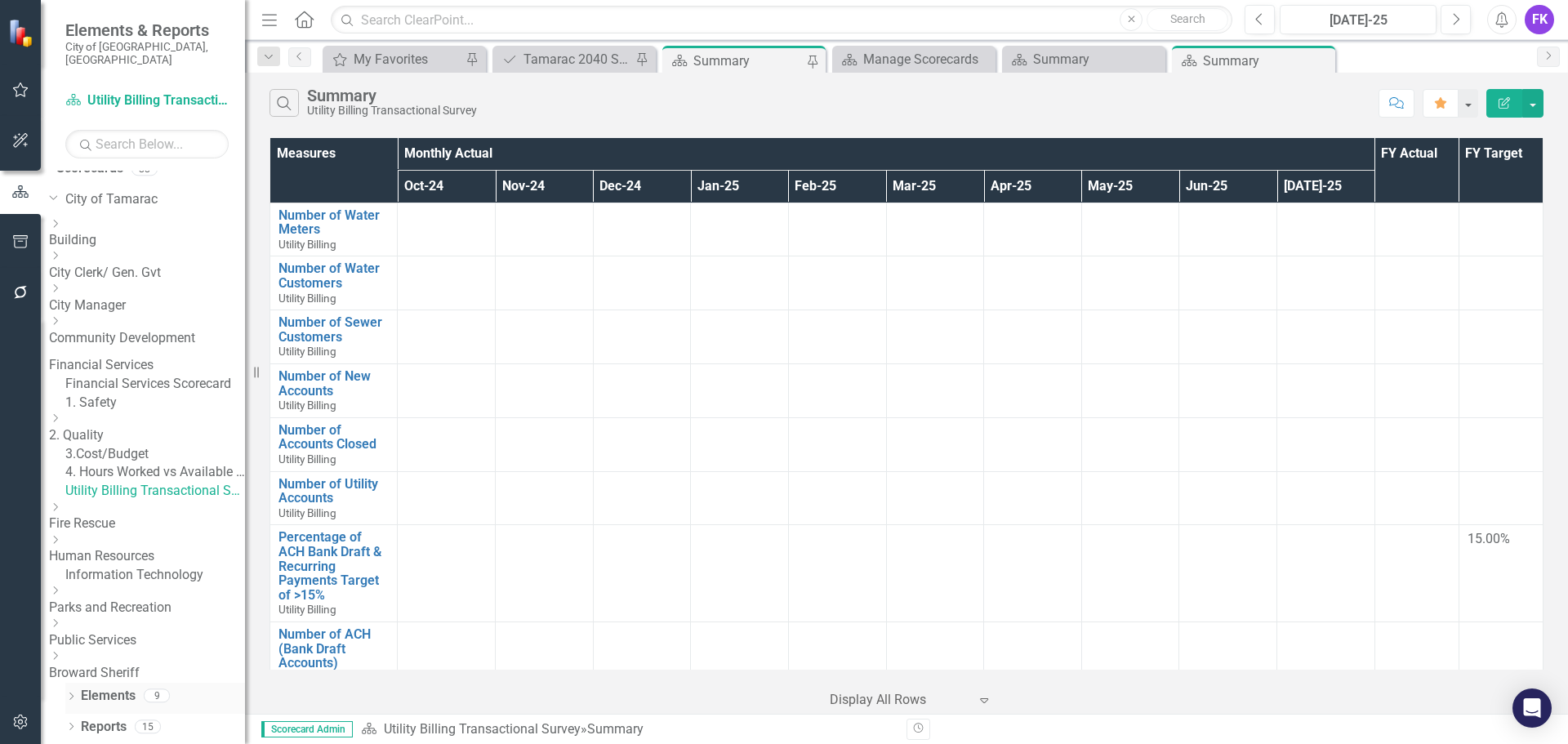
click at [110, 689] on link "Elements" at bounding box center [109, 696] width 55 height 19
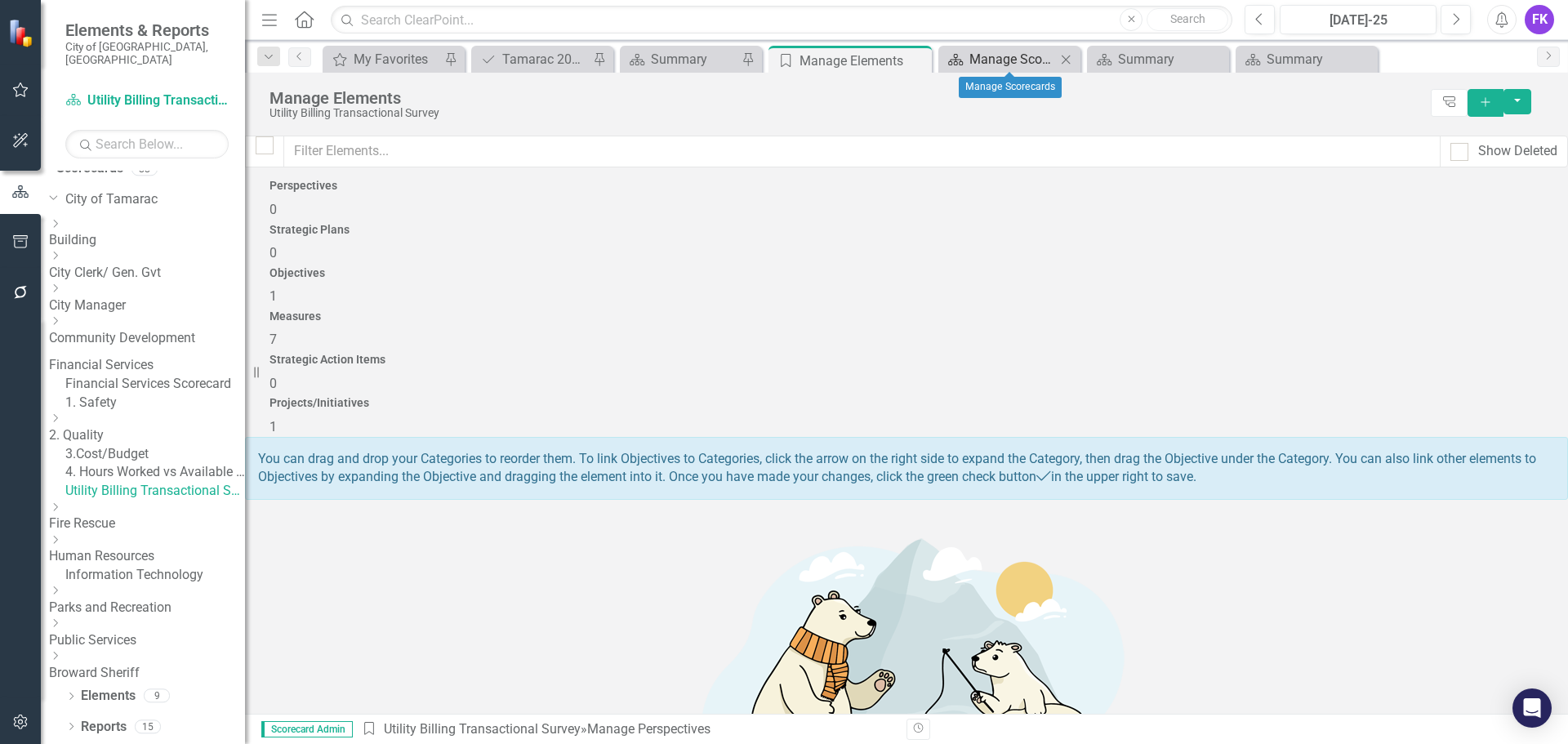
click at [1001, 61] on div "Manage Scorecards" at bounding box center [1013, 59] width 87 height 20
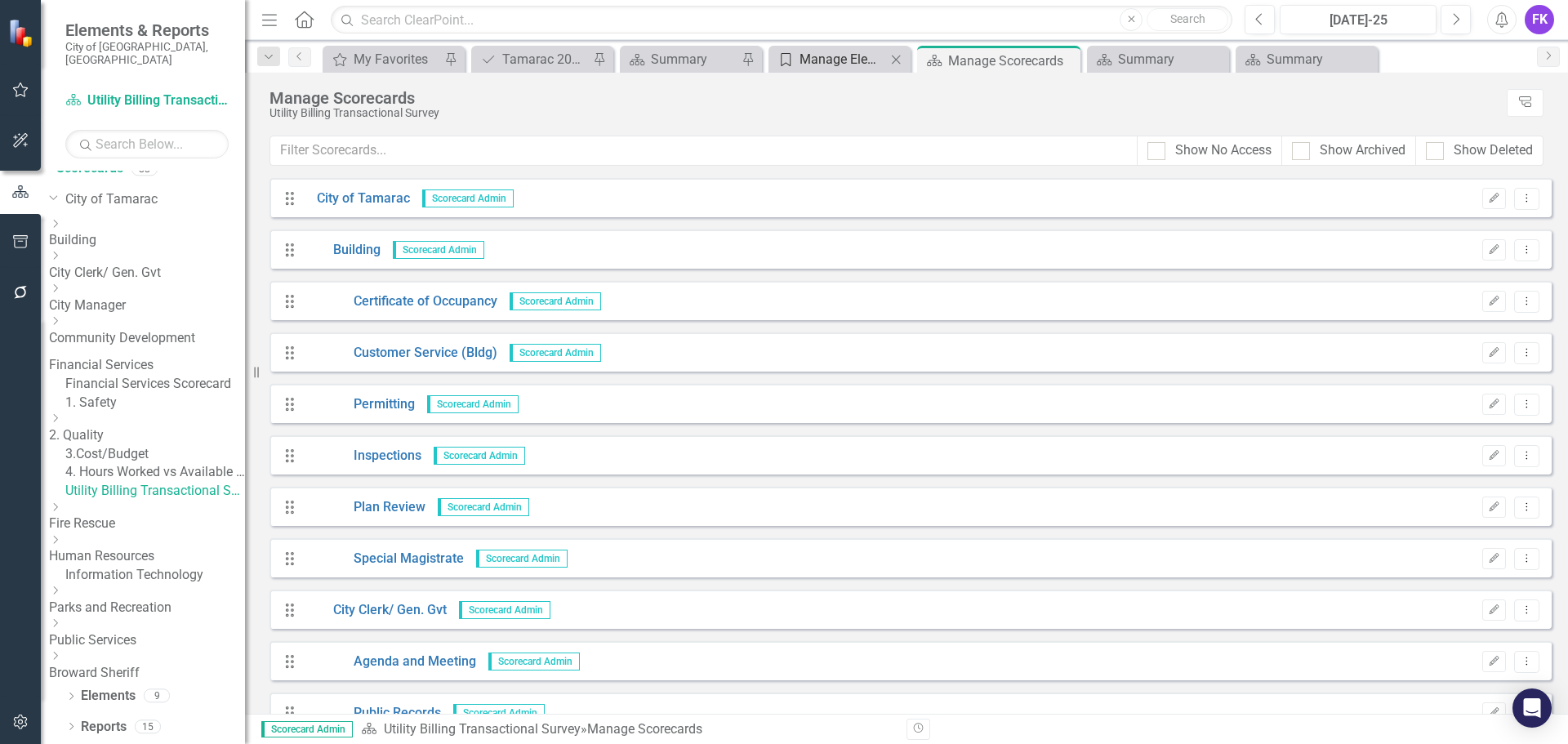
click at [811, 64] on div "Manage Elements" at bounding box center [843, 59] width 87 height 20
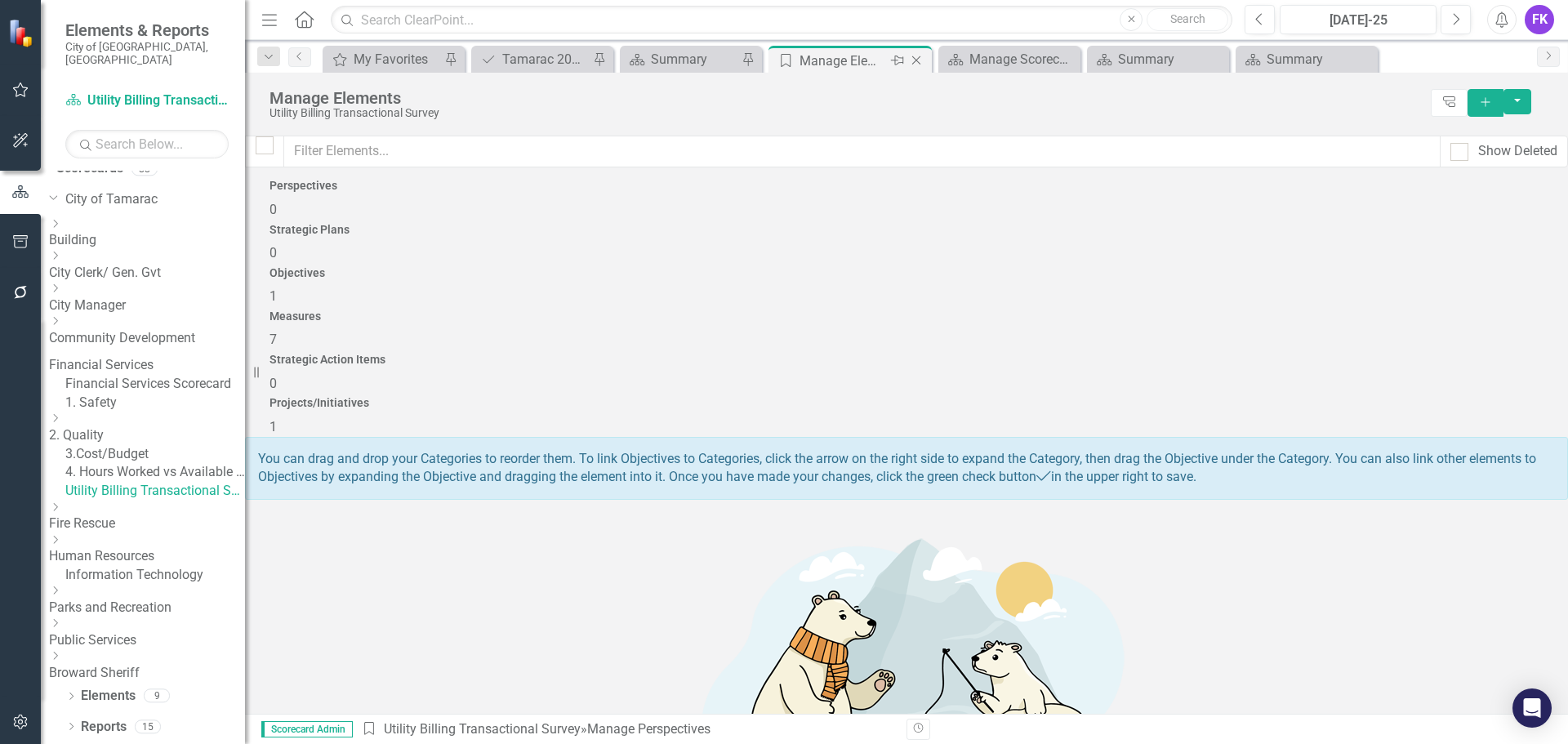
click at [921, 61] on icon "Close" at bounding box center [917, 60] width 16 height 13
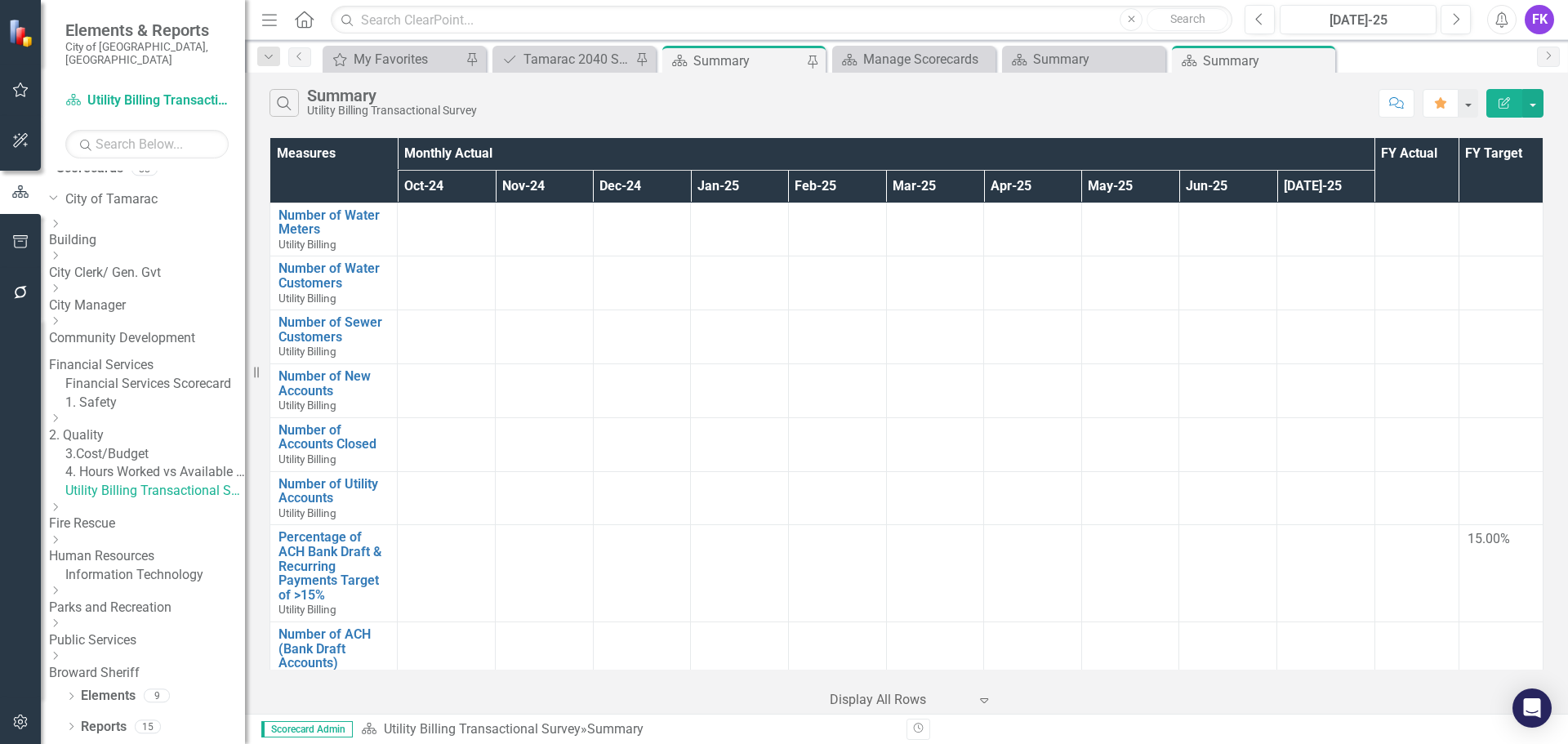
click at [695, 59] on div "Summary" at bounding box center [749, 60] width 112 height 20
click at [89, 697] on link "Elements" at bounding box center [109, 696] width 55 height 19
click at [98, 719] on link "Reports" at bounding box center [104, 727] width 46 height 19
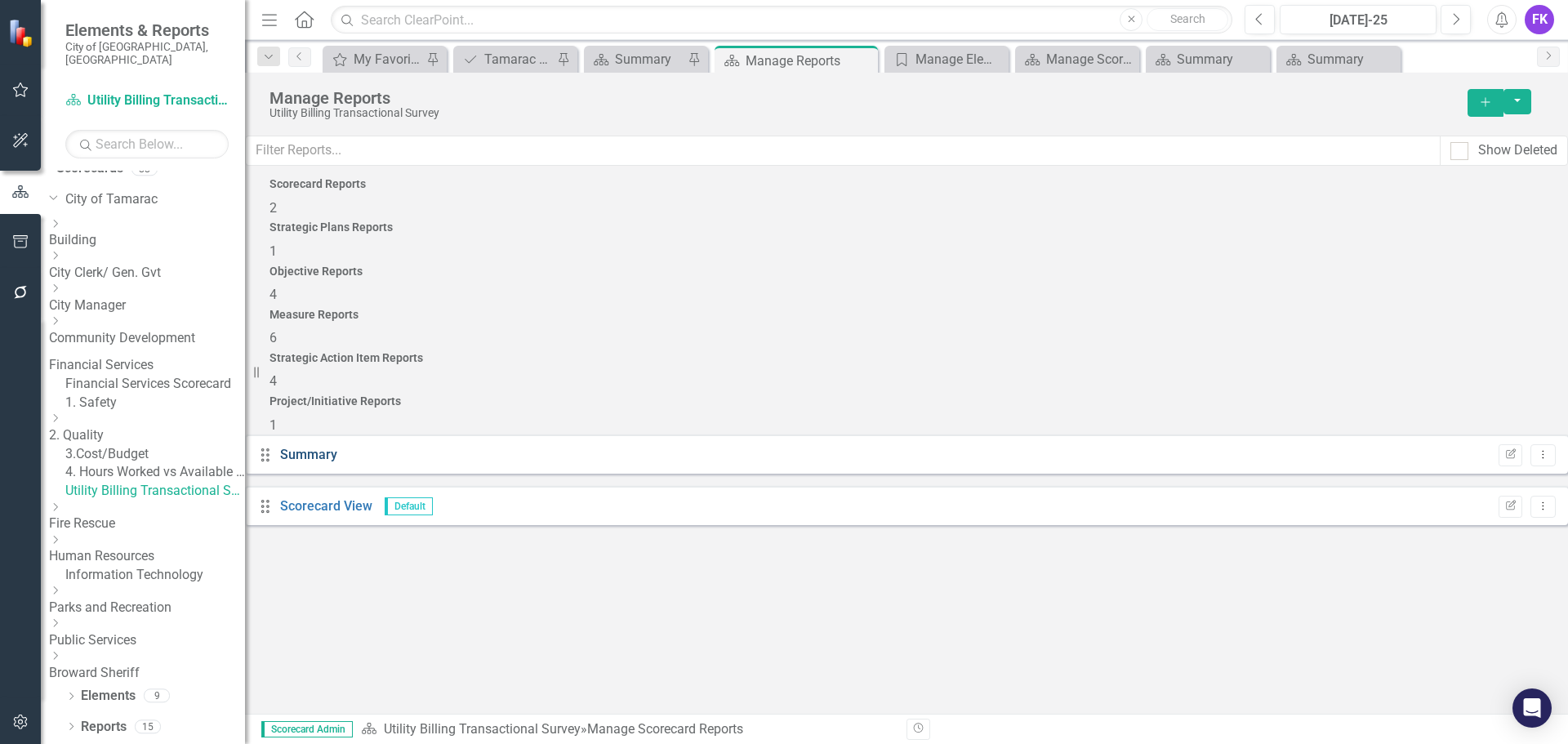
click at [337, 446] on link "Summary" at bounding box center [309, 454] width 58 height 16
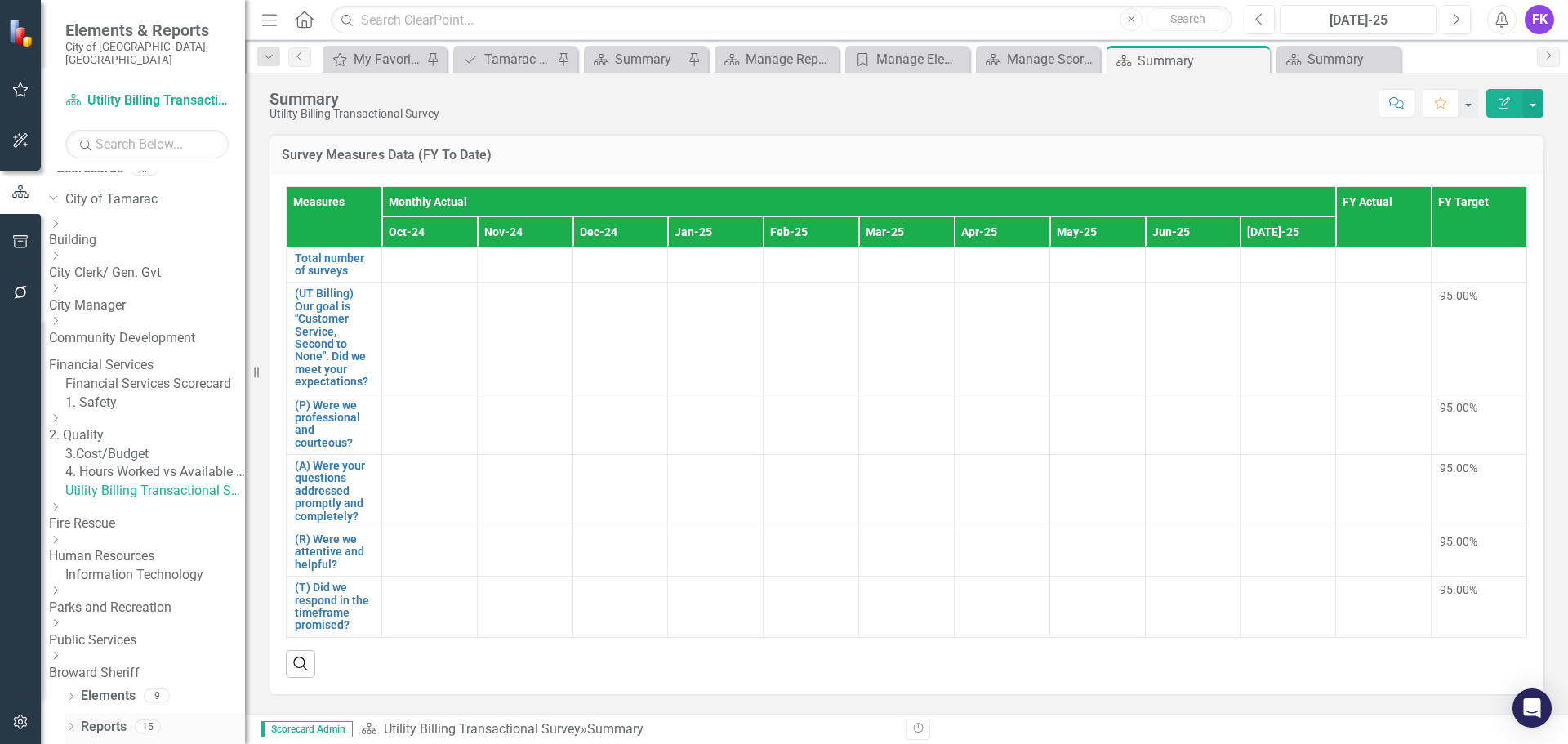
click at [112, 724] on link "Reports" at bounding box center [104, 727] width 46 height 19
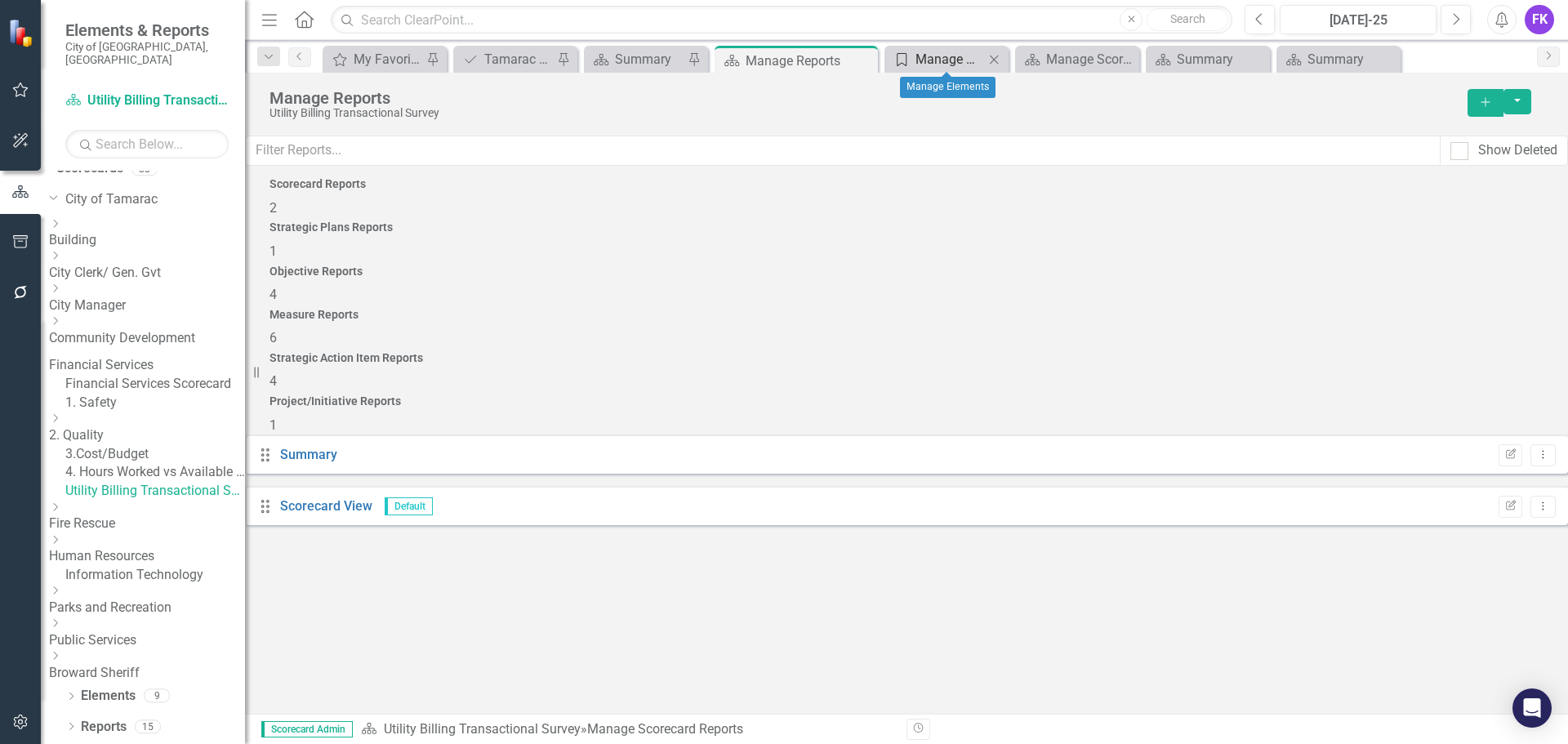
click at [951, 55] on div "Manage Elements" at bounding box center [950, 59] width 68 height 20
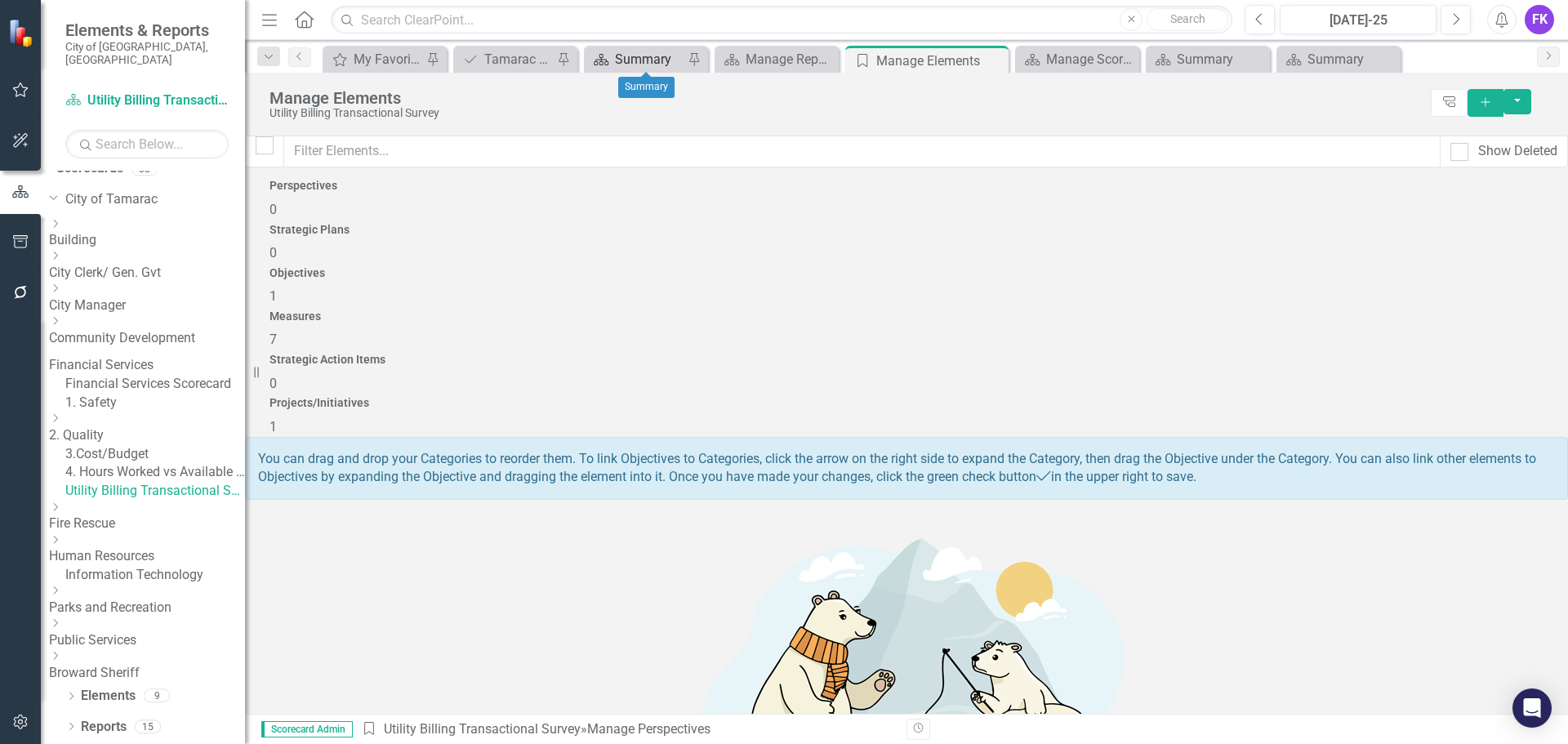
click at [619, 58] on div "Summary" at bounding box center [649, 59] width 68 height 20
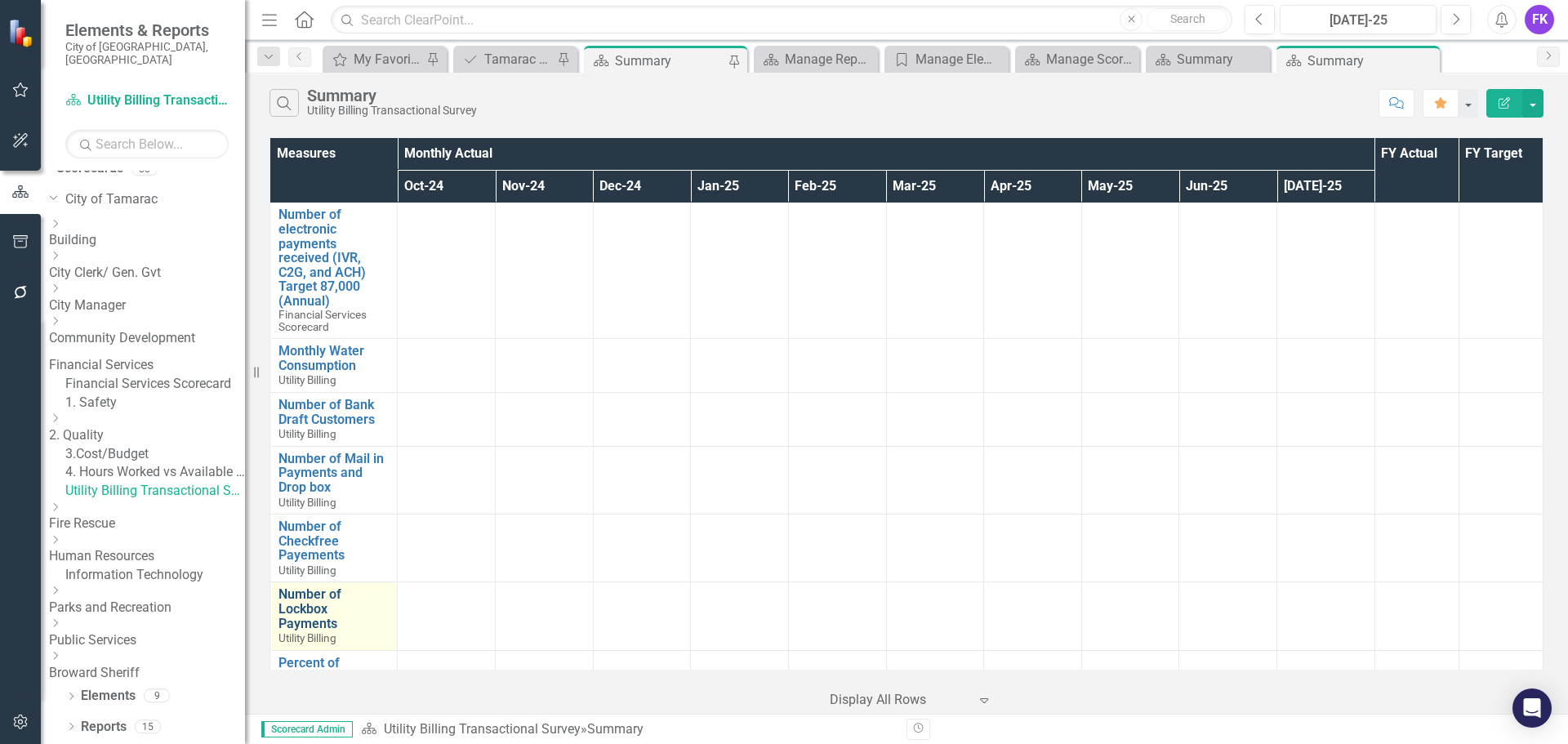
scroll to position [1142, 0]
